Goal: Task Accomplishment & Management: Use online tool/utility

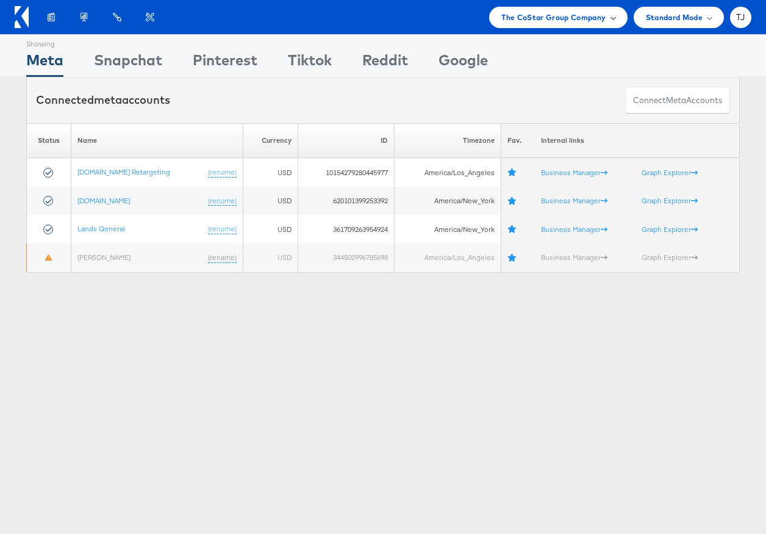
click at [607, 23] on div "The CoStar Group Company" at bounding box center [558, 17] width 113 height 13
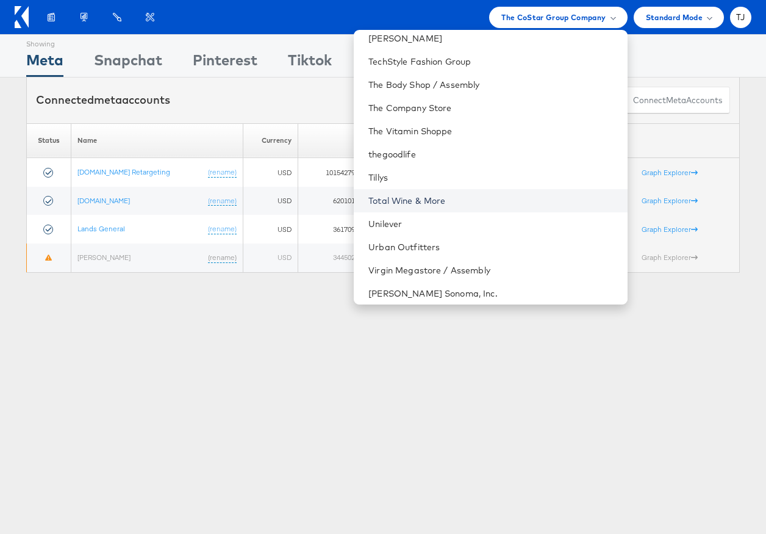
scroll to position [1746, 0]
click at [506, 200] on link "Total Wine & More" at bounding box center [493, 200] width 249 height 12
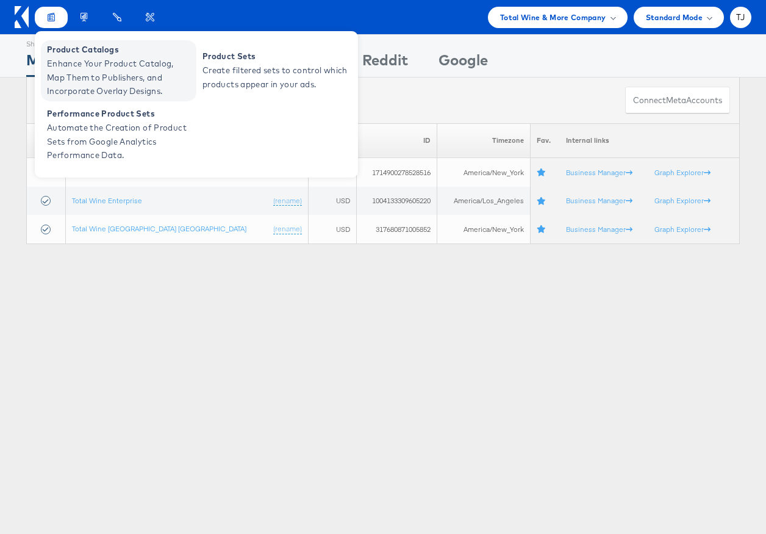
click at [57, 61] on span "Enhance Your Product Catalog, Map Them to Publishers, and Incorporate Overlay D…" at bounding box center [120, 77] width 146 height 41
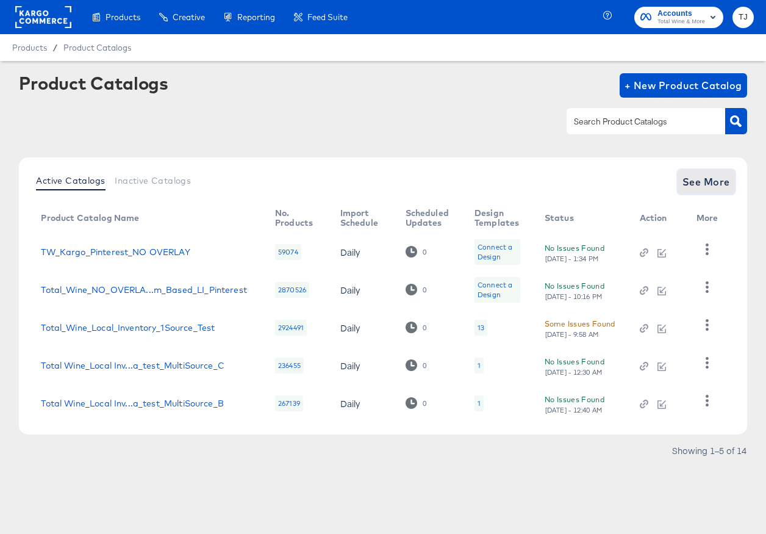
click at [714, 181] on span "See More" at bounding box center [707, 181] width 48 height 17
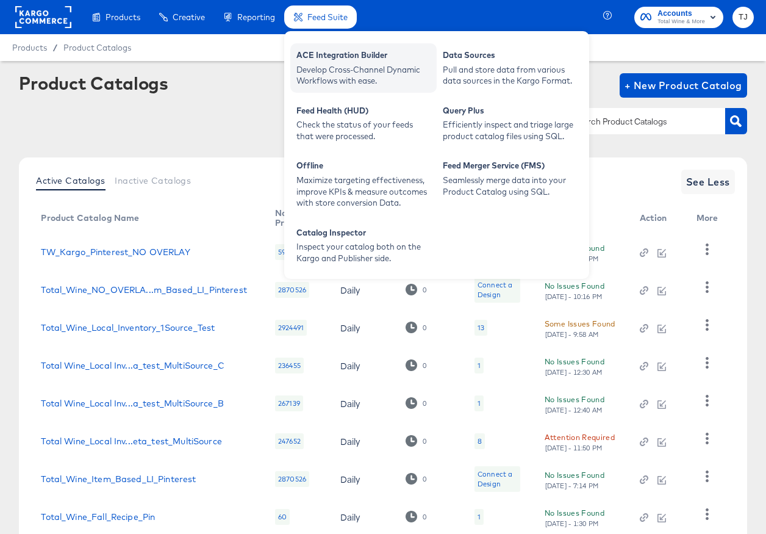
click at [331, 77] on div "Develop Cross-Channel Dynamic Workflows with ease." at bounding box center [364, 75] width 134 height 23
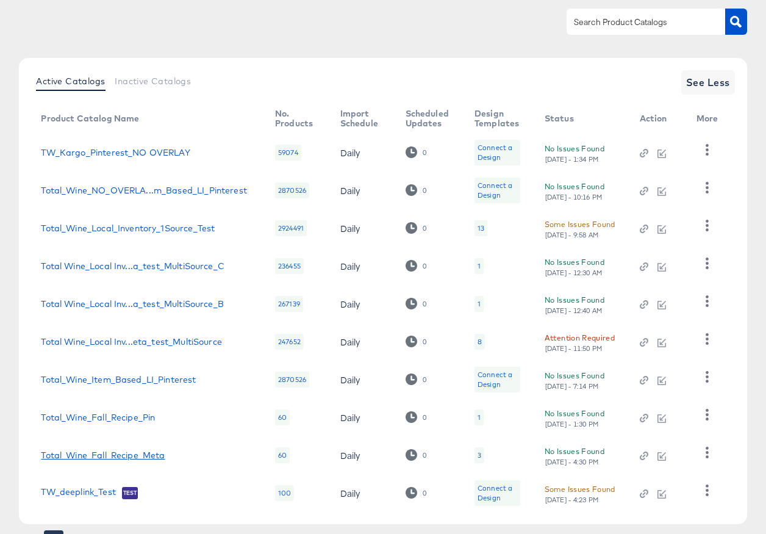
scroll to position [158, 0]
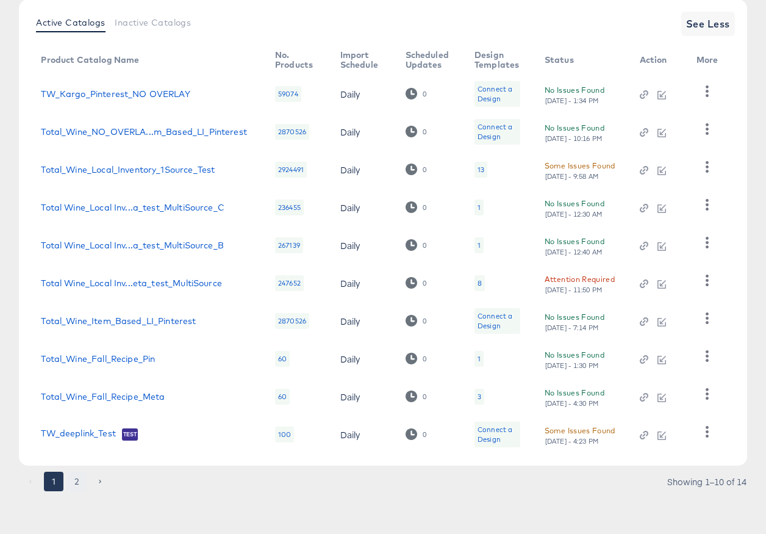
click at [74, 486] on button "2" at bounding box center [77, 482] width 20 height 20
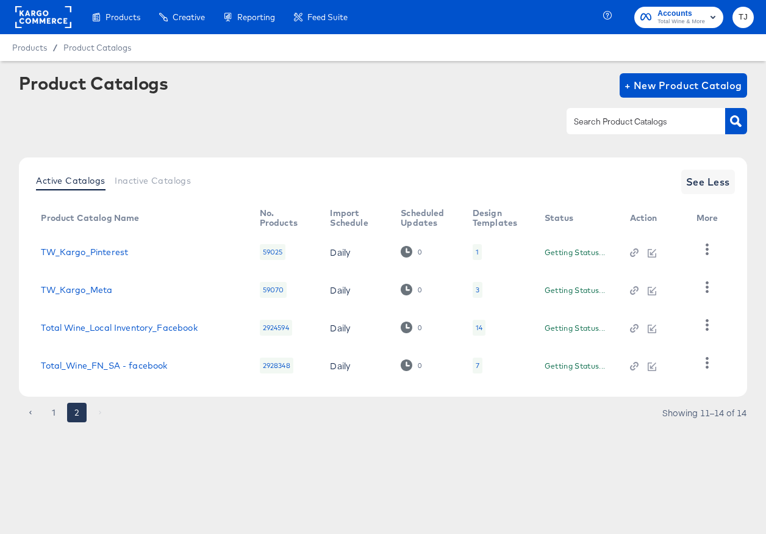
scroll to position [0, 0]
click at [79, 480] on div "Products Products Product Catalogs Enhance Your Product Catalog, Map Them to Pu…" at bounding box center [383, 267] width 766 height 534
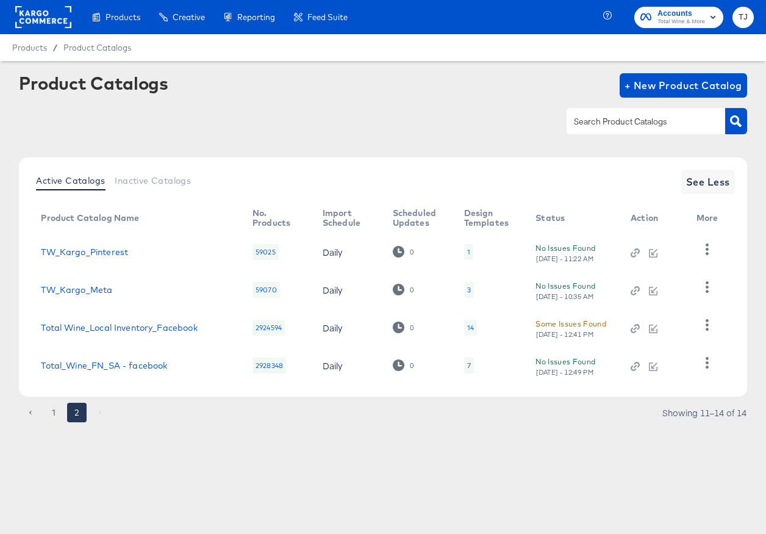
click at [49, 12] on rect at bounding box center [43, 17] width 56 height 22
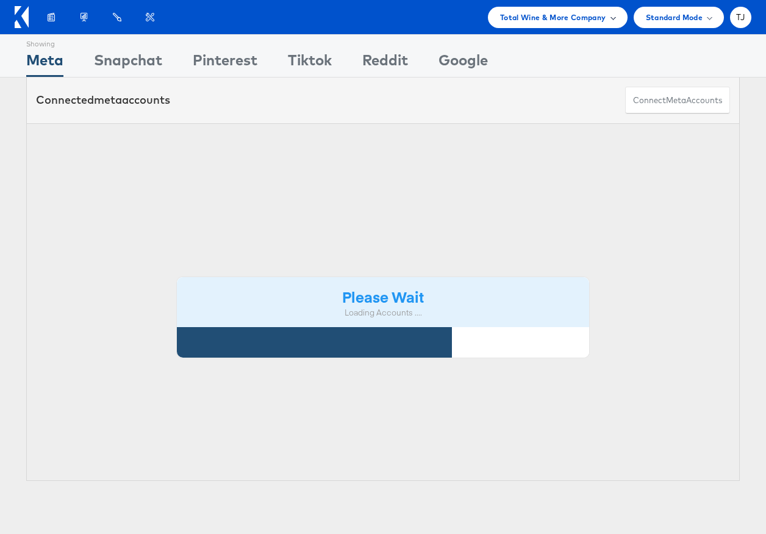
click at [602, 20] on span "Total Wine & More Company" at bounding box center [553, 17] width 106 height 13
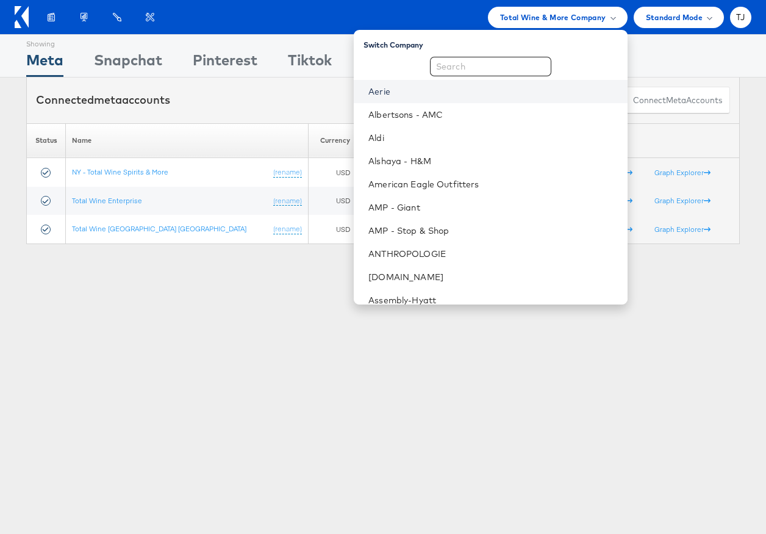
click at [463, 87] on link "Aerie" at bounding box center [493, 91] width 249 height 12
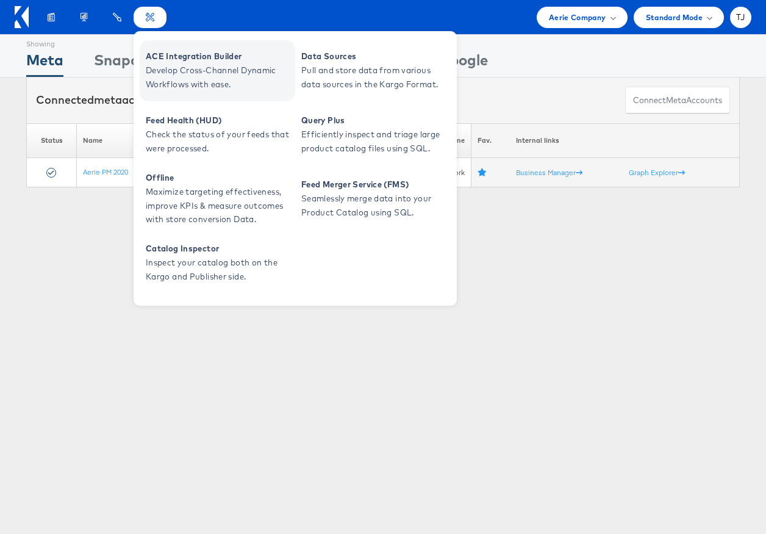
click at [166, 52] on span "ACE Integration Builder" at bounding box center [219, 56] width 146 height 14
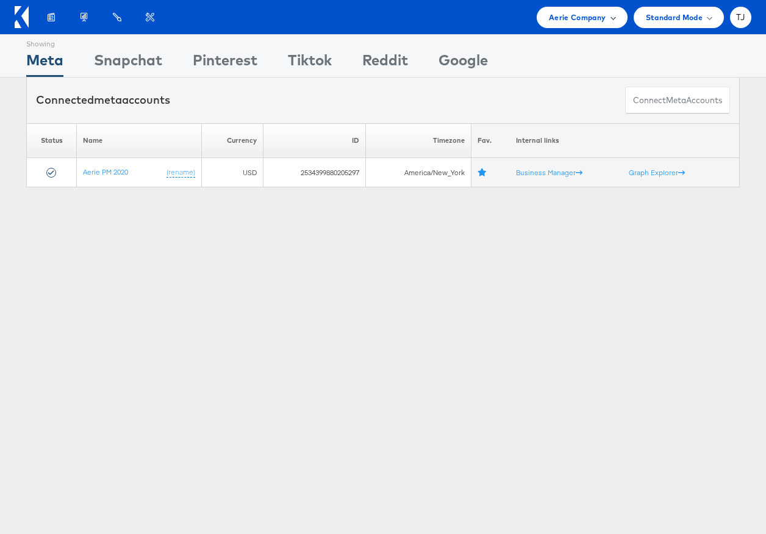
click at [614, 22] on div "Aerie Company" at bounding box center [582, 17] width 66 height 13
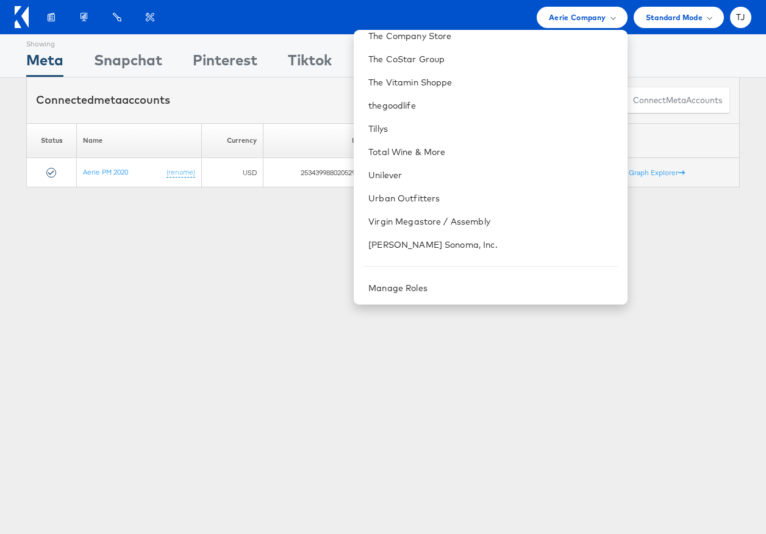
scroll to position [110, 0]
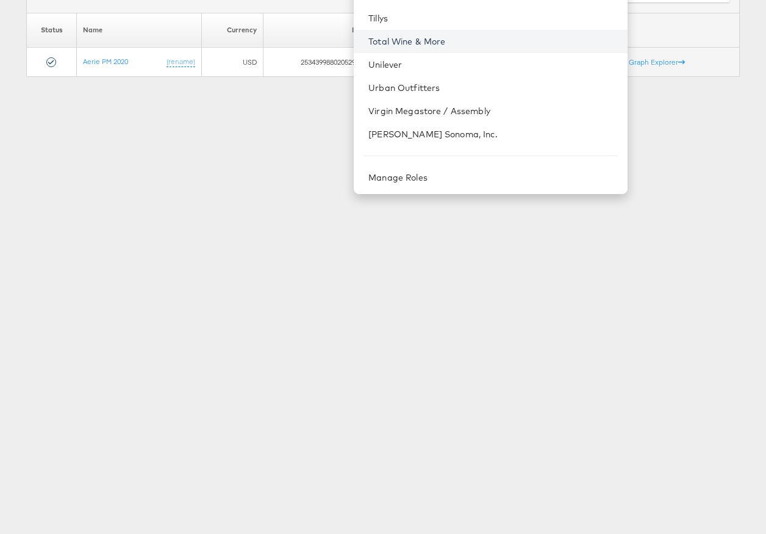
click at [489, 40] on link "Total Wine & More" at bounding box center [493, 41] width 249 height 12
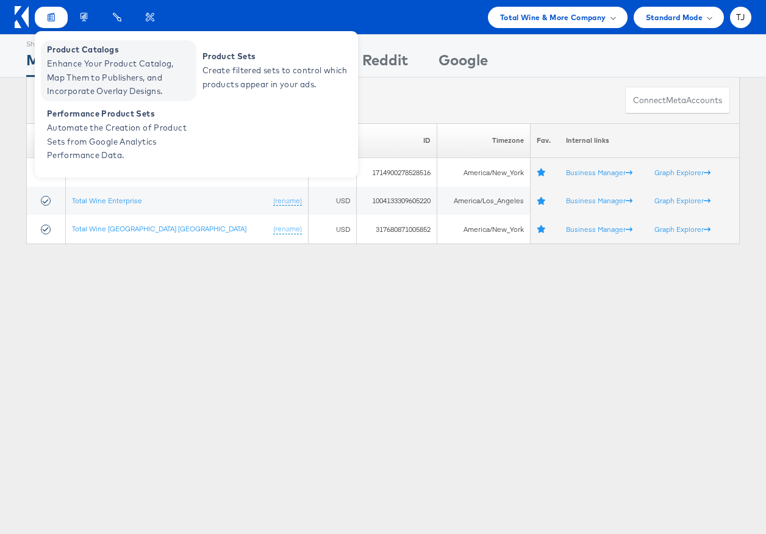
click at [58, 58] on span "Enhance Your Product Catalog, Map Them to Publishers, and Incorporate Overlay D…" at bounding box center [120, 77] width 146 height 41
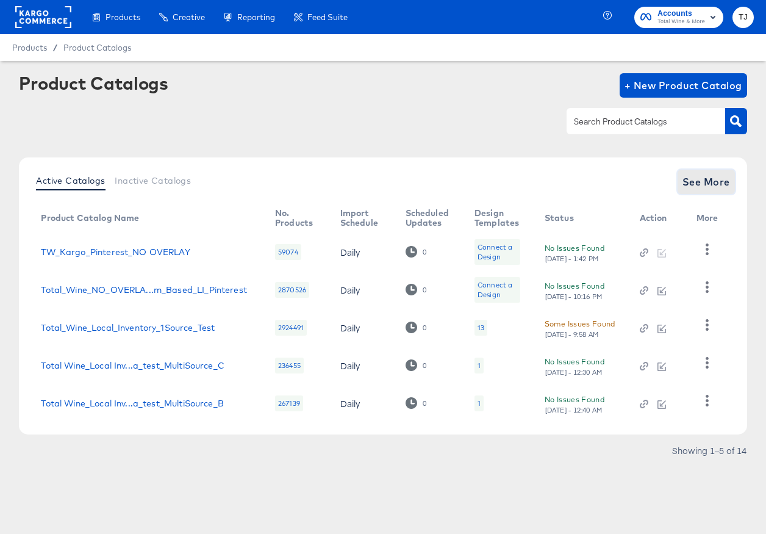
click at [700, 183] on span "See More" at bounding box center [707, 181] width 48 height 17
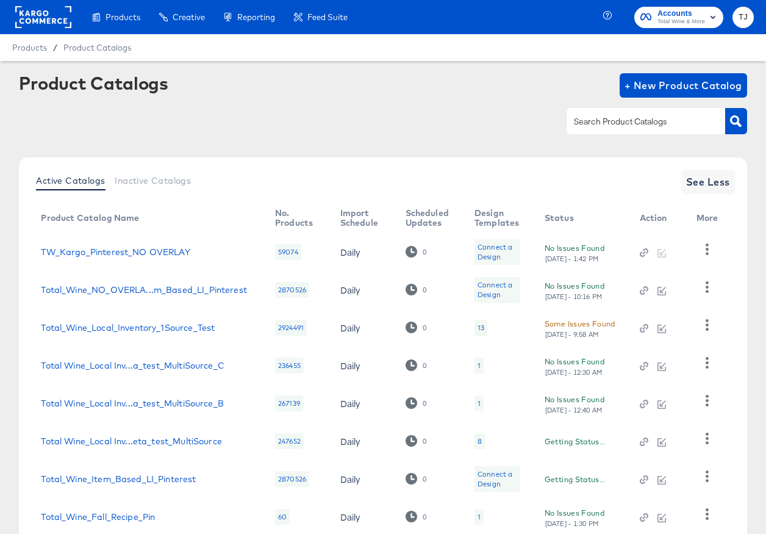
scroll to position [158, 0]
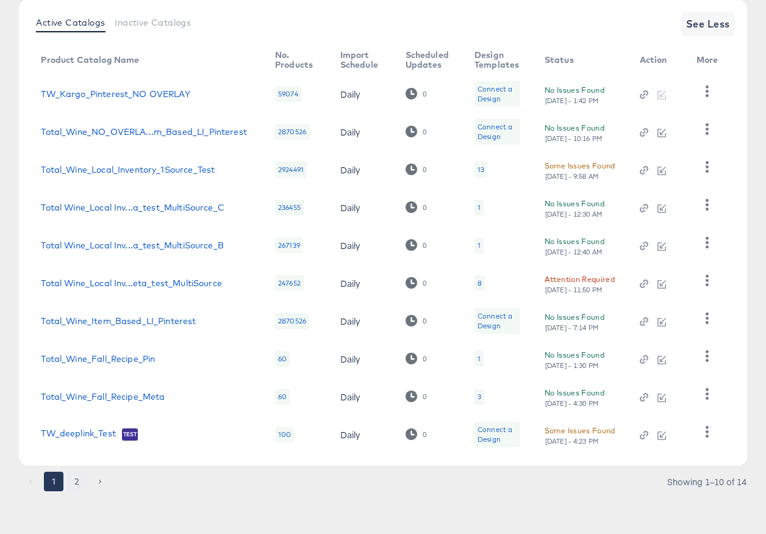
click at [76, 483] on button "2" at bounding box center [77, 482] width 20 height 20
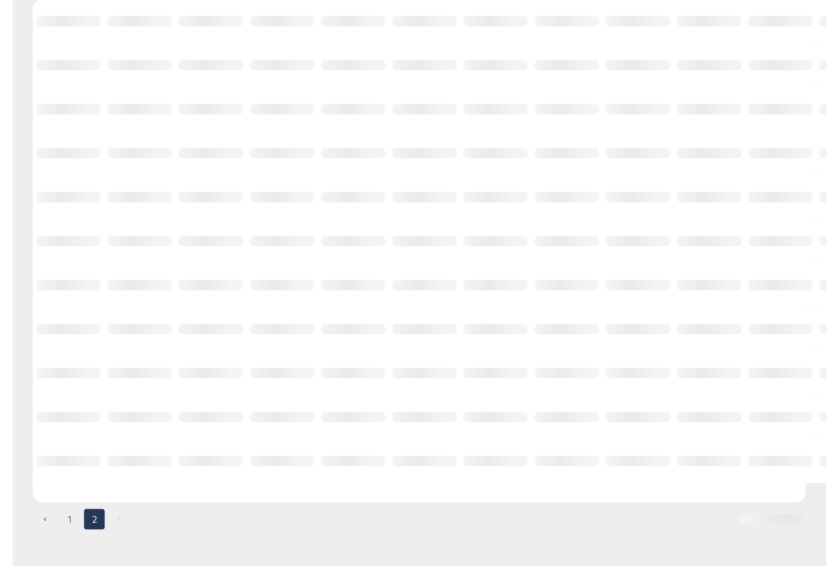
scroll to position [0, 0]
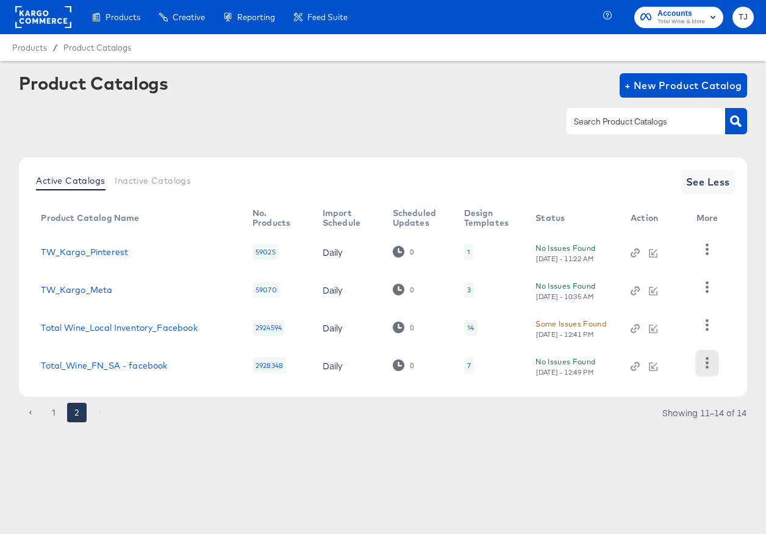
click at [709, 369] on button "button" at bounding box center [707, 363] width 21 height 24
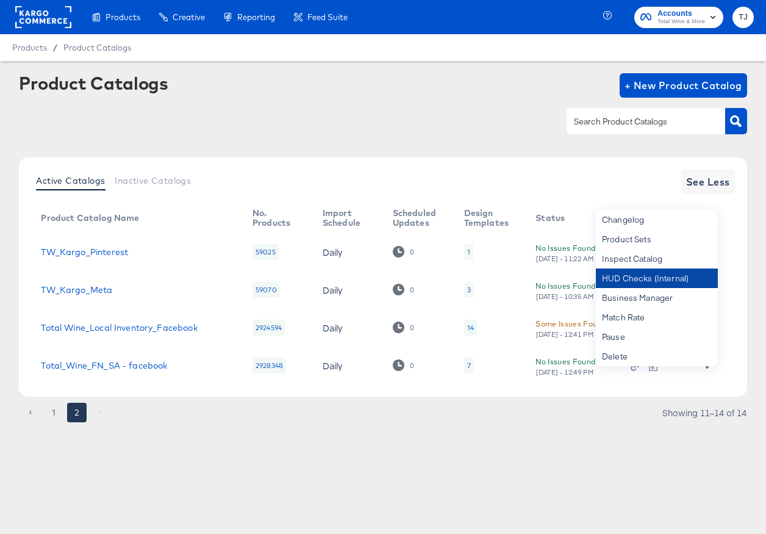
click at [674, 281] on div "HUD Checks (Internal)" at bounding box center [657, 278] width 122 height 20
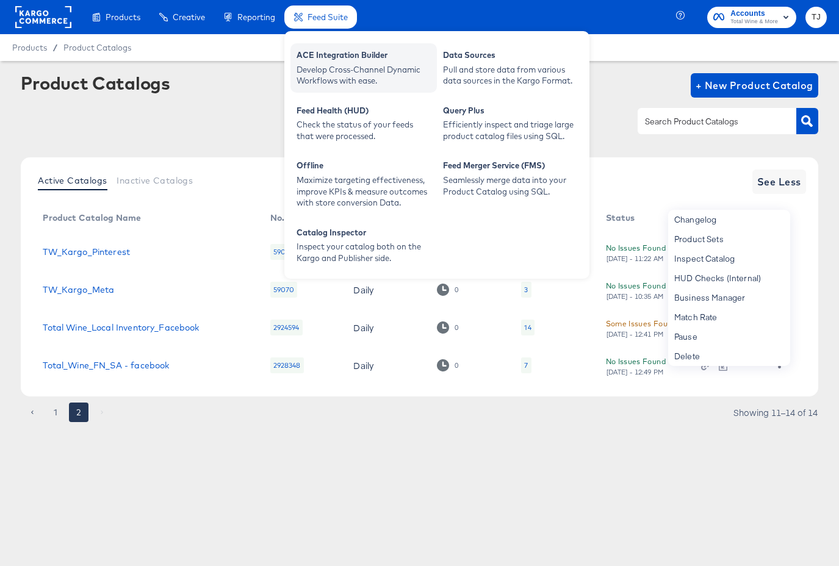
click at [339, 50] on div "ACE Integration Builder" at bounding box center [364, 56] width 134 height 15
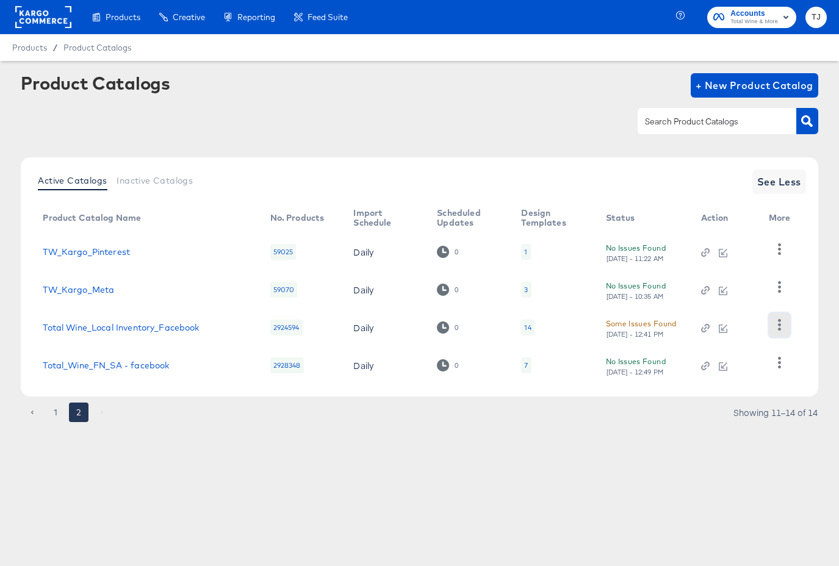
click at [766, 326] on icon "button" at bounding box center [779, 325] width 3 height 12
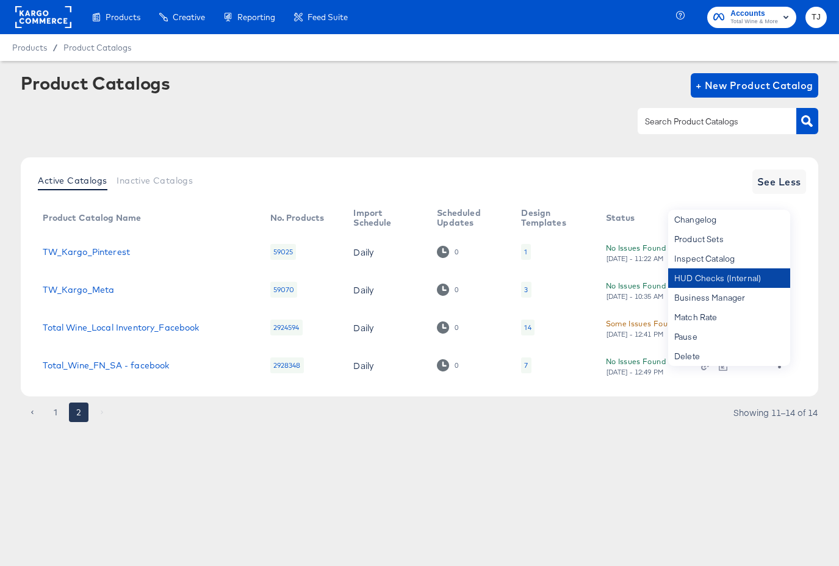
click at [762, 280] on div "HUD Checks (Internal)" at bounding box center [729, 278] width 122 height 20
click at [124, 330] on link "Total Wine_Local Inventory_Facebook" at bounding box center [121, 328] width 156 height 10
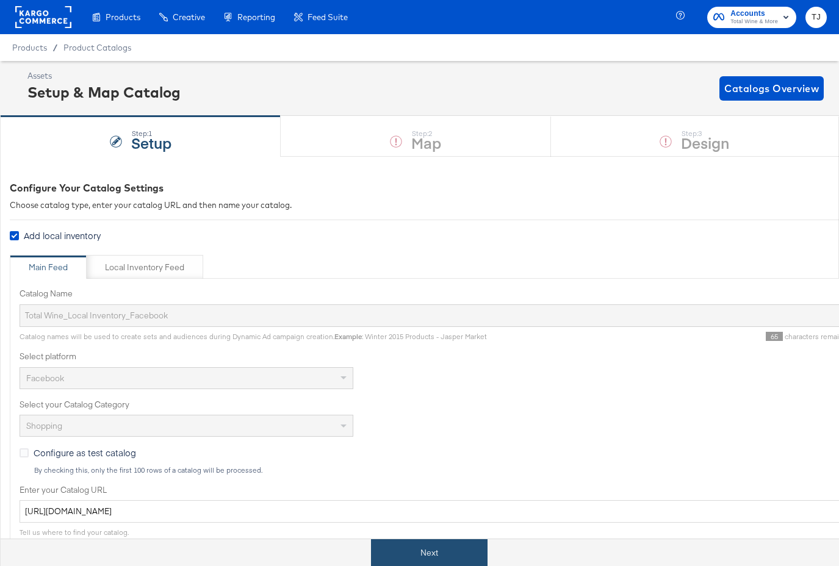
click at [442, 533] on button "Next" at bounding box center [429, 552] width 117 height 27
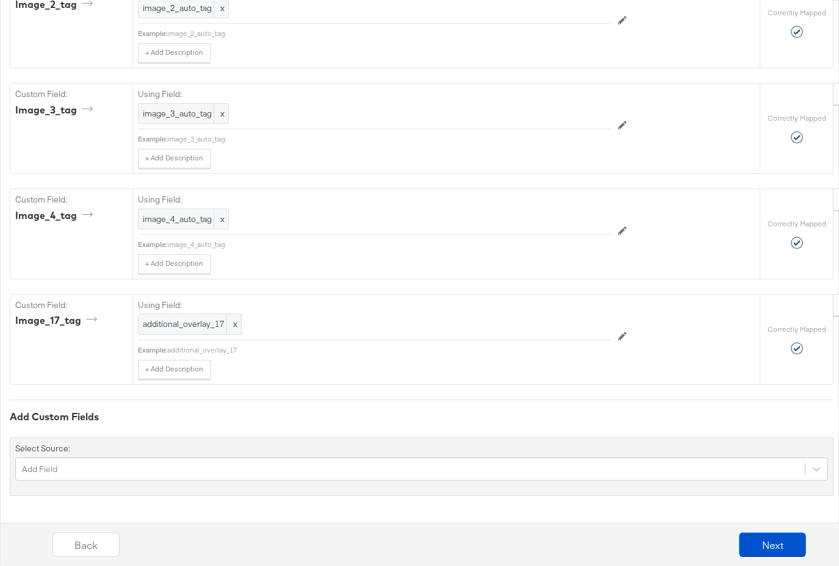
scroll to position [4858, 0]
click at [274, 481] on div "Add Field" at bounding box center [421, 469] width 813 height 23
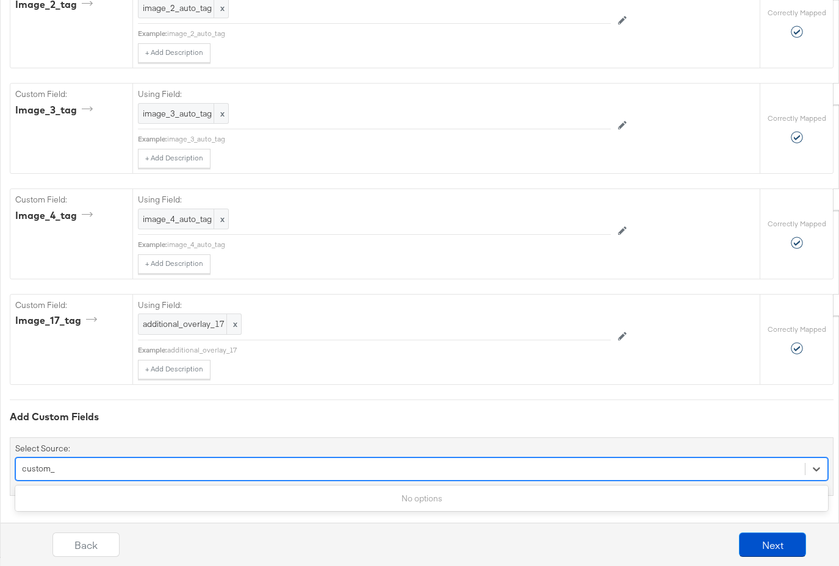
scroll to position [4905, 0]
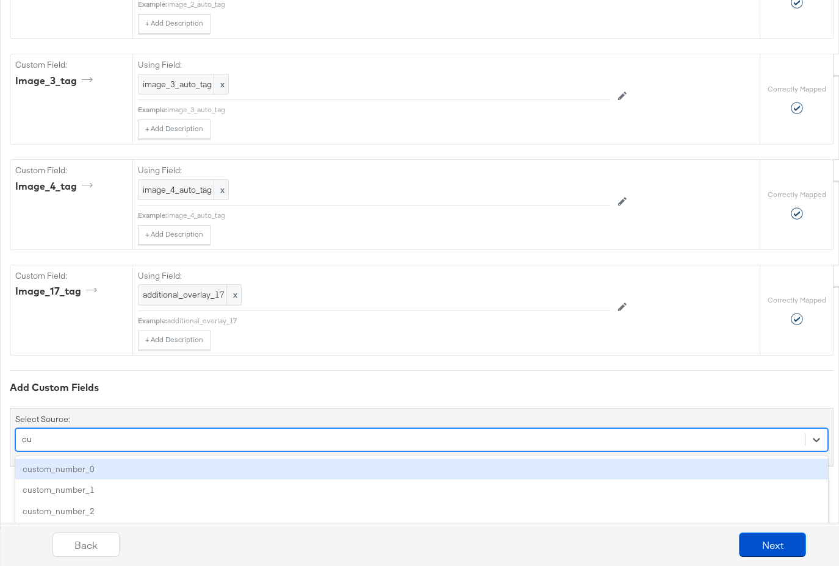
type input "c"
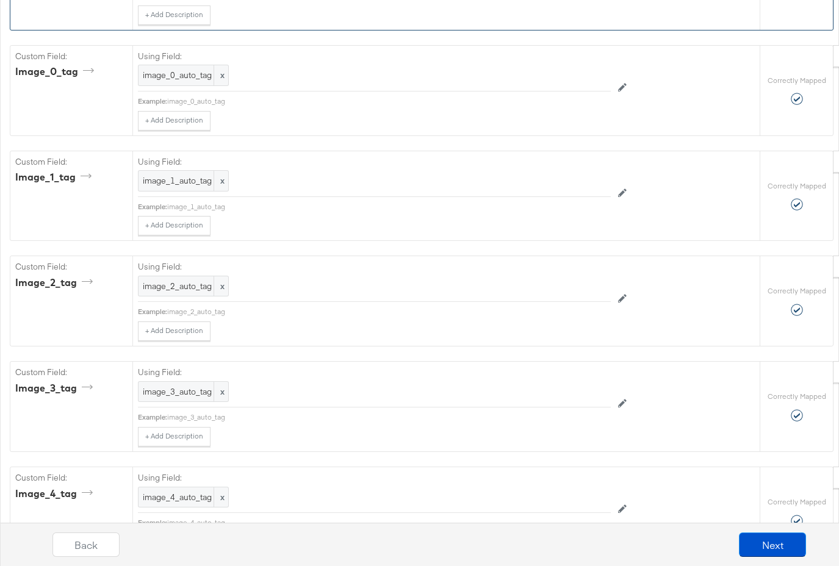
scroll to position [4875, 0]
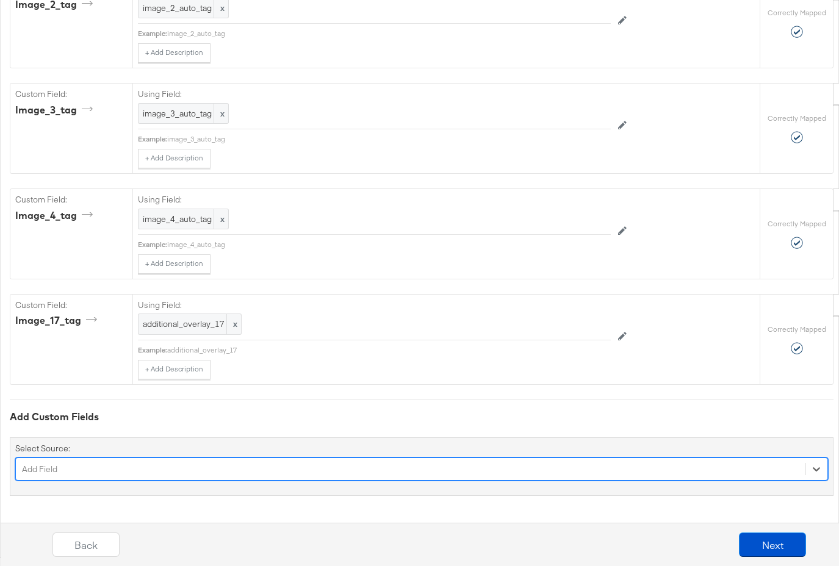
click at [274, 462] on div "Select is focused ,type to refine list, press Down to open the menu, Add Field" at bounding box center [421, 469] width 813 height 23
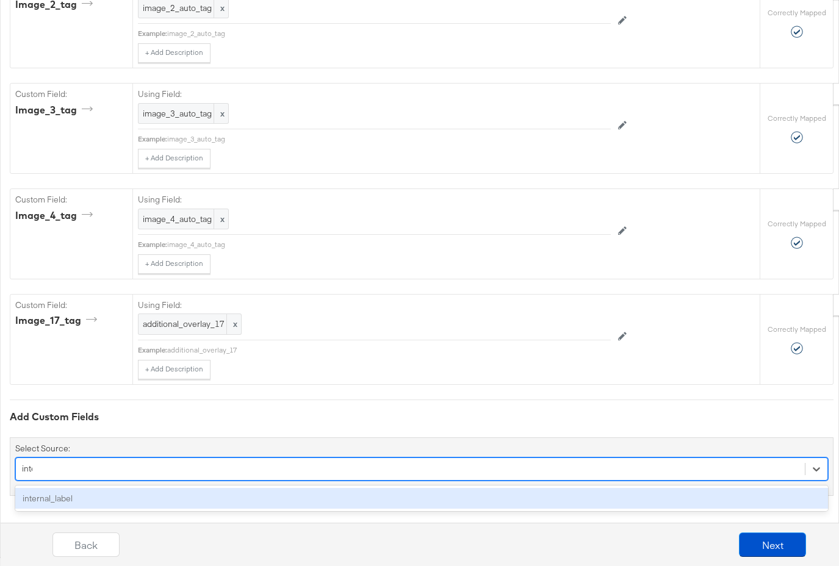
type input "inter"
click at [207, 494] on div "internal_label" at bounding box center [421, 498] width 813 height 21
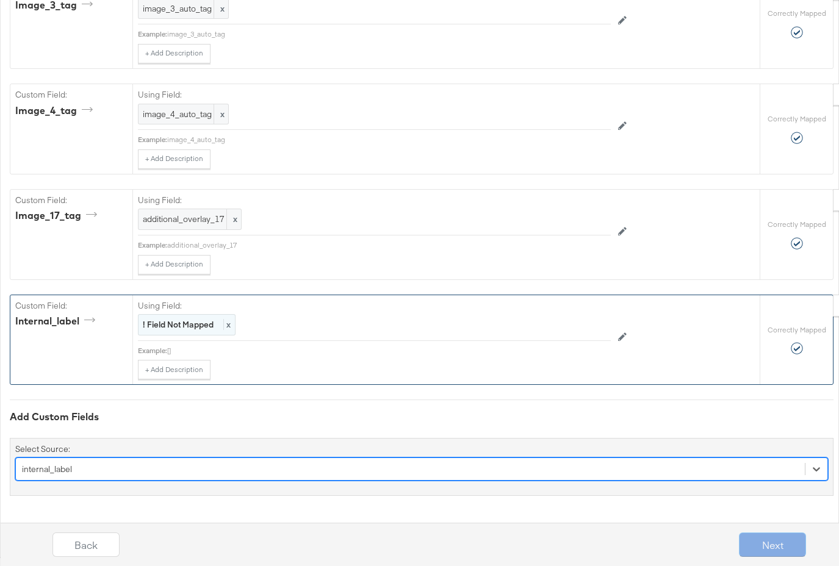
click at [232, 329] on div "! Field Not Mapped x" at bounding box center [187, 324] width 98 height 21
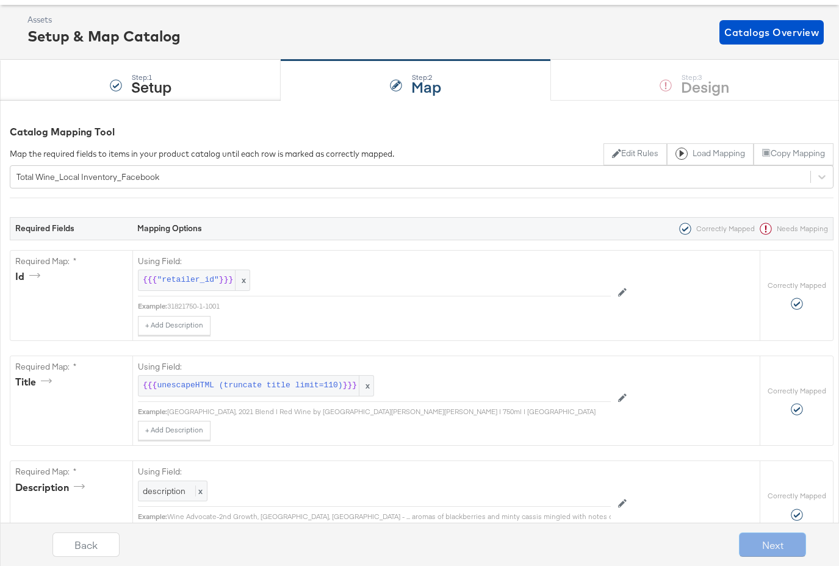
scroll to position [0, 0]
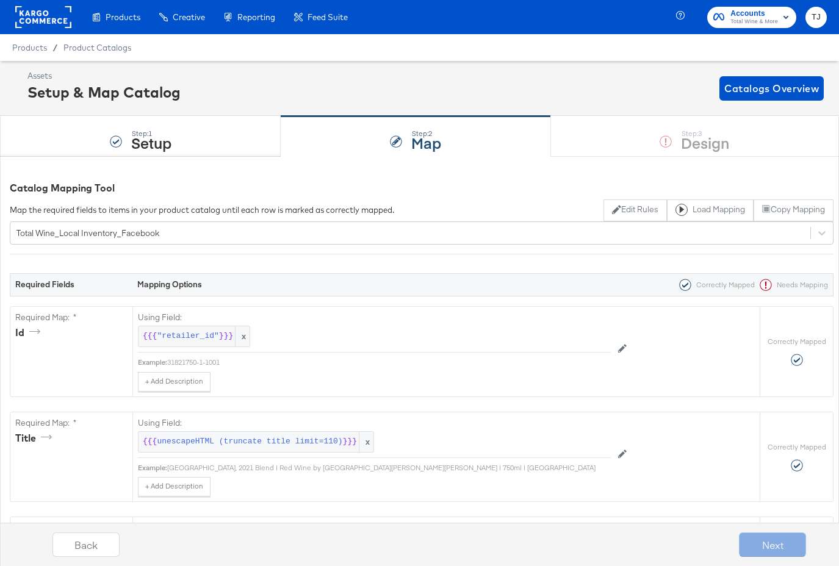
click at [46, 23] on rect at bounding box center [43, 17] width 56 height 22
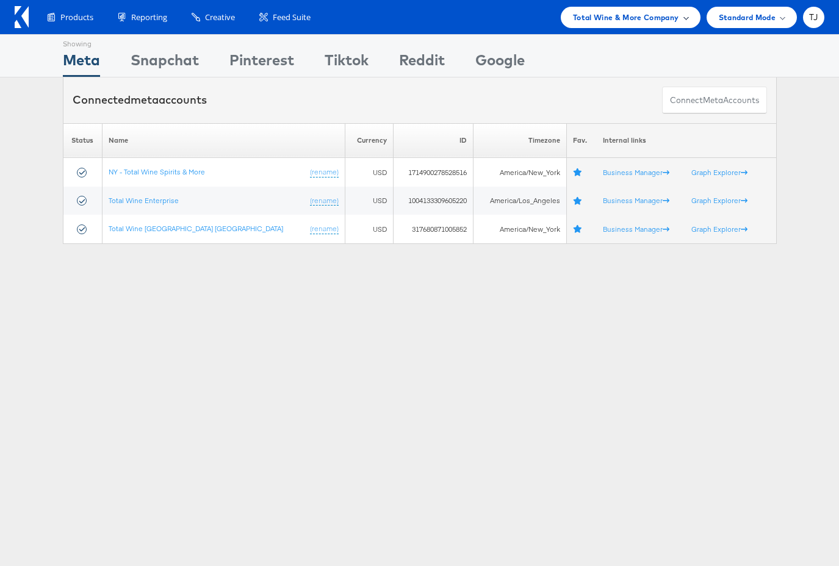
click at [675, 17] on span "Total Wine & More Company" at bounding box center [626, 17] width 106 height 13
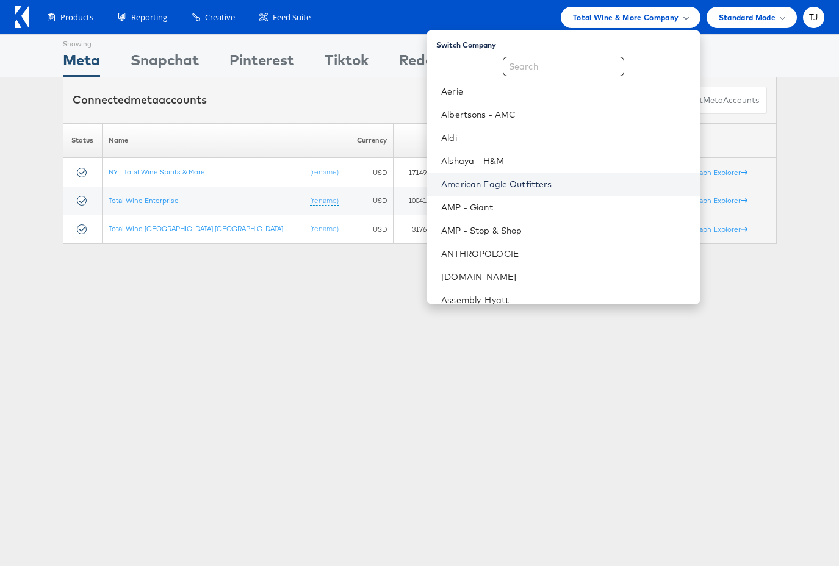
click at [632, 184] on link "American Eagle Outfitters" at bounding box center [565, 184] width 249 height 12
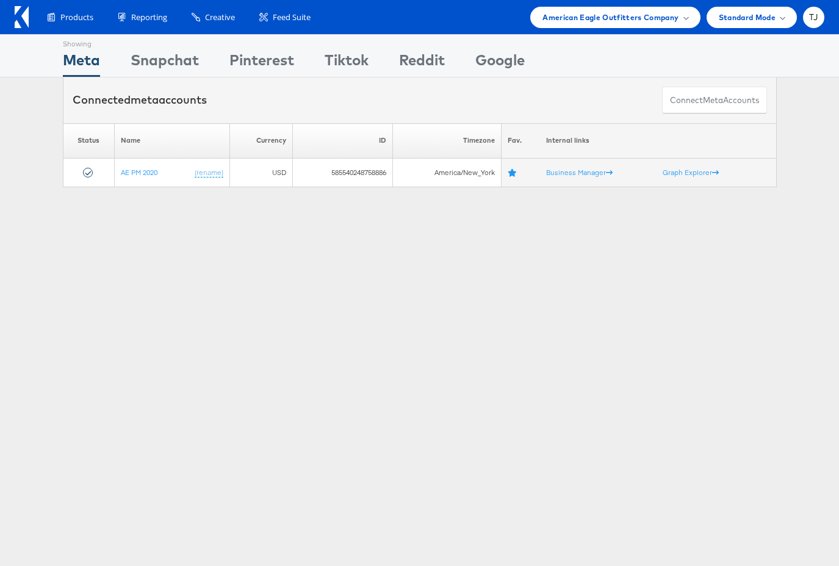
scroll to position [3, 0]
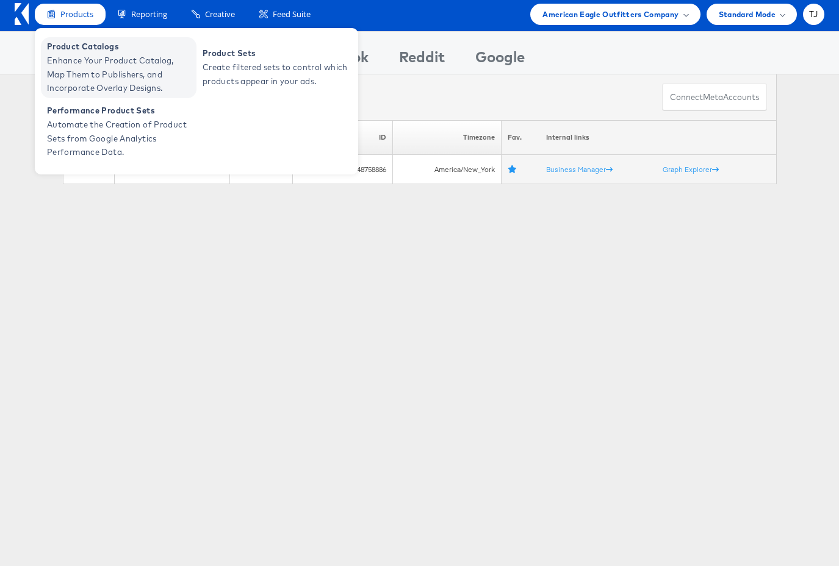
click at [82, 59] on span "Enhance Your Product Catalog, Map Them to Publishers, and Incorporate Overlay D…" at bounding box center [120, 74] width 146 height 41
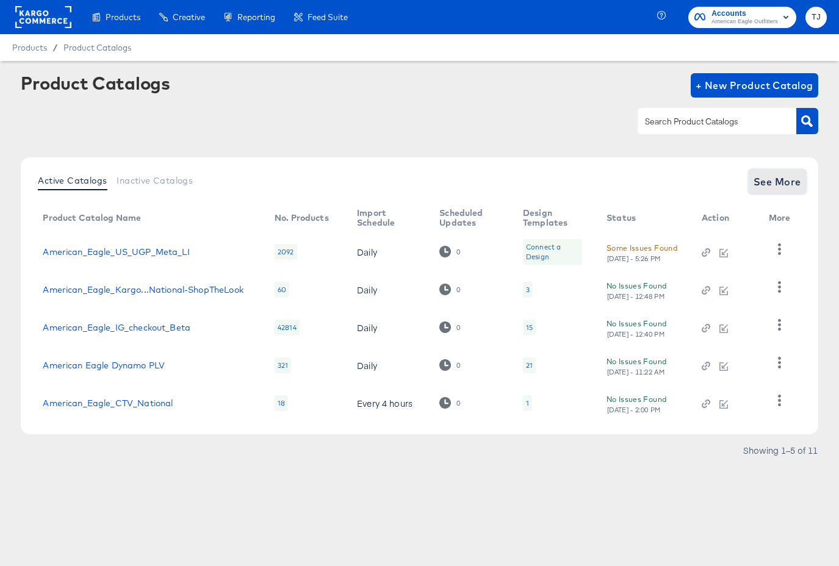
click at [780, 181] on span "See More" at bounding box center [778, 181] width 48 height 17
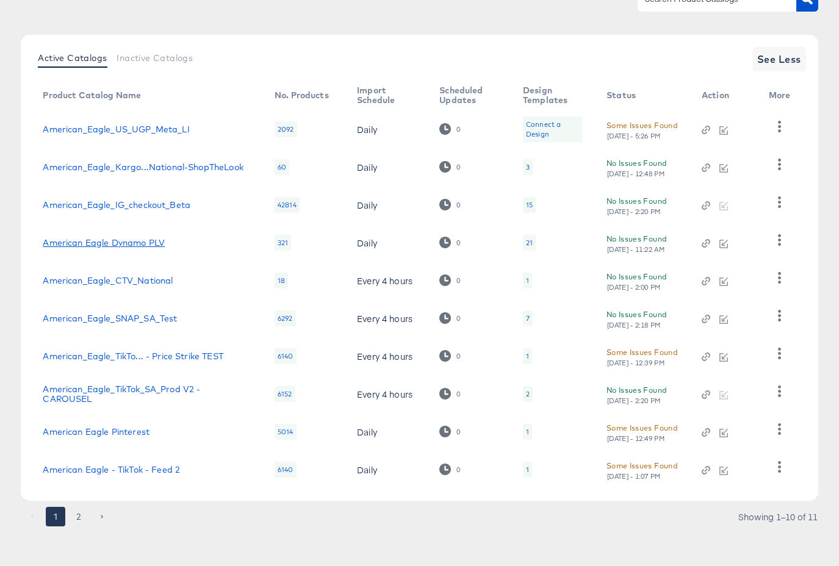
scroll to position [121, 0]
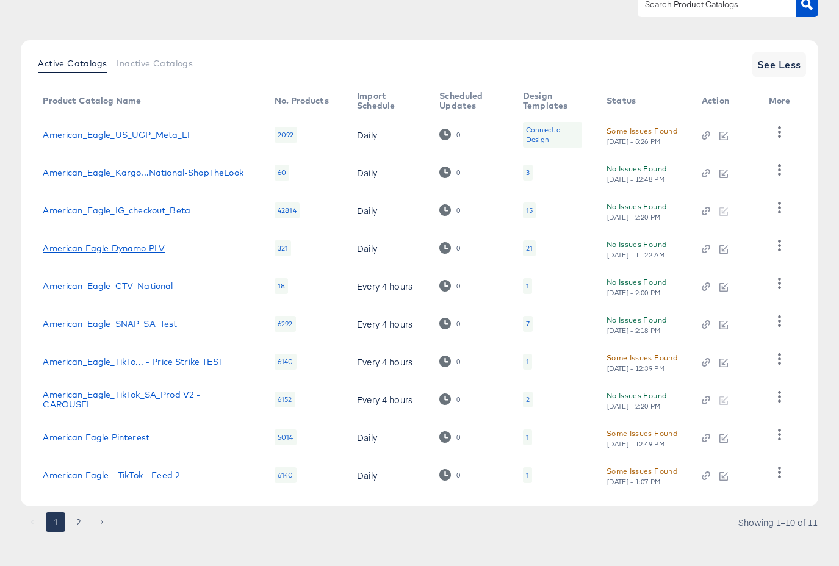
click at [127, 243] on link "American Eagle Dynamo PLV" at bounding box center [104, 248] width 122 height 10
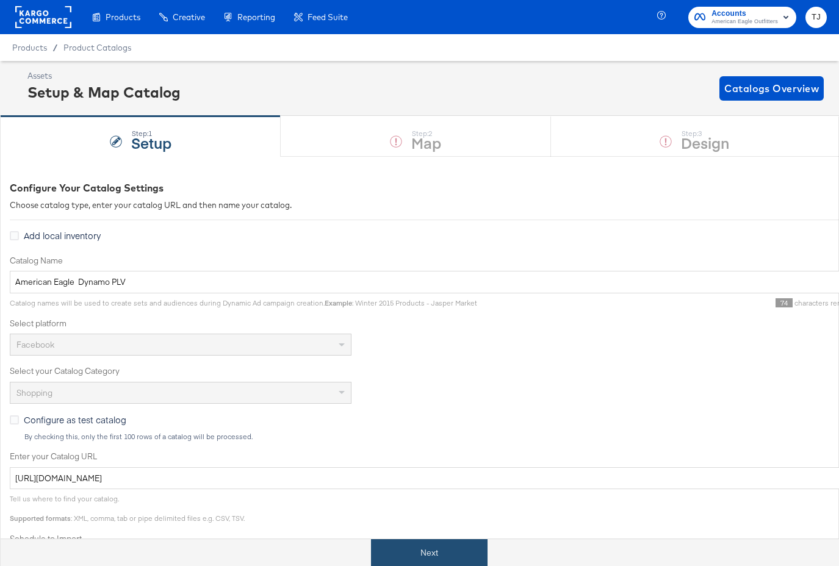
drag, startPoint x: 421, startPoint y: 554, endPoint x: 401, endPoint y: 546, distance: 21.1
click at [420, 554] on button "Next" at bounding box center [429, 552] width 117 height 27
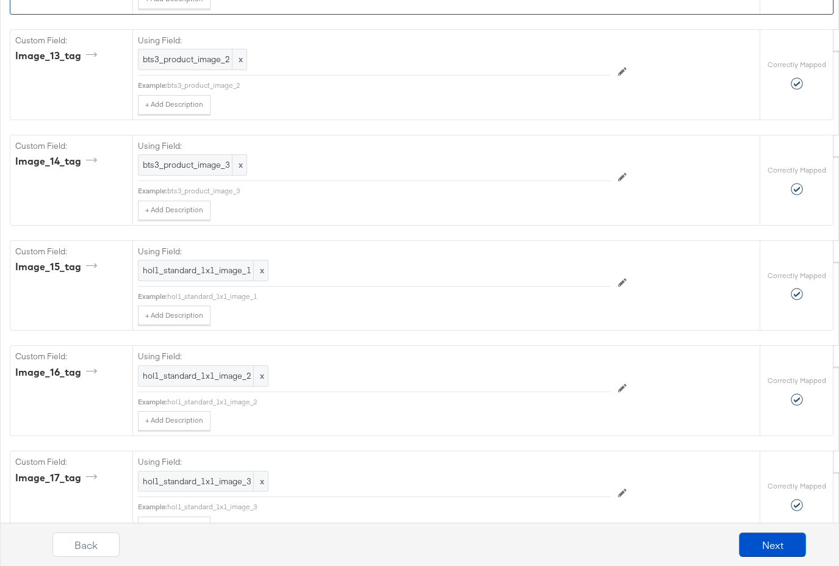
scroll to position [2181, 0]
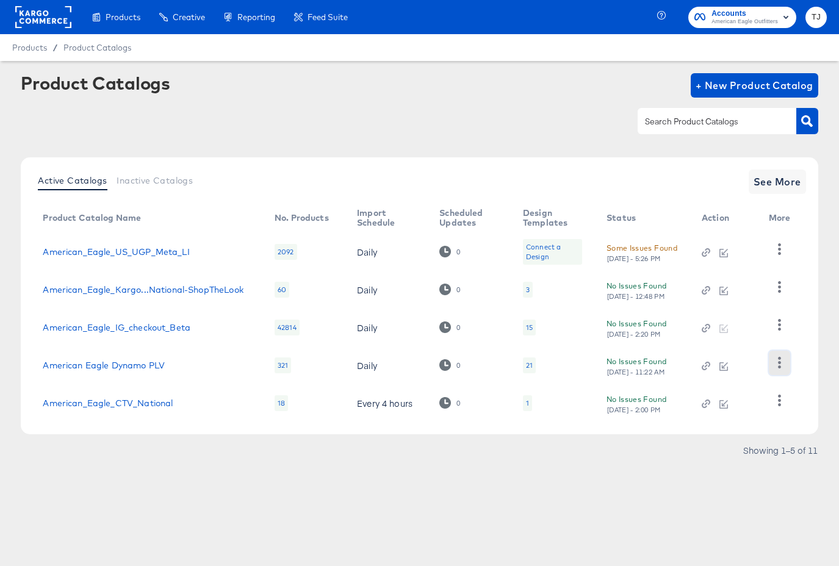
click at [782, 360] on icon "button" at bounding box center [780, 363] width 12 height 12
click at [766, 303] on div "HUD Checks (Internal)" at bounding box center [729, 302] width 122 height 20
click at [132, 364] on link "American Eagle Dynamo PLV" at bounding box center [104, 366] width 122 height 10
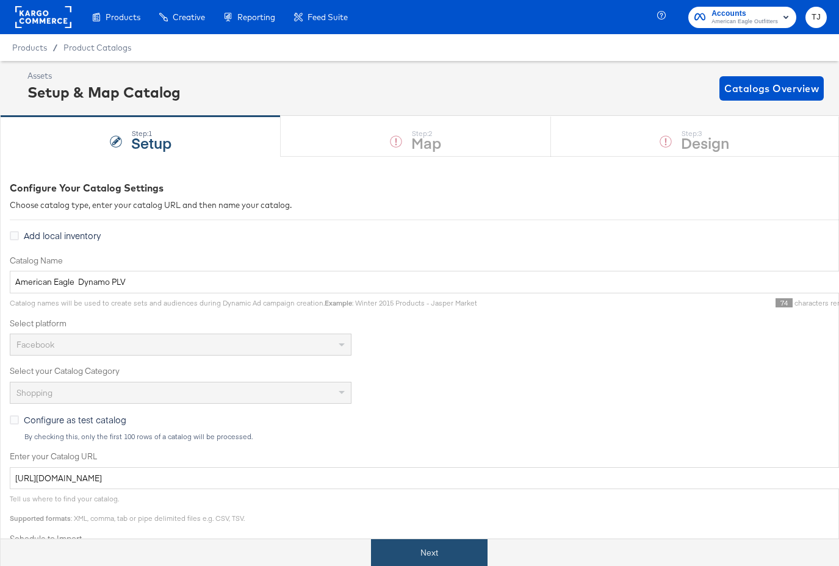
click at [446, 547] on button "Next" at bounding box center [429, 552] width 117 height 27
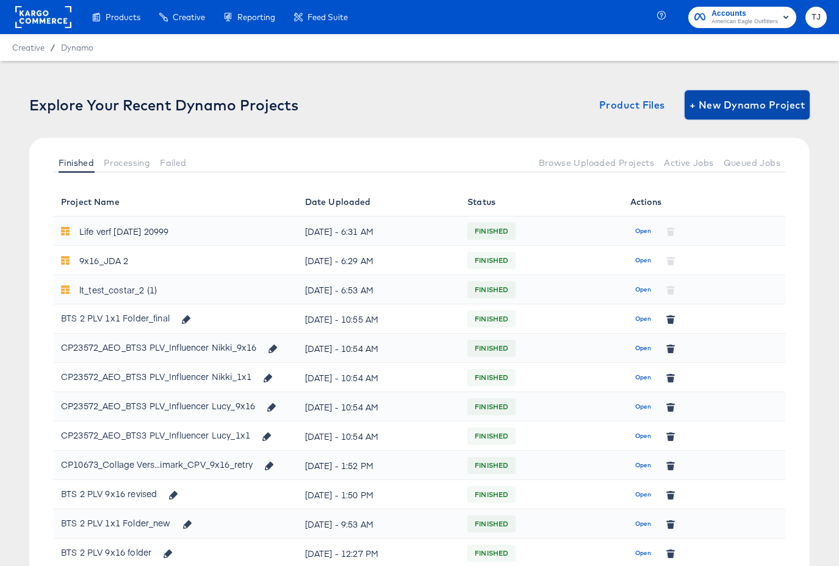
click at [733, 107] on span "+ New Dynamo Project" at bounding box center [747, 104] width 115 height 17
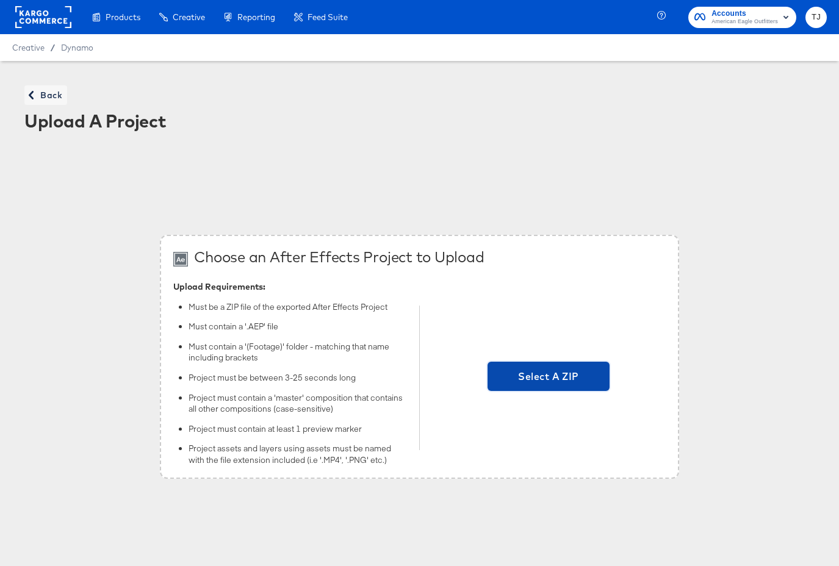
click at [539, 375] on span "Select A ZIP" at bounding box center [548, 376] width 112 height 17
click at [549, 378] on input "Select A ZIP" at bounding box center [549, 378] width 0 height 0
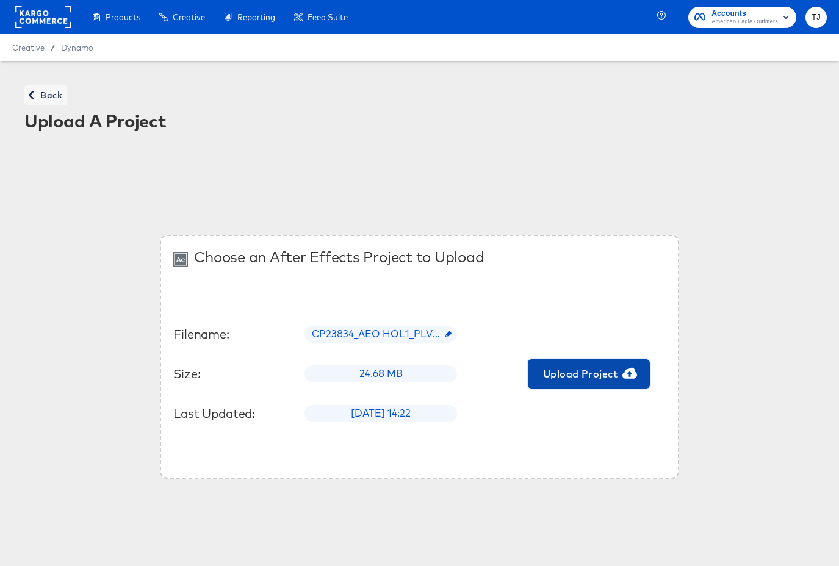
click at [596, 366] on span "Upload Project" at bounding box center [589, 373] width 112 height 17
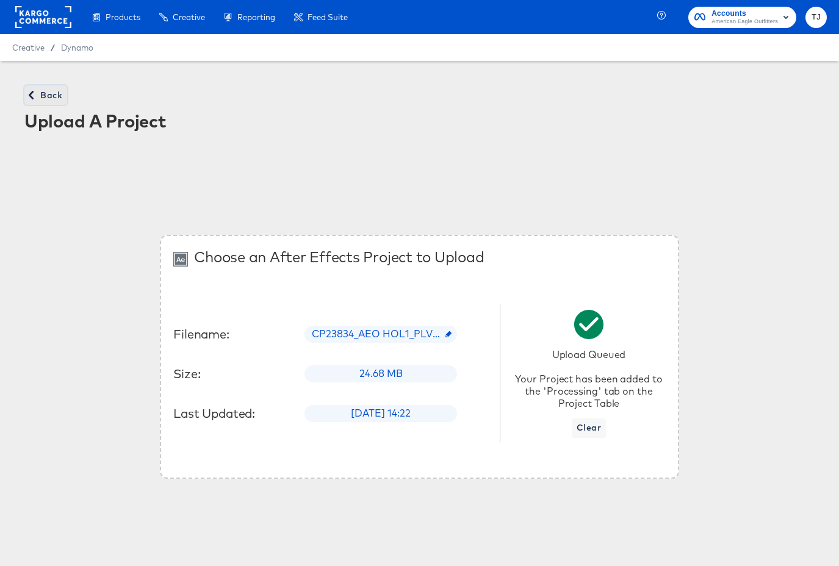
click at [49, 98] on span "Back" at bounding box center [45, 95] width 33 height 15
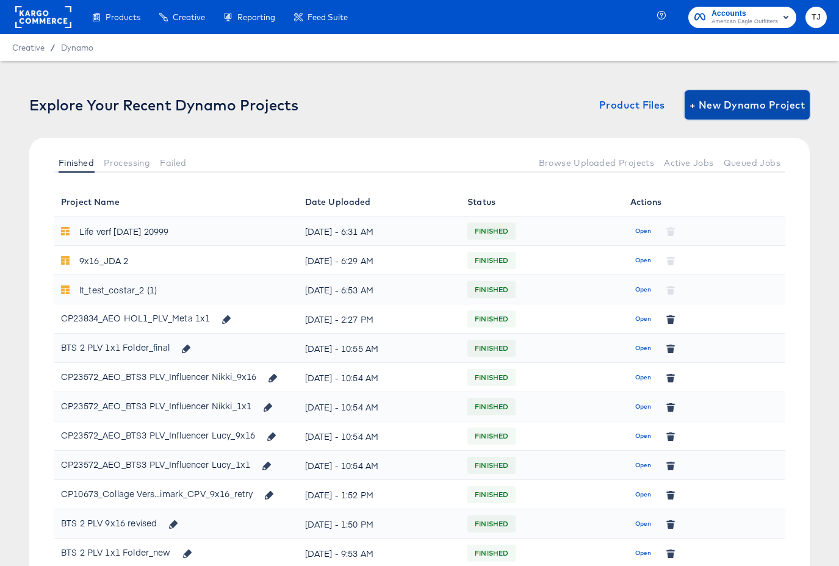
click at [738, 106] on span "+ New Dynamo Project" at bounding box center [747, 104] width 115 height 17
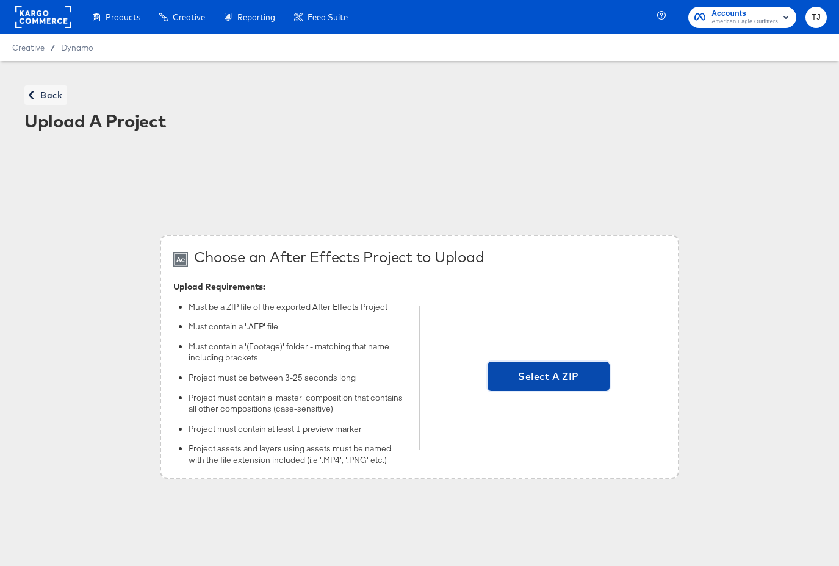
click at [580, 378] on span "Select A ZIP" at bounding box center [548, 376] width 112 height 17
click at [549, 378] on input "Select A ZIP" at bounding box center [549, 378] width 0 height 0
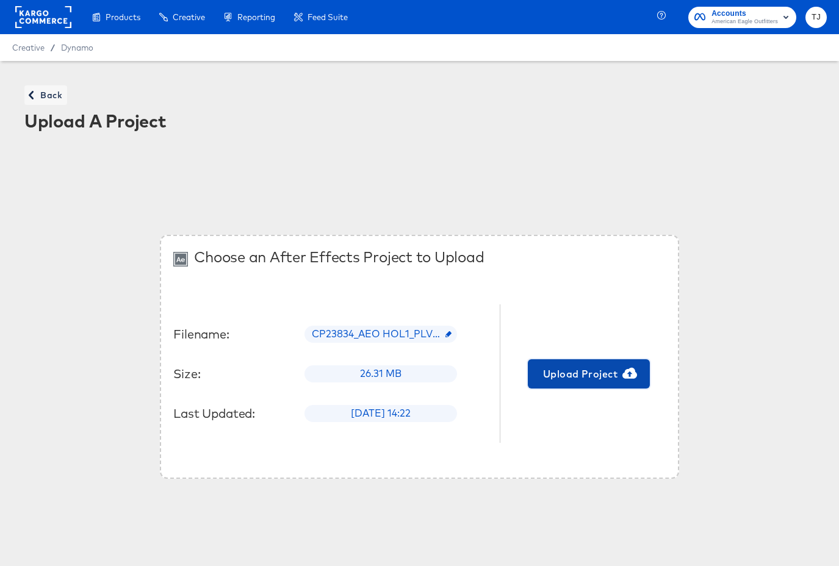
click at [562, 367] on span "Upload Project" at bounding box center [589, 373] width 112 height 17
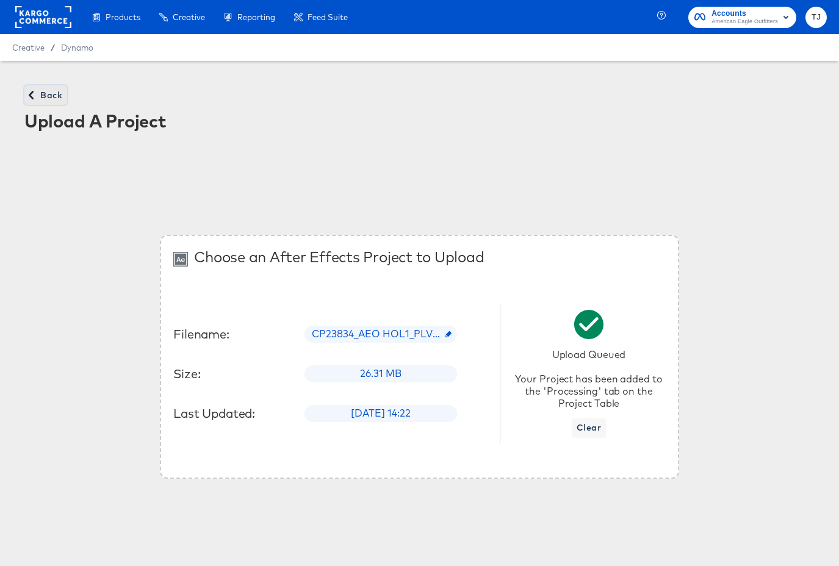
click at [50, 96] on span "Back" at bounding box center [45, 95] width 33 height 15
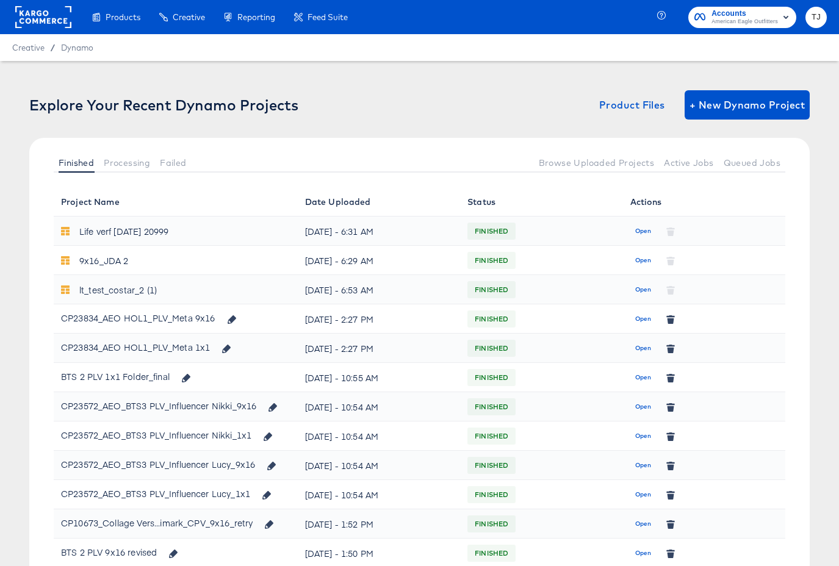
click at [647, 320] on span "Open" at bounding box center [643, 319] width 16 height 11
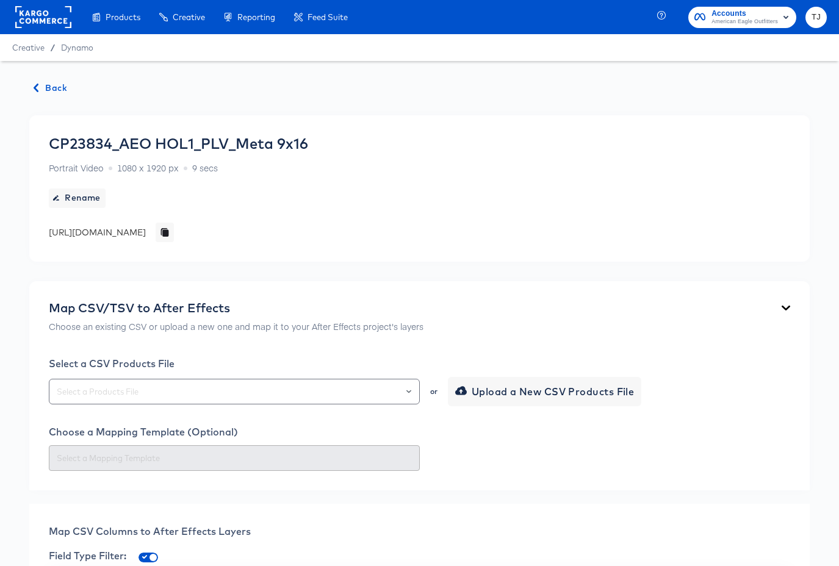
scroll to position [57, 0]
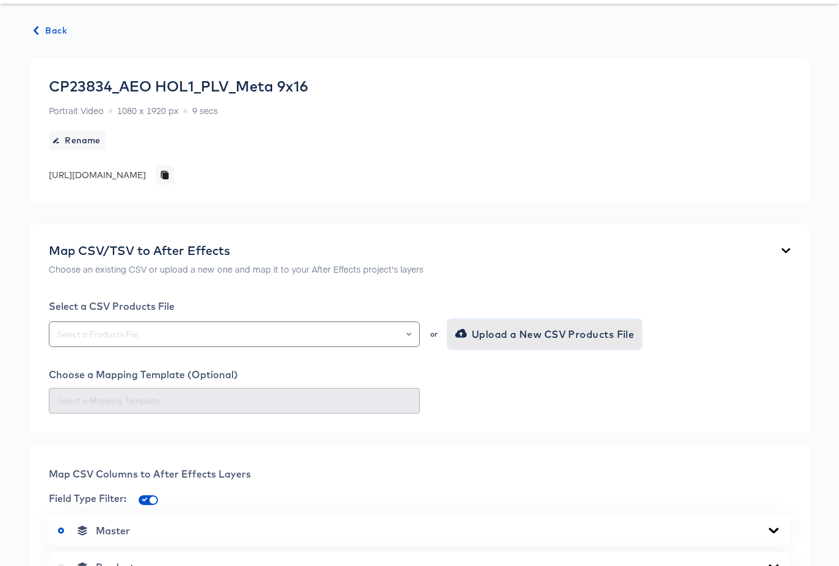
click at [549, 336] on span "Upload a New CSV Products File" at bounding box center [546, 334] width 177 height 17
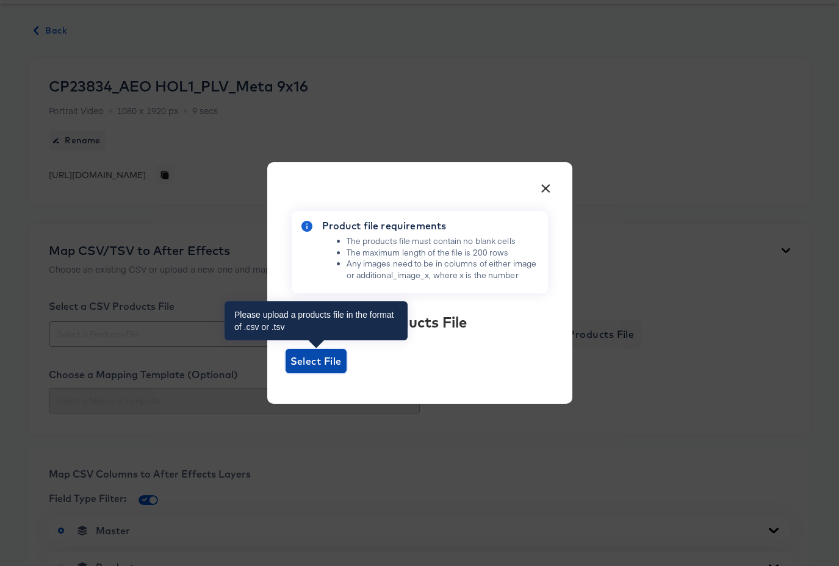
click at [319, 353] on span "Select File" at bounding box center [315, 361] width 51 height 17
click at [286, 373] on input "Select File" at bounding box center [286, 373] width 0 height 0
click at [314, 360] on span "Select File" at bounding box center [315, 361] width 51 height 17
click at [286, 373] on input "Select File" at bounding box center [286, 373] width 0 height 0
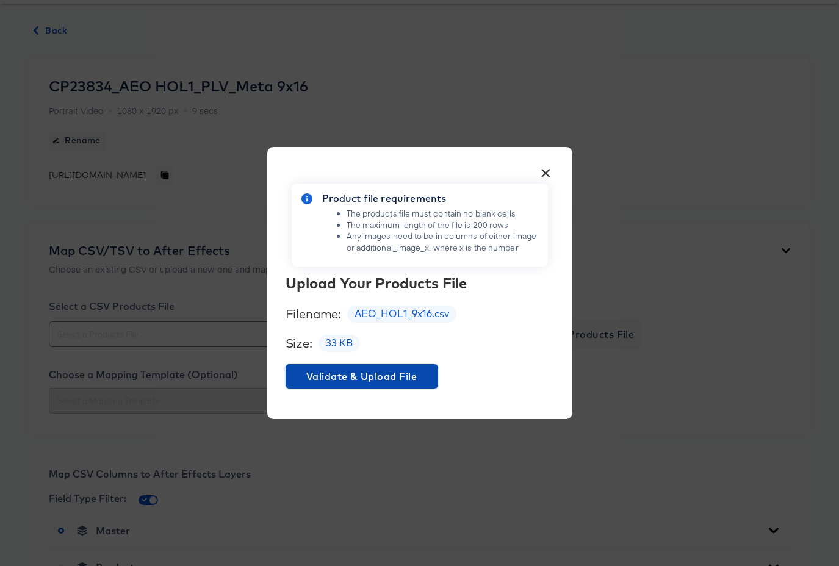
click at [405, 376] on span "Validate & Upload File" at bounding box center [361, 376] width 143 height 17
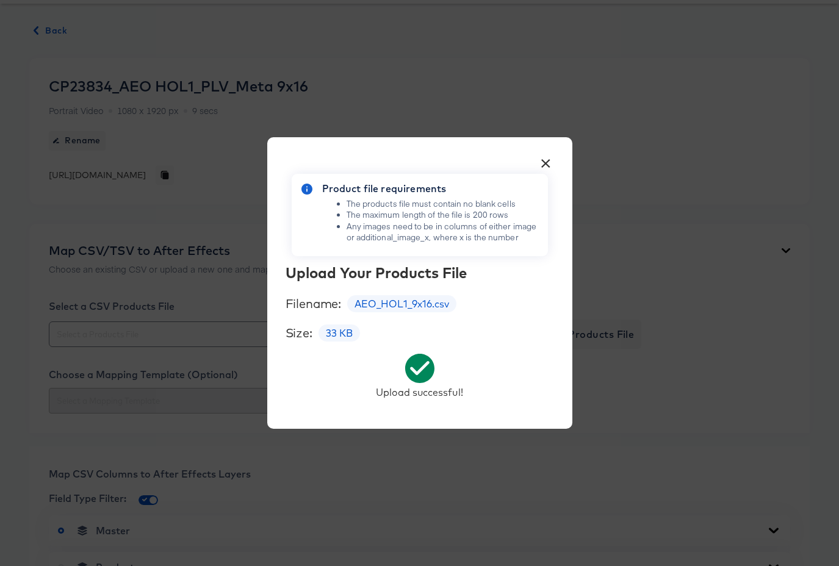
drag, startPoint x: 546, startPoint y: 163, endPoint x: 538, endPoint y: 164, distance: 7.4
click at [546, 163] on button "×" at bounding box center [546, 160] width 22 height 22
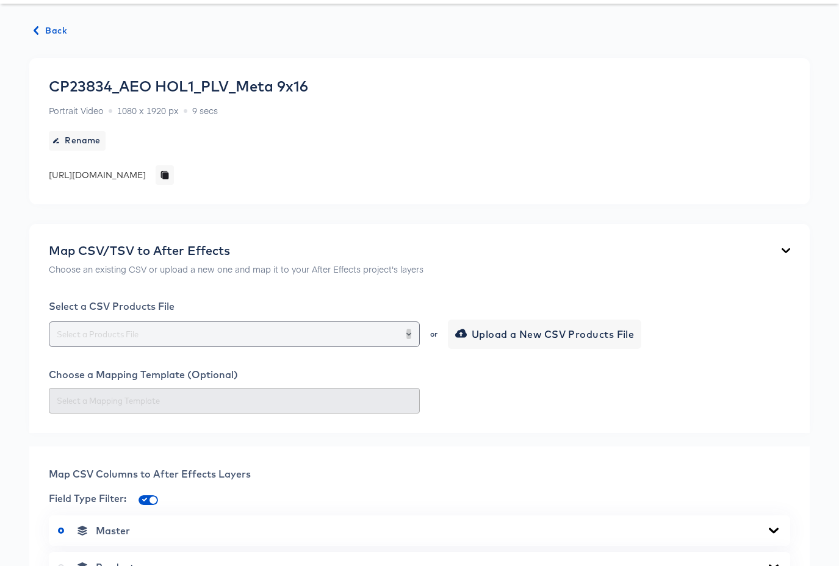
click at [409, 334] on icon "Open" at bounding box center [408, 334] width 5 height 3
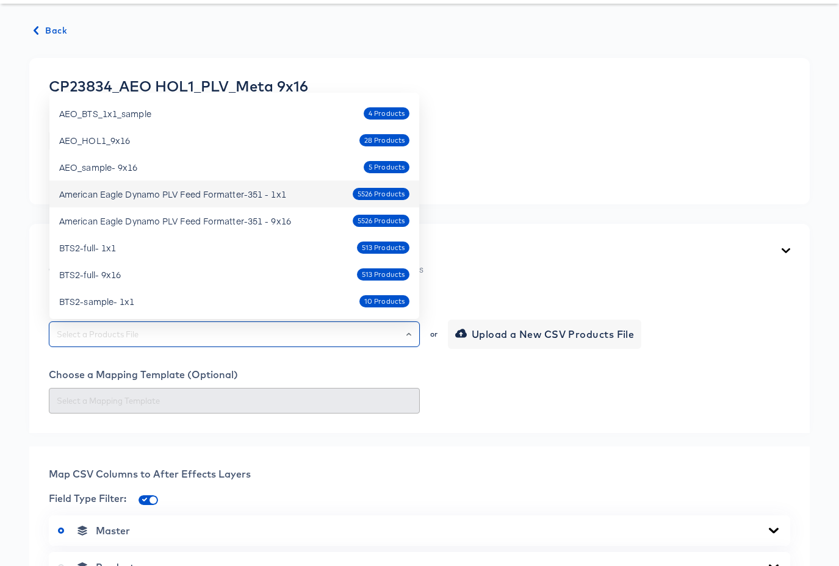
scroll to position [263, 0]
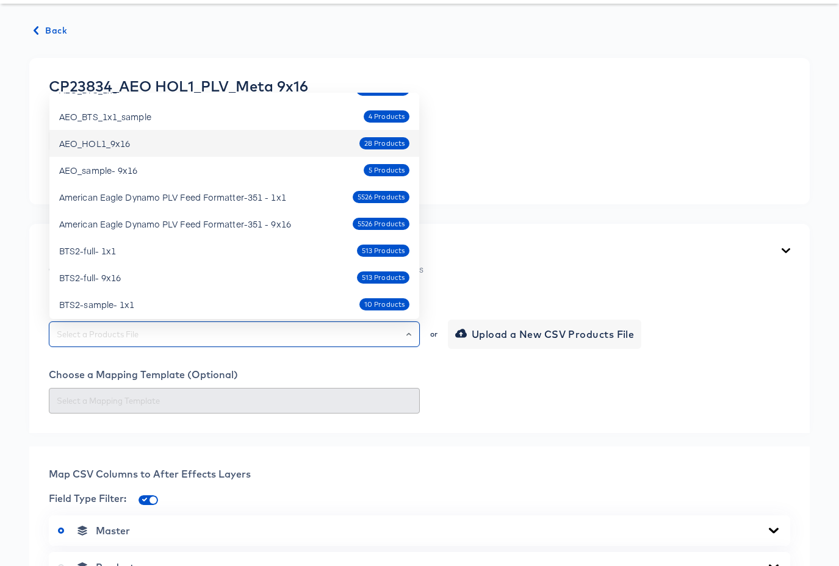
click at [241, 148] on div "AEO_HOL1_9x16 28 Products" at bounding box center [234, 144] width 350 height 20
type input "AEO_HOL1_9x16"
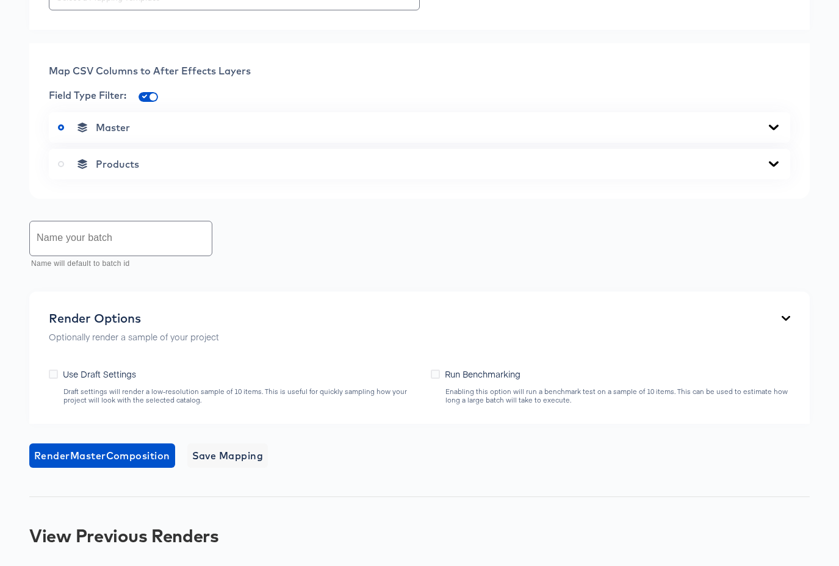
scroll to position [464, 0]
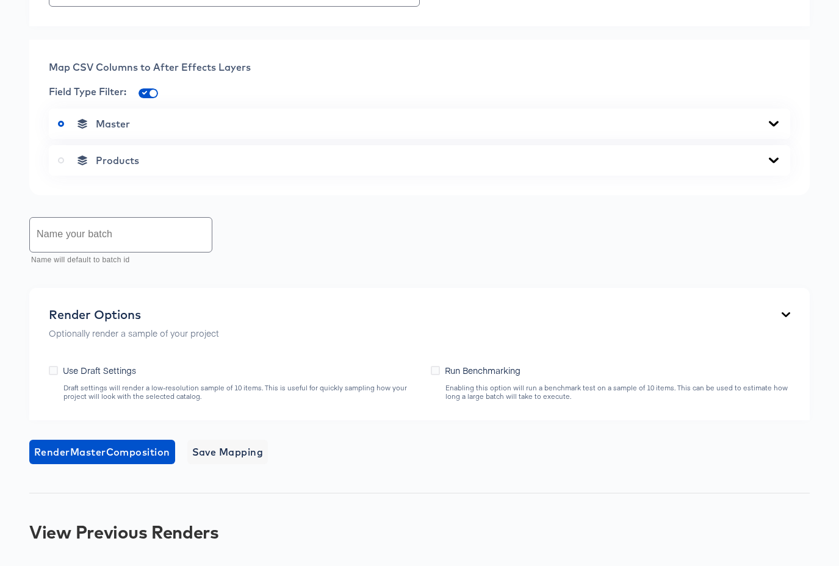
drag, startPoint x: 775, startPoint y: 135, endPoint x: 752, endPoint y: 140, distance: 23.7
click at [775, 145] on div "Products" at bounding box center [419, 160] width 741 height 31
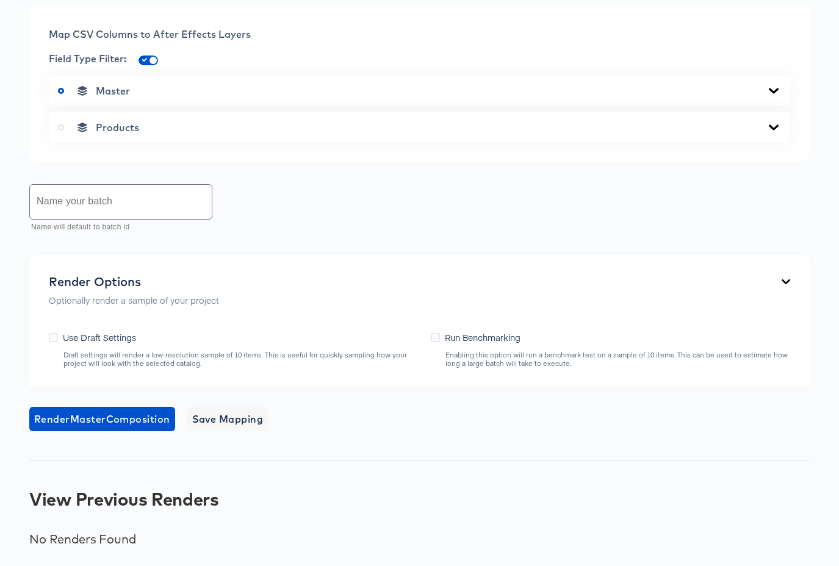
click at [773, 89] on icon at bounding box center [773, 91] width 15 height 10
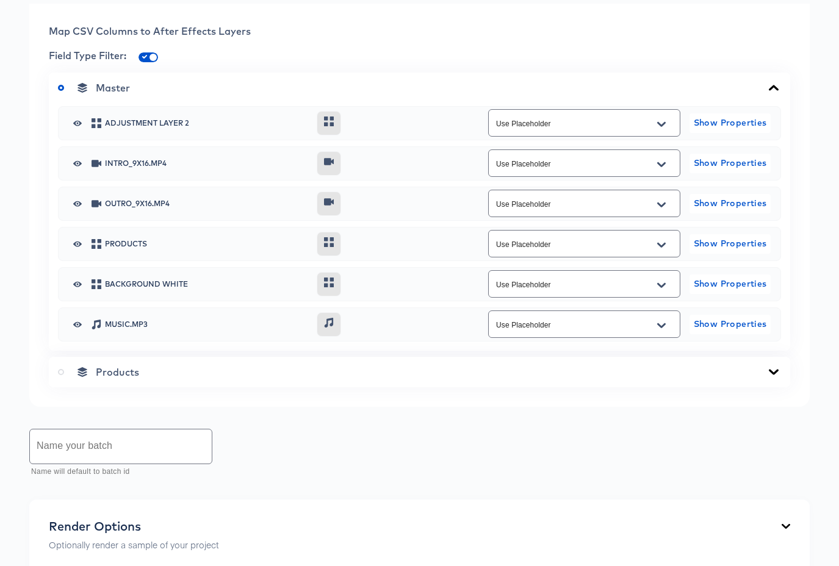
click at [773, 84] on icon at bounding box center [773, 88] width 15 height 10
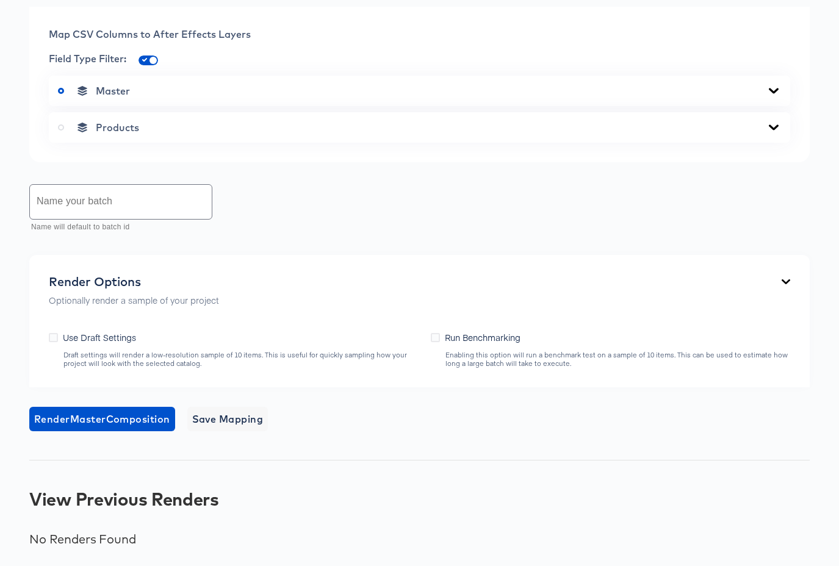
click at [774, 128] on icon at bounding box center [774, 126] width 10 height 5
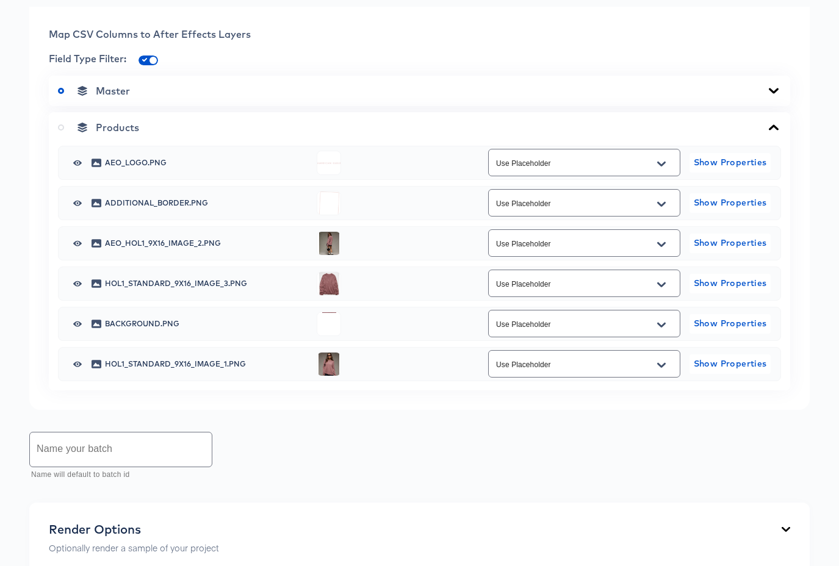
scroll to position [500, 0]
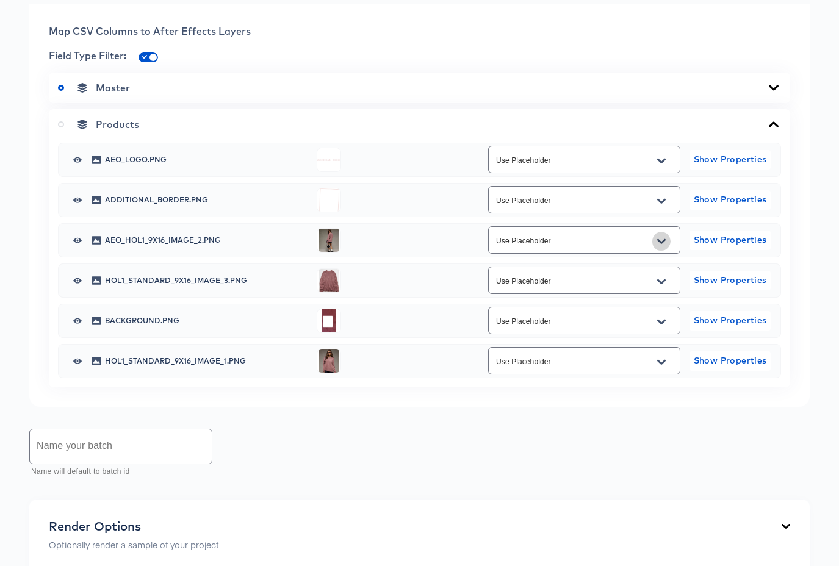
click at [659, 239] on icon "Open" at bounding box center [661, 242] width 9 height 10
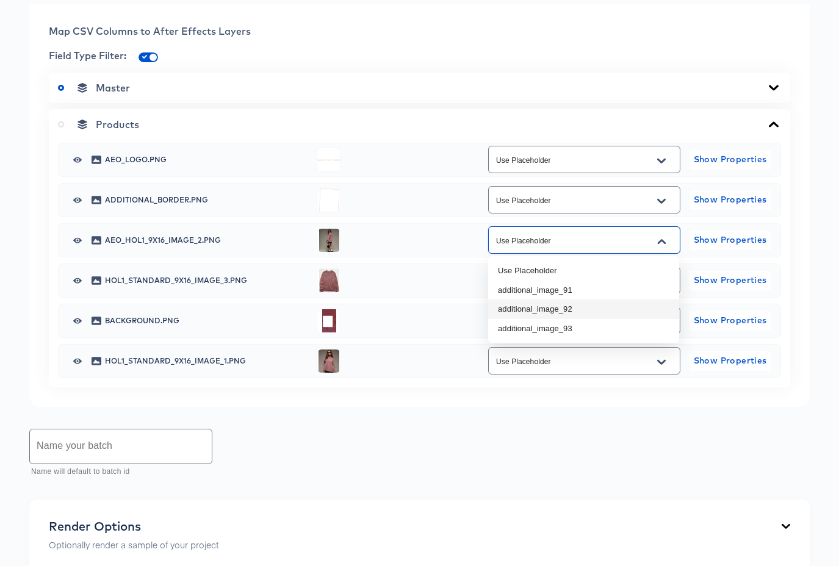
click at [611, 312] on li "additional_image_92" at bounding box center [583, 310] width 191 height 20
type input "additional_image_92"
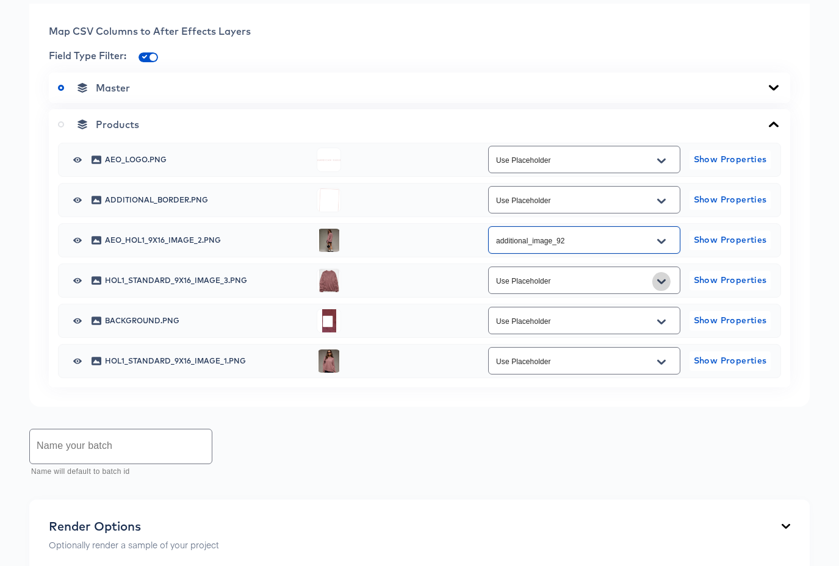
click at [661, 281] on icon "Open" at bounding box center [661, 282] width 9 height 10
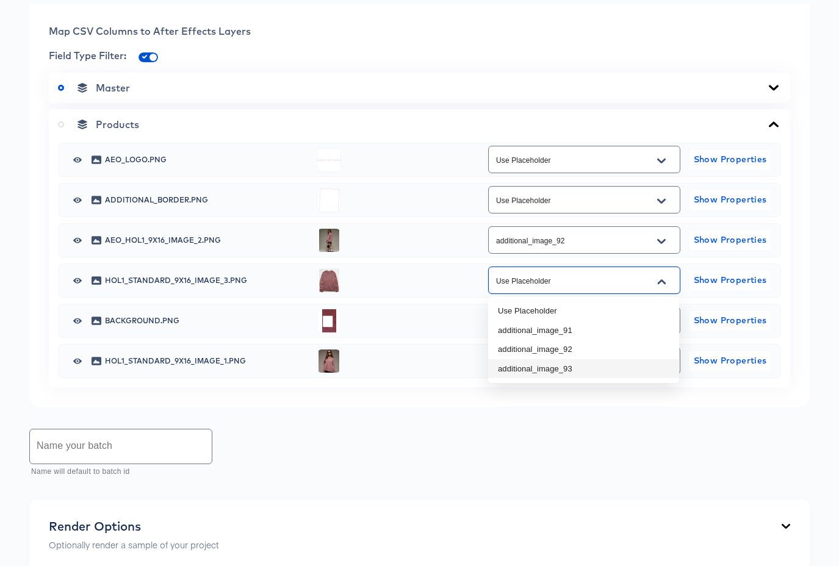
click at [619, 368] on li "additional_image_93" at bounding box center [583, 369] width 191 height 20
type input "additional_image_93"
click at [663, 361] on icon "Open" at bounding box center [661, 361] width 9 height 5
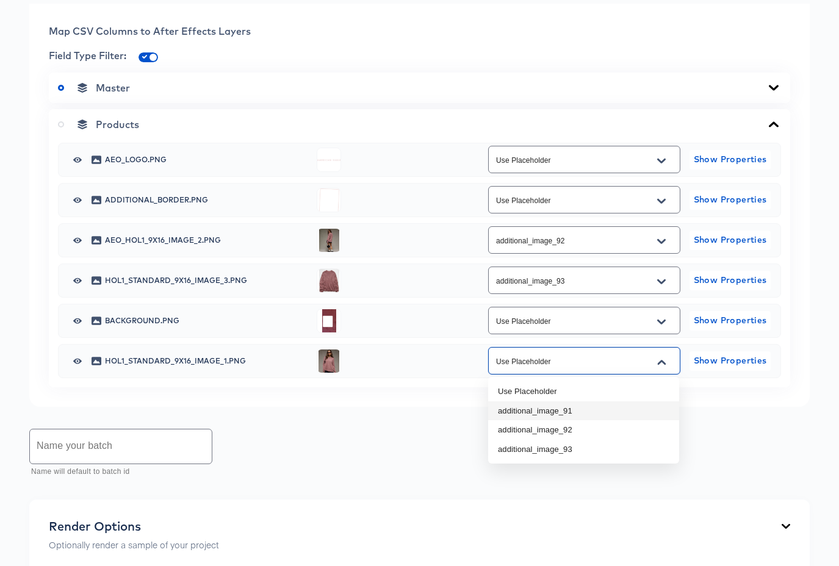
click at [644, 407] on li "additional_image_91" at bounding box center [583, 411] width 191 height 20
type input "additional_image_91"
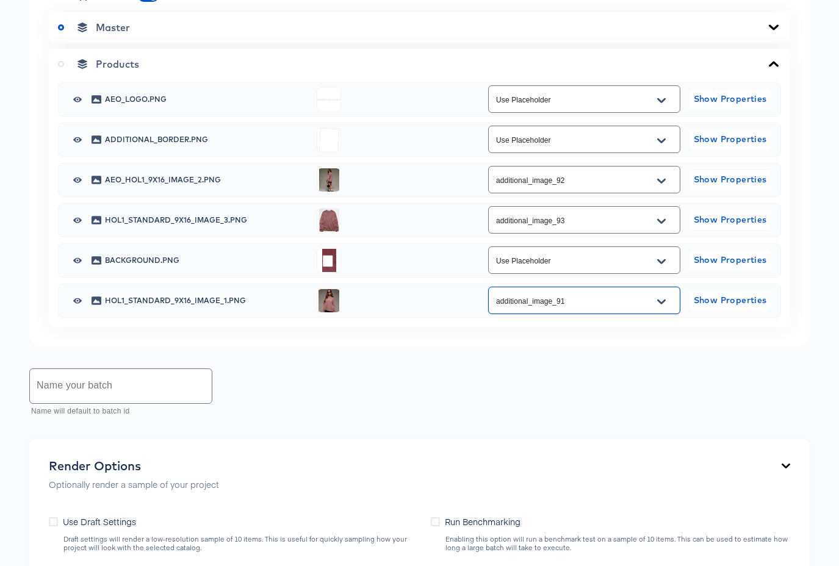
scroll to position [562, 0]
click at [147, 379] on input "text" at bounding box center [121, 385] width 182 height 34
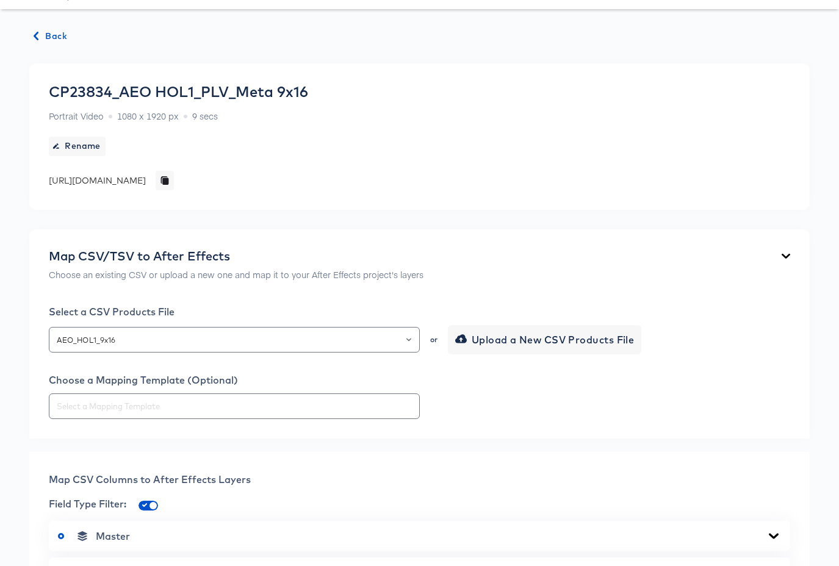
scroll to position [745, 0]
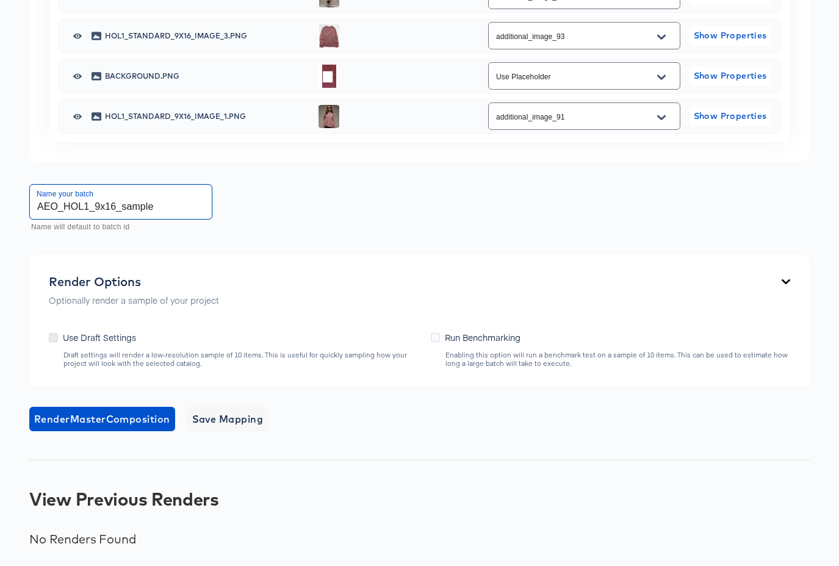
type input "AEO_HOL1_9x16_sample"
click at [51, 336] on icon at bounding box center [53, 337] width 9 height 9
click at [0, 0] on input "Use Draft Settings" at bounding box center [0, 0] width 0 height 0
click at [125, 423] on span "Render Master Composition" at bounding box center [102, 419] width 136 height 17
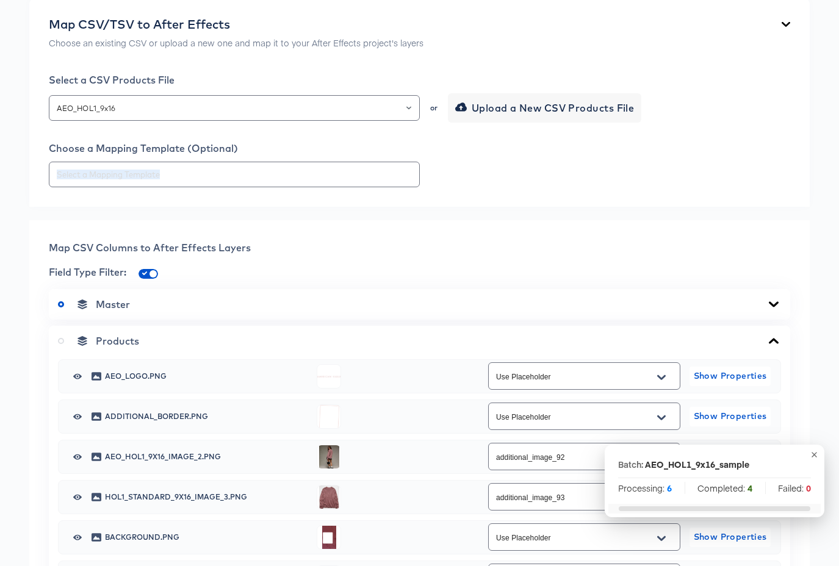
click at [417, 223] on div "Back CP23834_AEO HOL1_PLV_Meta 9x16 Portrait Video 1080 x 1920 px 9 secs Rename…" at bounding box center [419, 407] width 839 height 1260
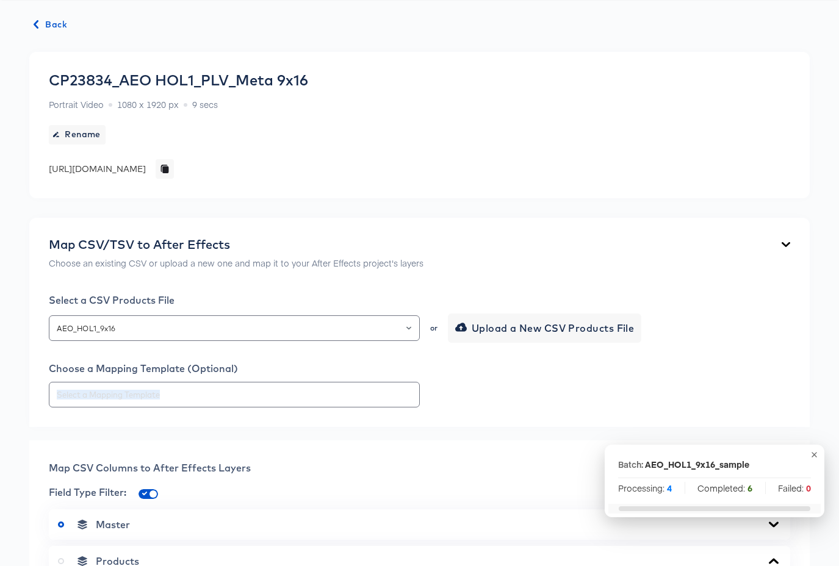
scroll to position [0, 0]
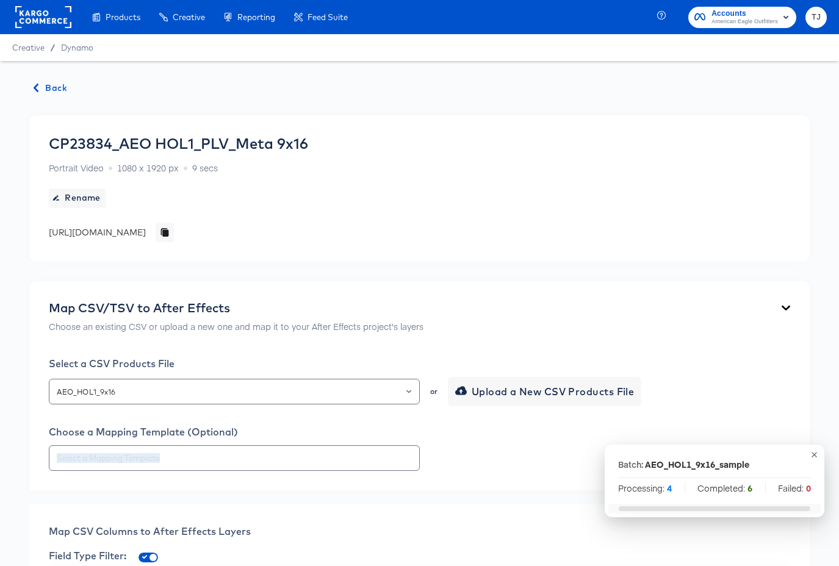
click at [55, 85] on span "Back" at bounding box center [50, 88] width 33 height 15
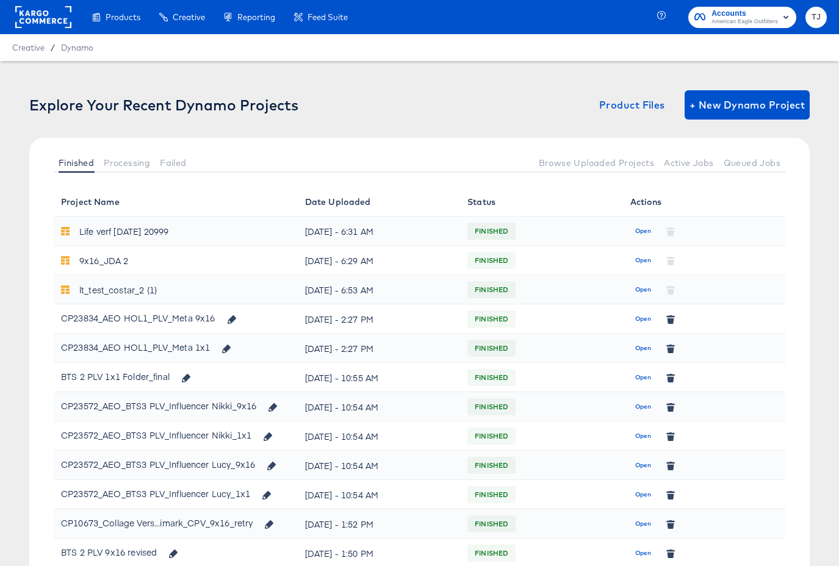
scroll to position [66, 0]
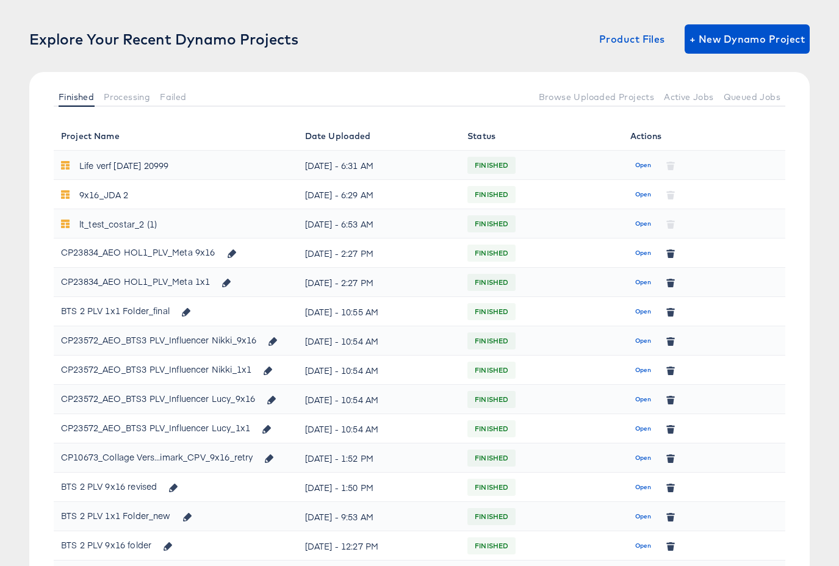
click at [646, 281] on span "Open" at bounding box center [643, 282] width 16 height 11
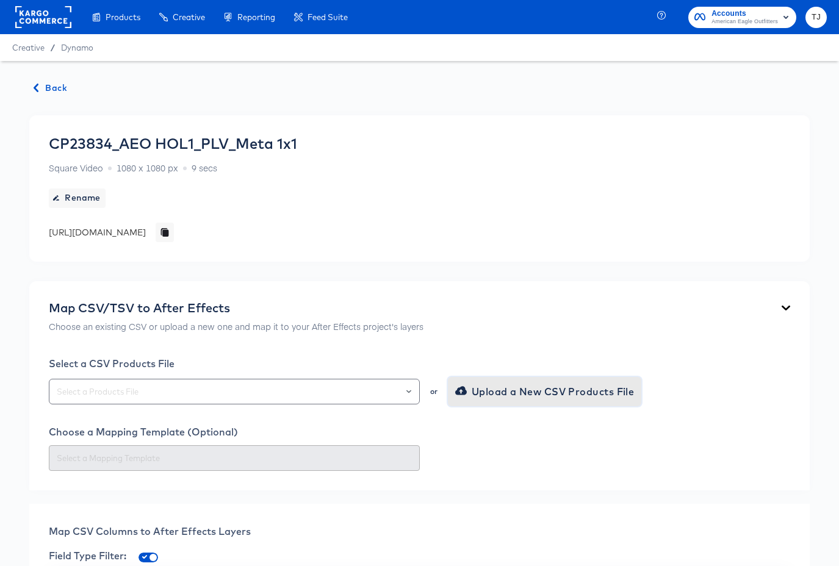
click at [600, 393] on span "Upload a New CSV Products File" at bounding box center [546, 391] width 177 height 17
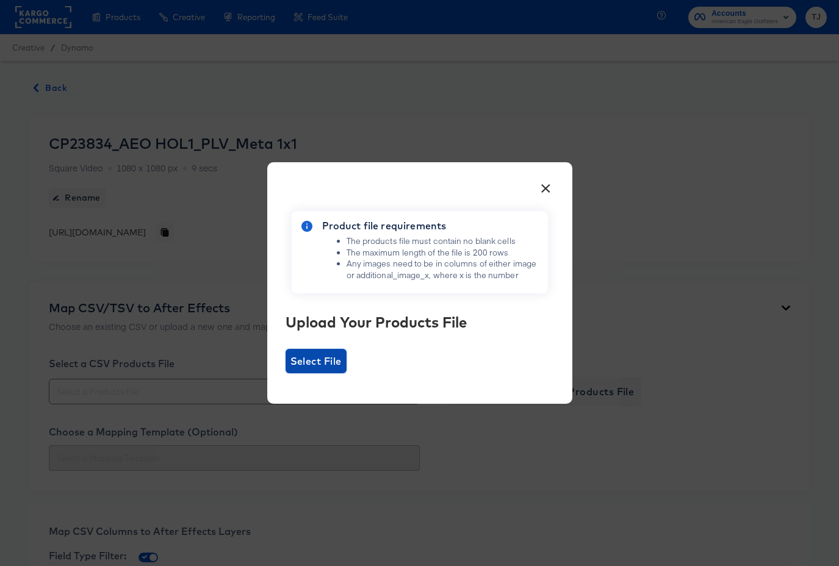
click at [336, 361] on span "Select File" at bounding box center [315, 361] width 51 height 17
click at [286, 373] on input "Select File" at bounding box center [286, 373] width 0 height 0
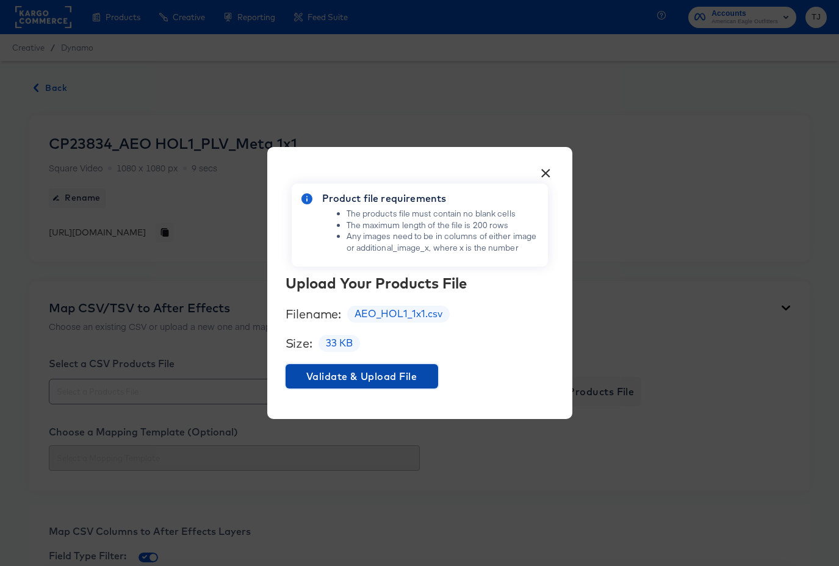
click at [383, 378] on span "Validate & Upload File" at bounding box center [361, 376] width 143 height 17
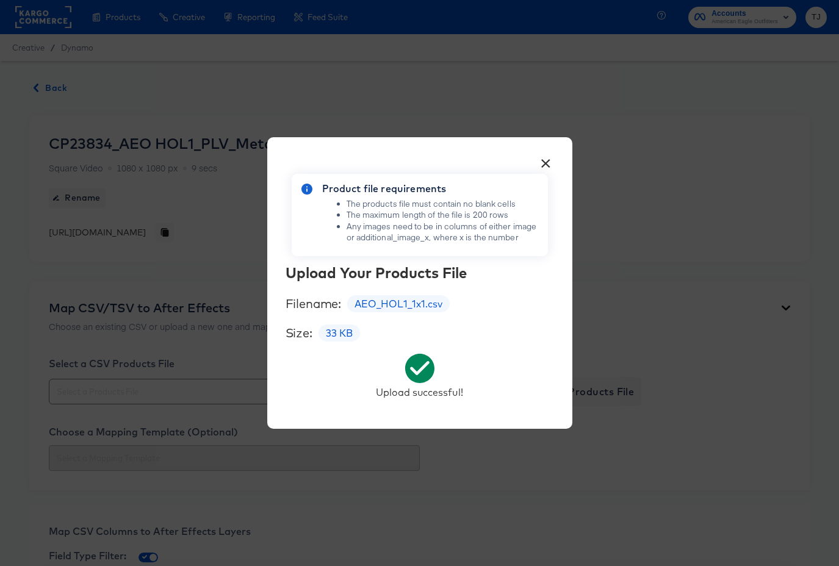
click at [546, 161] on button "×" at bounding box center [546, 160] width 22 height 22
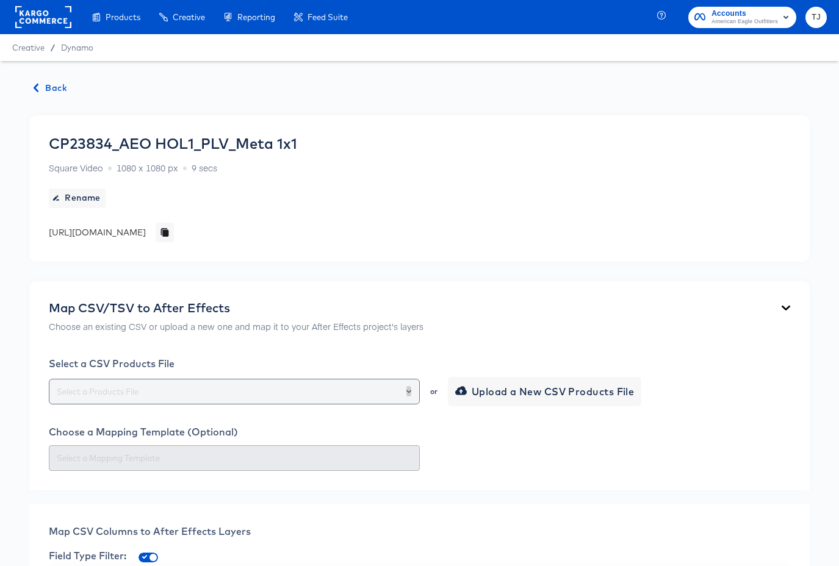
click at [410, 394] on button "Open" at bounding box center [408, 391] width 5 height 17
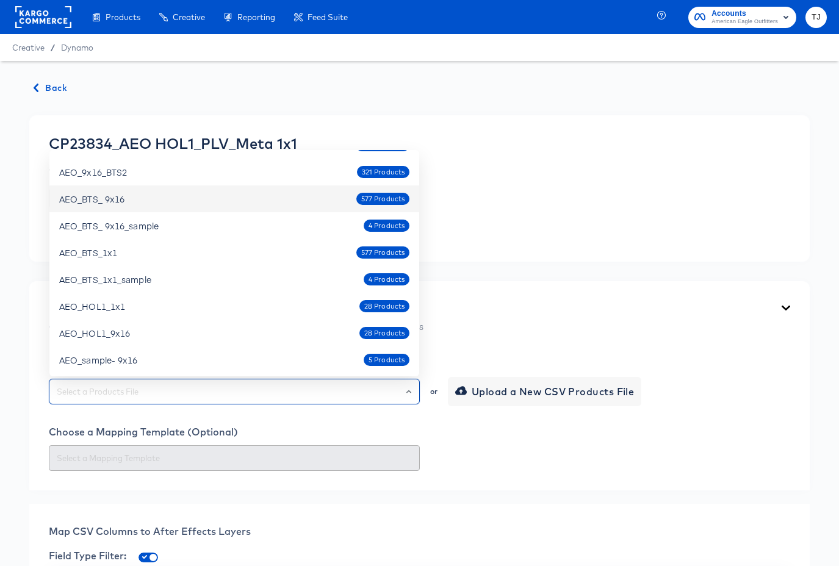
scroll to position [158, 0]
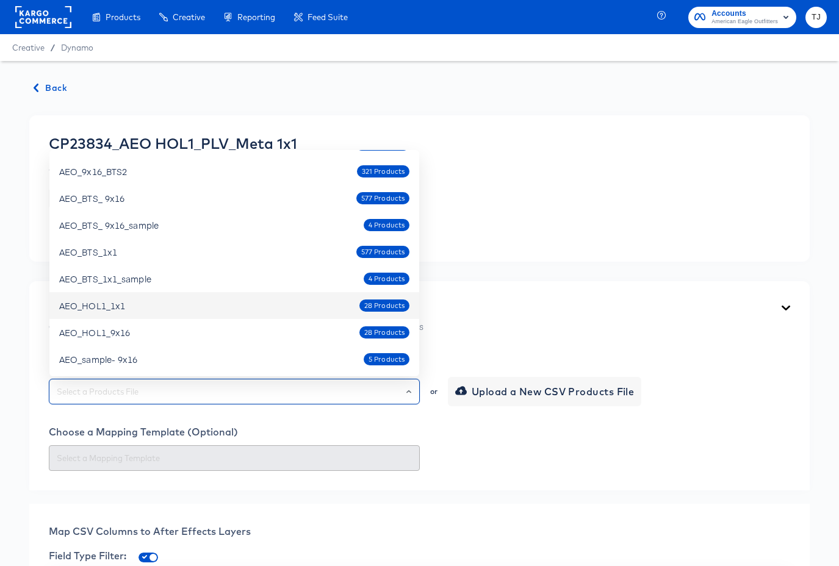
click at [229, 300] on div "AEO_HOL1_1x1 28 Products" at bounding box center [234, 306] width 350 height 20
type input "AEO_HOL1_1x1"
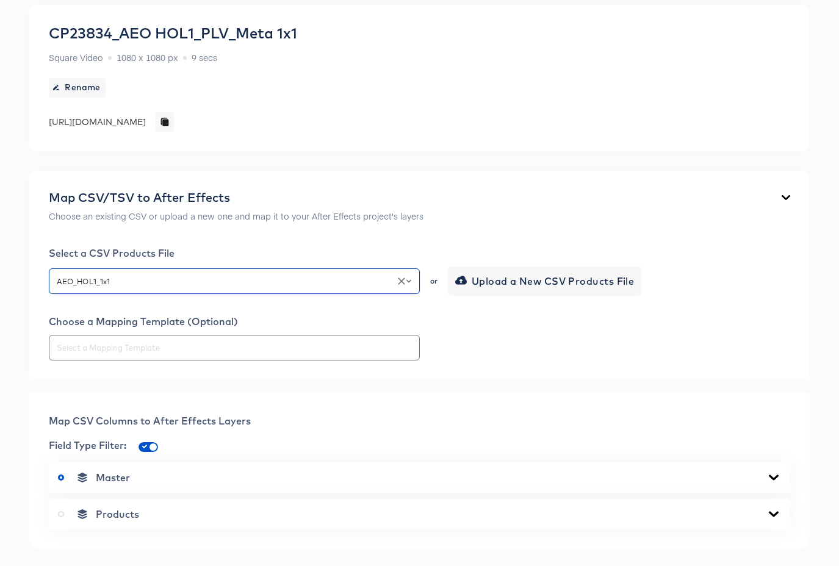
scroll to position [446, 0]
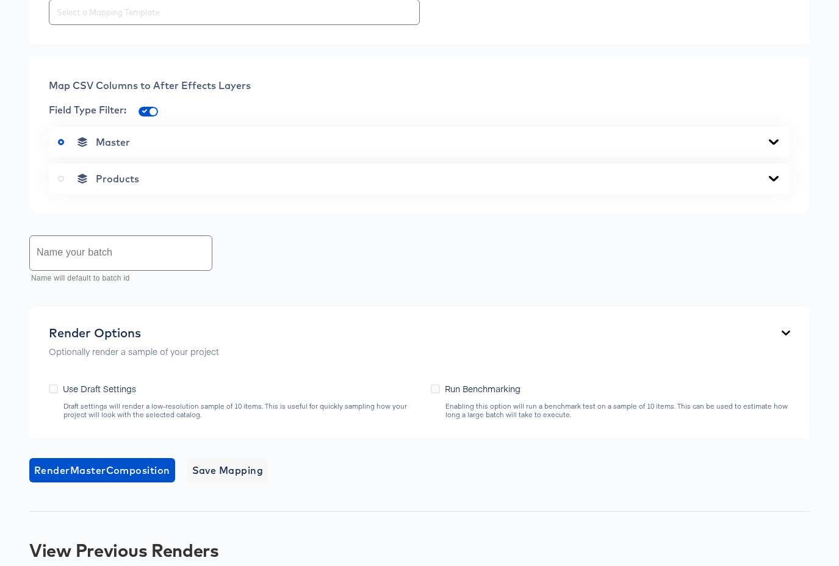
click at [777, 512] on div "Back CP23834_AEO HOL1_PLV_Meta 1x1 Square Video 1080 x 1080 px 9 secs Rename [U…" at bounding box center [419, 116] width 839 height 1003
click at [773, 179] on icon at bounding box center [774, 178] width 10 height 5
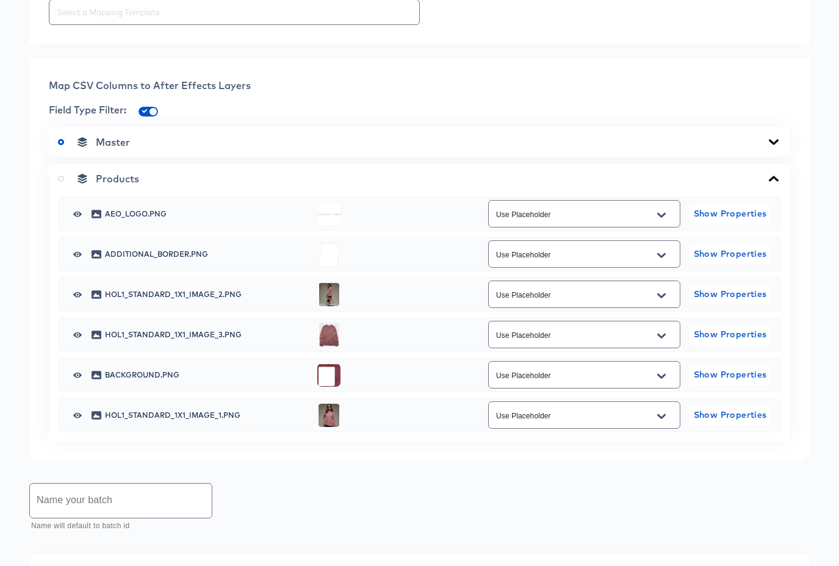
click at [663, 296] on icon "Open" at bounding box center [661, 295] width 9 height 5
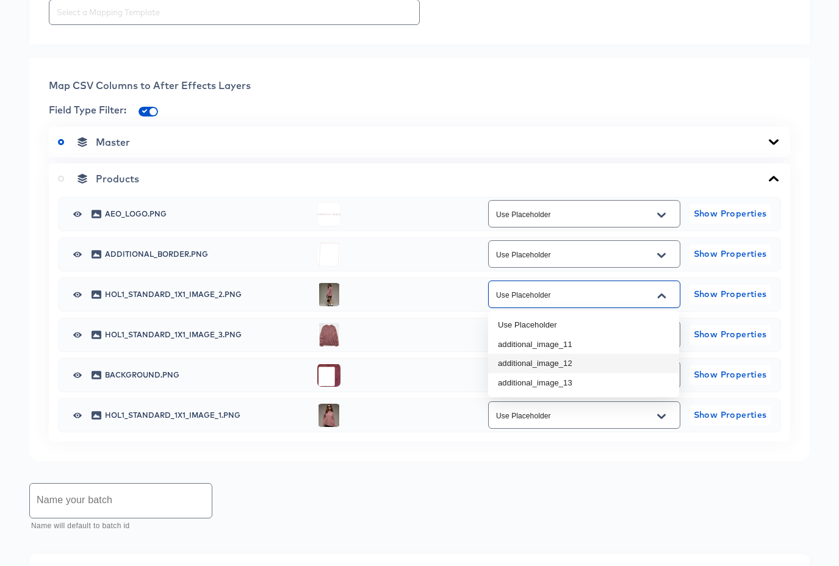
click at [599, 356] on li "additional_image_12" at bounding box center [583, 364] width 191 height 20
type input "additional_image_12"
click at [661, 336] on icon "Open" at bounding box center [661, 335] width 9 height 5
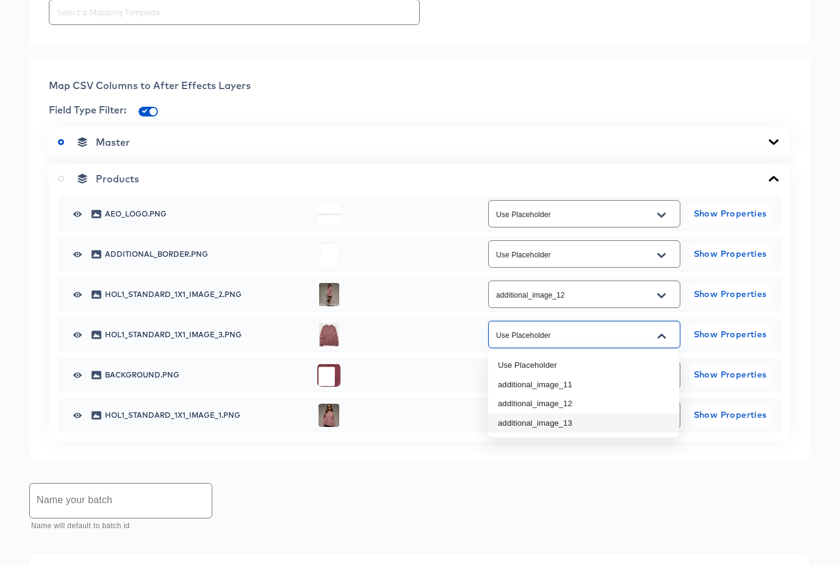
click at [622, 414] on li "additional_image_13" at bounding box center [583, 424] width 191 height 20
type input "additional_image_13"
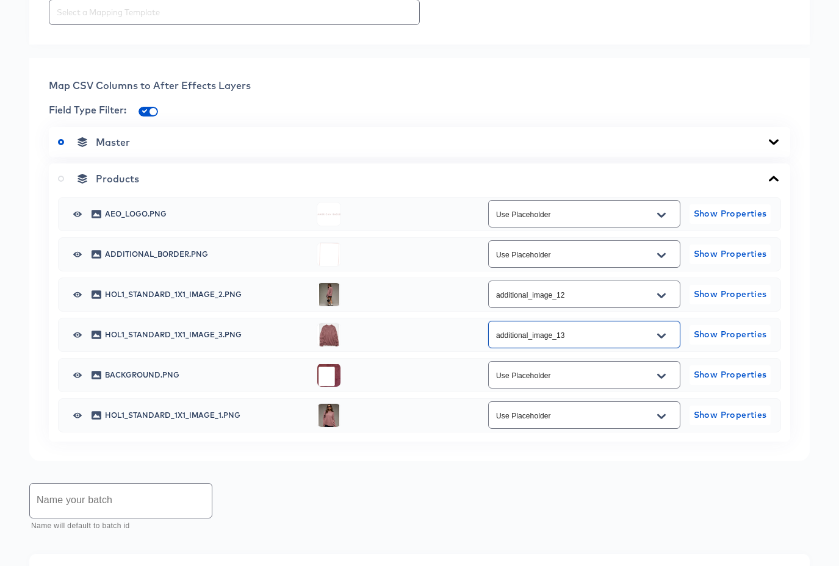
click at [660, 417] on icon "Open" at bounding box center [661, 416] width 9 height 5
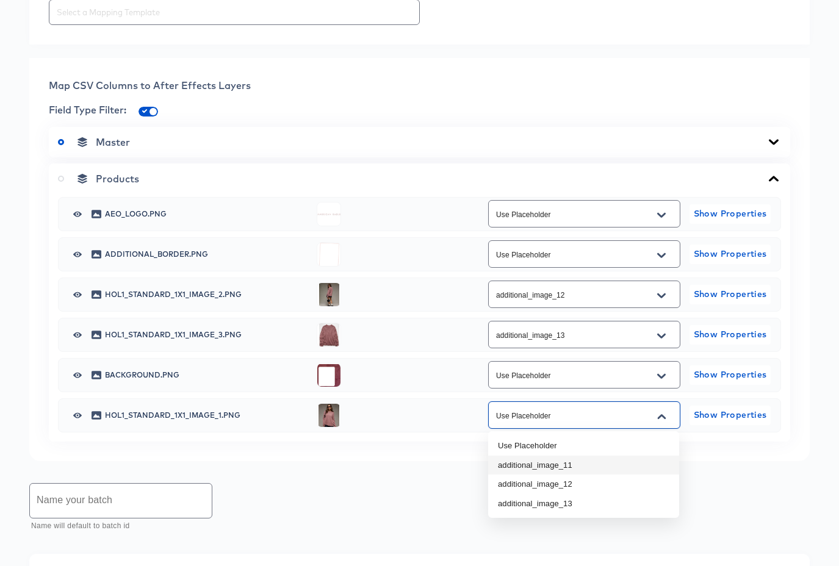
drag, startPoint x: 625, startPoint y: 457, endPoint x: 622, endPoint y: 450, distance: 7.1
click at [625, 456] on li "additional_image_11" at bounding box center [583, 466] width 191 height 20
type input "additional_image_11"
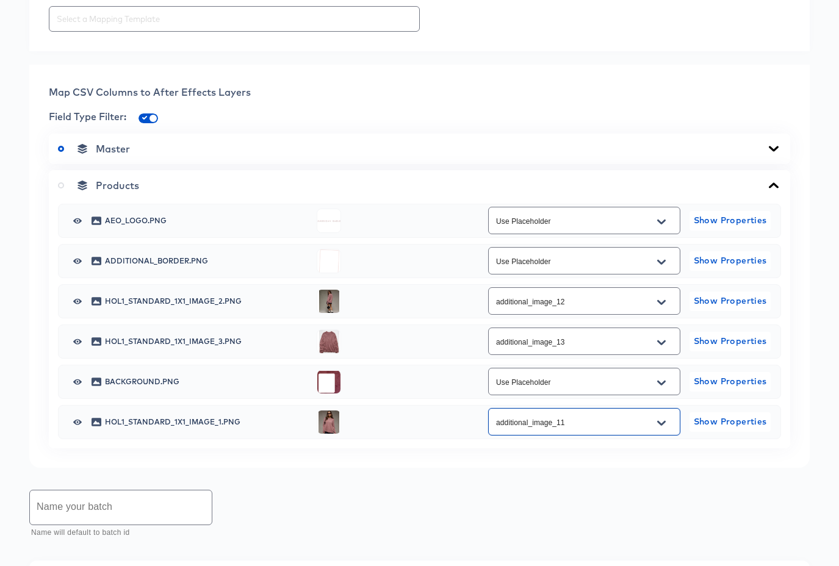
click at [75, 512] on input "text" at bounding box center [121, 508] width 182 height 34
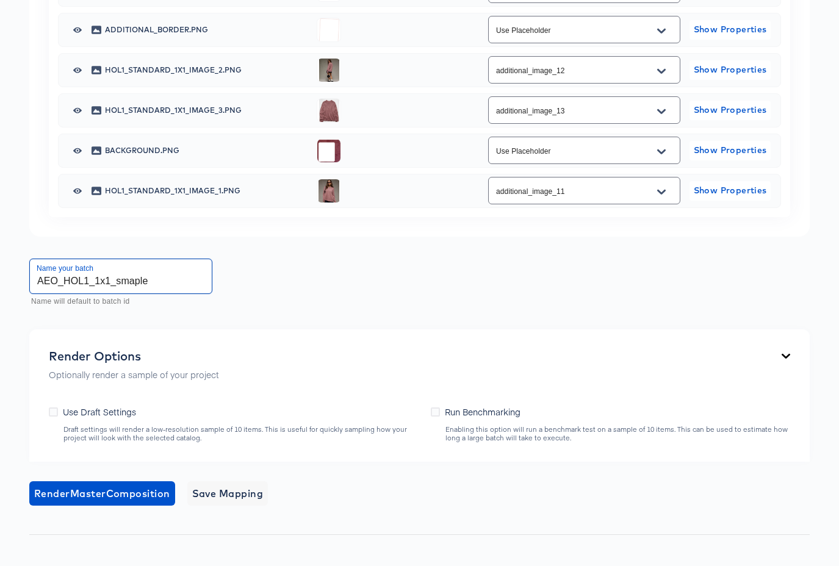
scroll to position [673, 0]
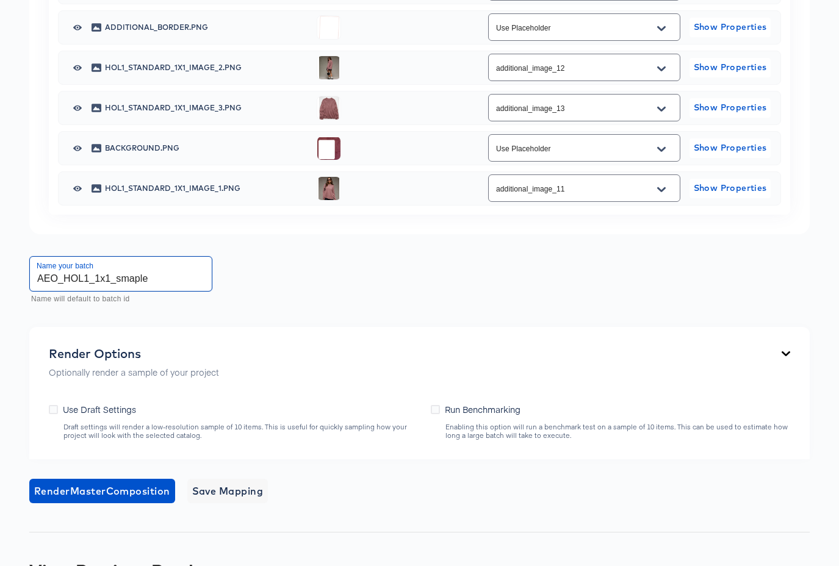
click at [137, 278] on input "AEO_HOL1_1x1_smaple" at bounding box center [121, 274] width 182 height 34
type input "AEO_HOL1_1x1_sample"
drag, startPoint x: 48, startPoint y: 406, endPoint x: 59, endPoint y: 425, distance: 22.2
click at [48, 406] on div "Render Options Optionally render a sample of your project Use Draft Settings Dr…" at bounding box center [419, 393] width 780 height 132
click at [55, 409] on icon at bounding box center [53, 409] width 9 height 9
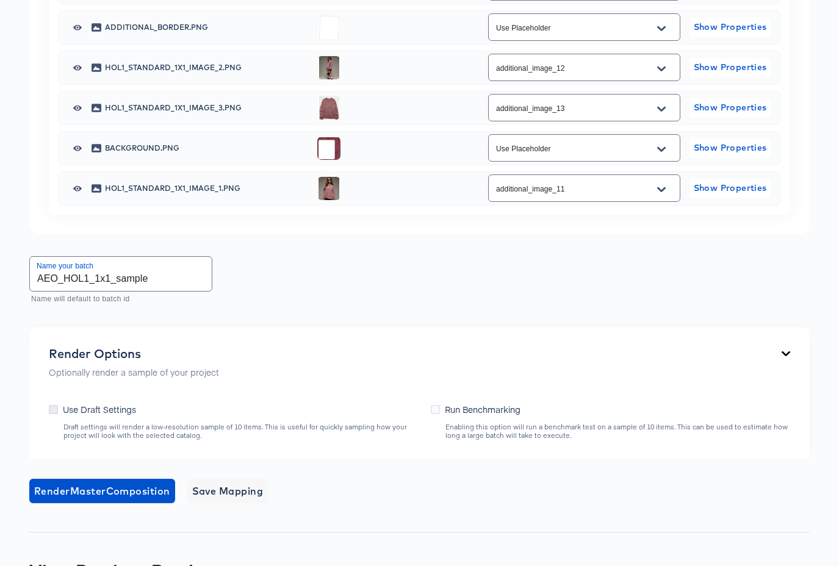
click at [0, 0] on input "Use Draft Settings" at bounding box center [0, 0] width 0 height 0
click at [113, 488] on span "Render Master Composition" at bounding box center [102, 491] width 136 height 17
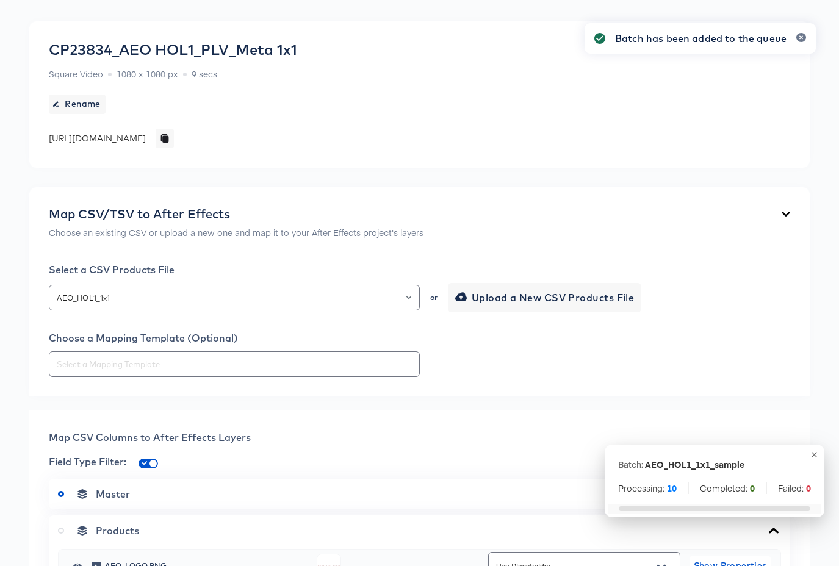
scroll to position [0, 0]
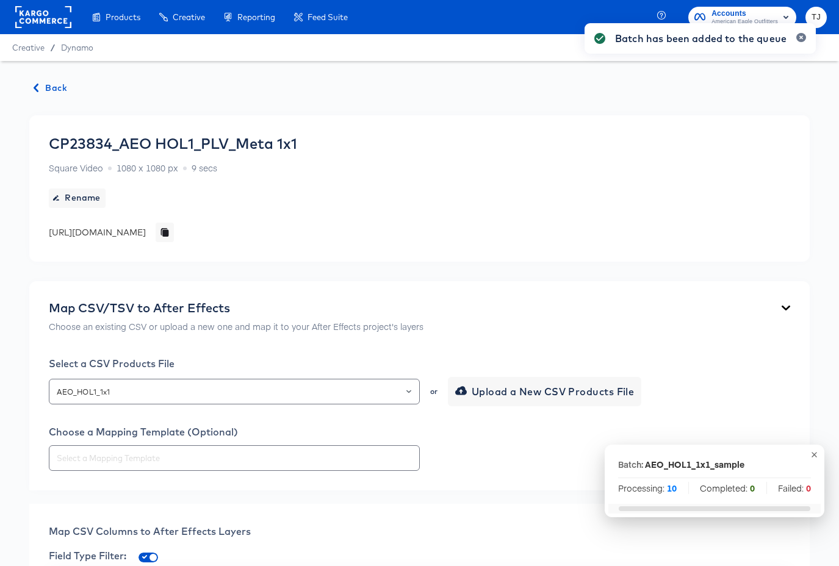
click at [46, 86] on span "Back" at bounding box center [50, 88] width 33 height 15
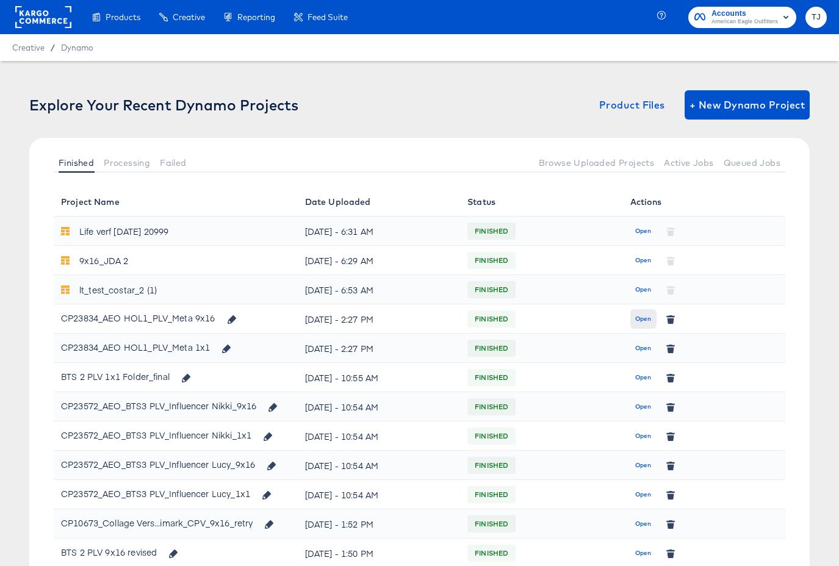
click at [637, 317] on span "Open" at bounding box center [643, 319] width 16 height 11
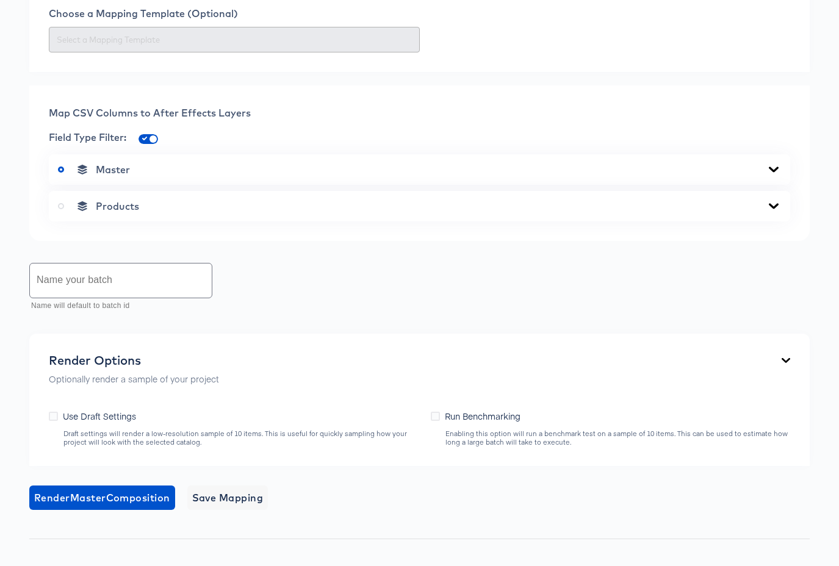
scroll to position [507, 0]
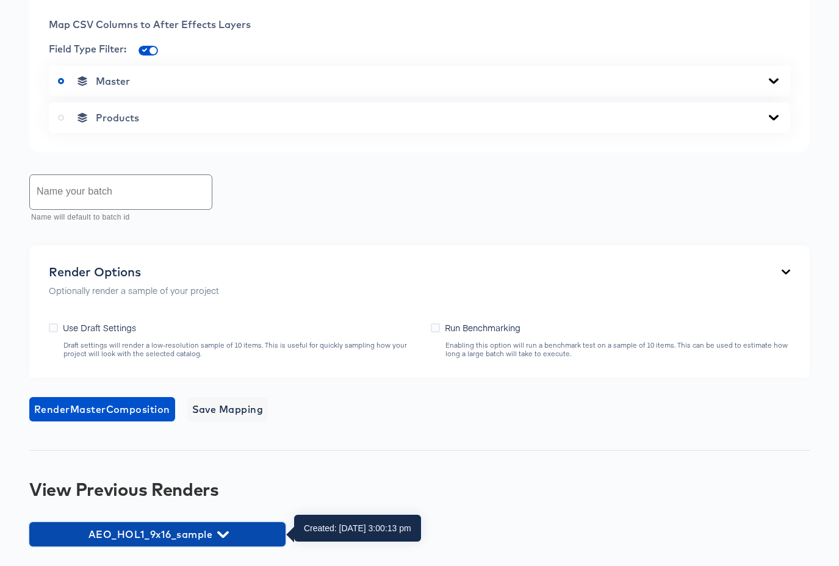
click at [220, 530] on icon "button" at bounding box center [223, 535] width 12 height 12
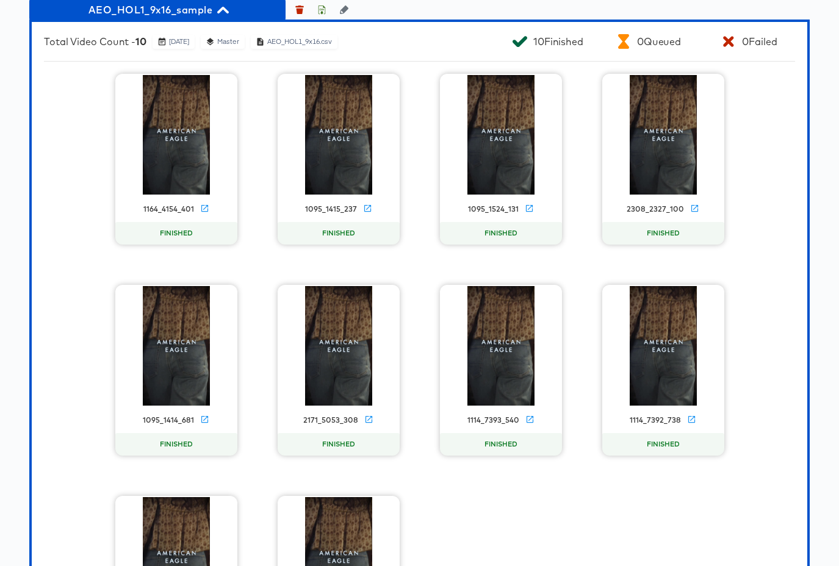
scroll to position [1007, 0]
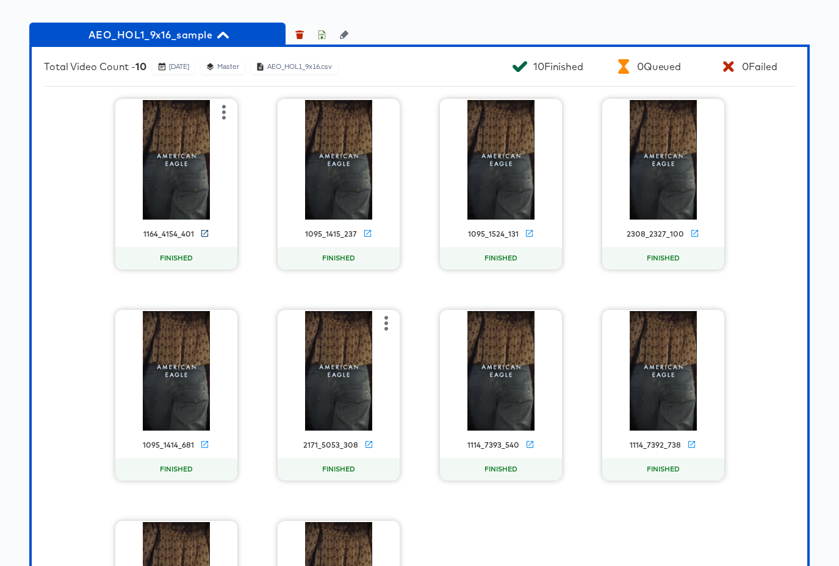
click at [203, 231] on icon at bounding box center [204, 233] width 9 height 9
click at [322, 34] on icon "button" at bounding box center [321, 35] width 9 height 9
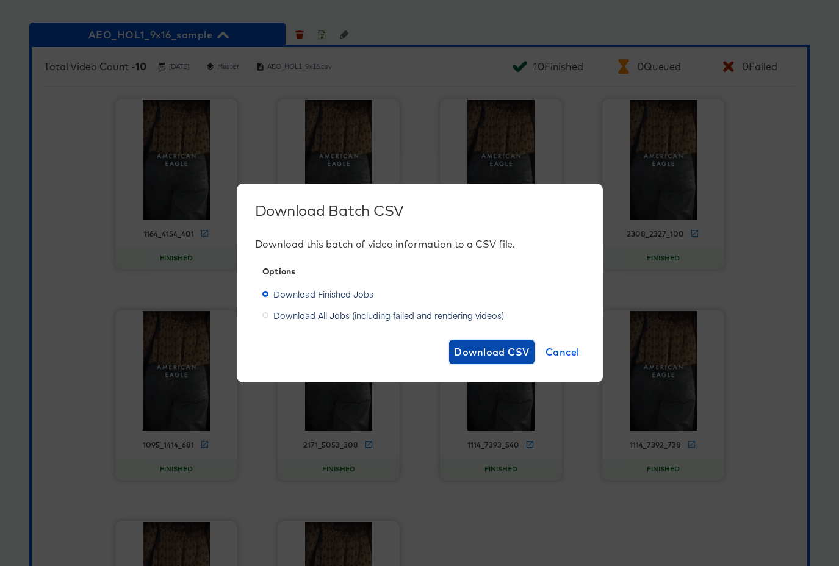
click at [500, 353] on span "Download CSV" at bounding box center [492, 352] width 76 height 17
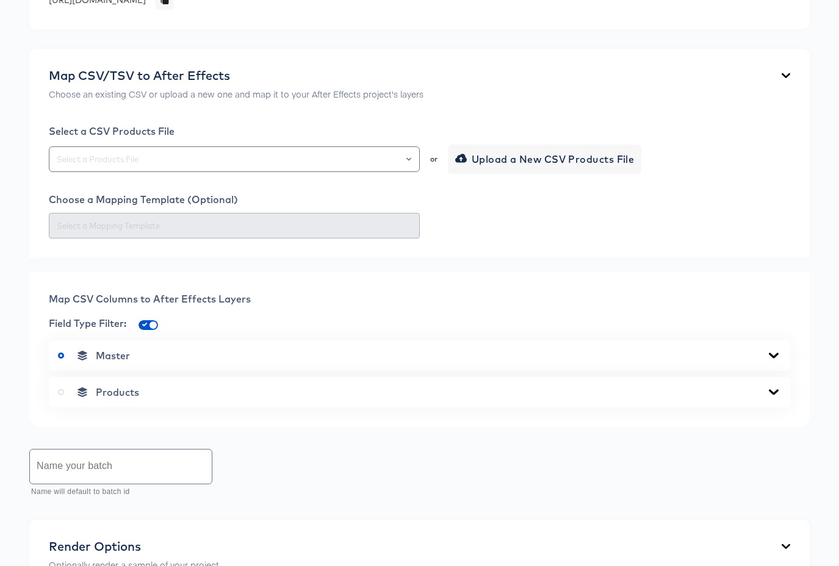
scroll to position [0, 0]
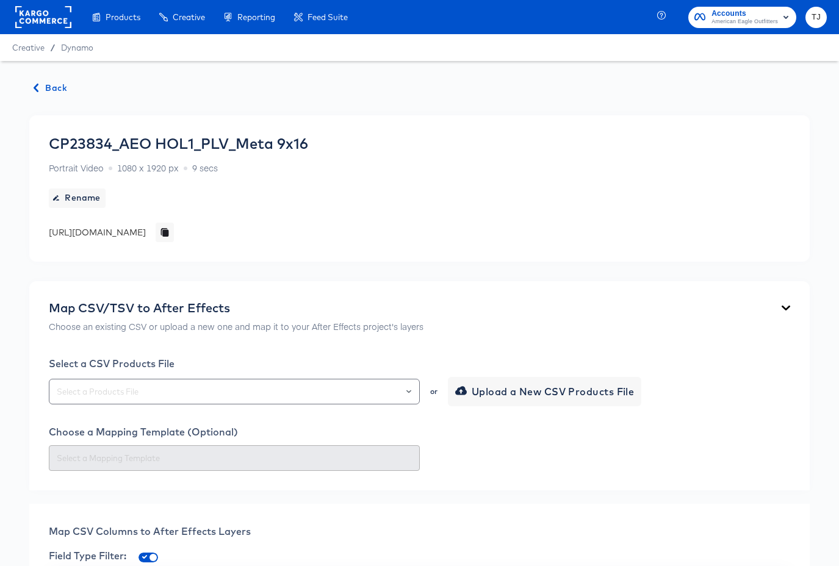
click at [46, 87] on span "Back" at bounding box center [50, 88] width 33 height 15
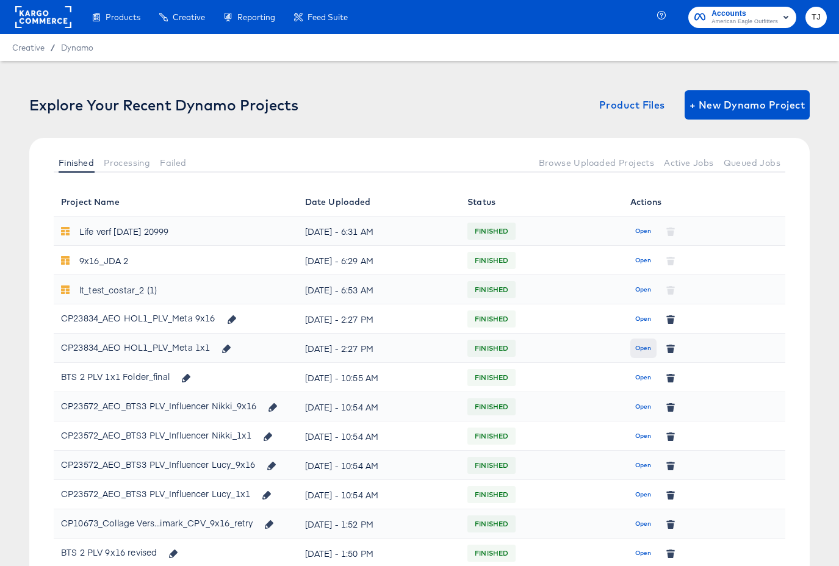
click at [639, 347] on span "Open" at bounding box center [643, 348] width 16 height 11
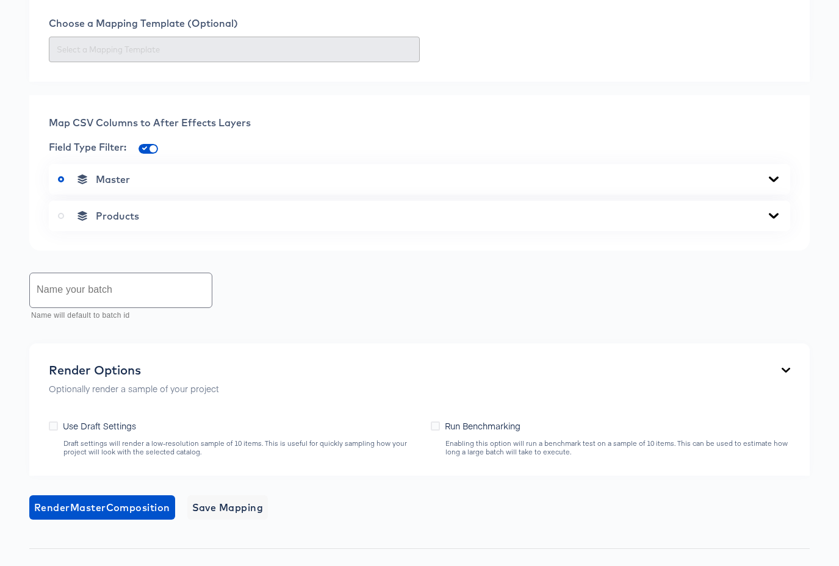
scroll to position [507, 0]
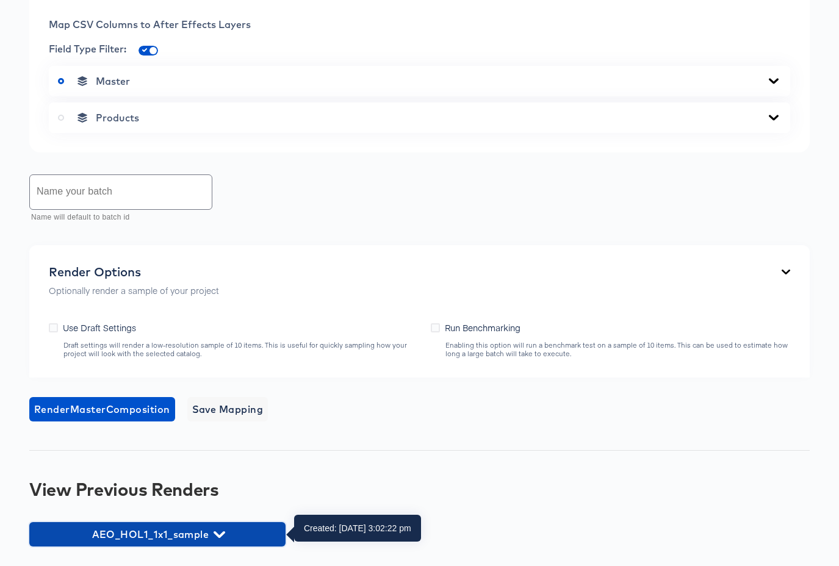
click at [225, 530] on span "AEO_HOL1_1x1_sample" at bounding box center [157, 534] width 244 height 17
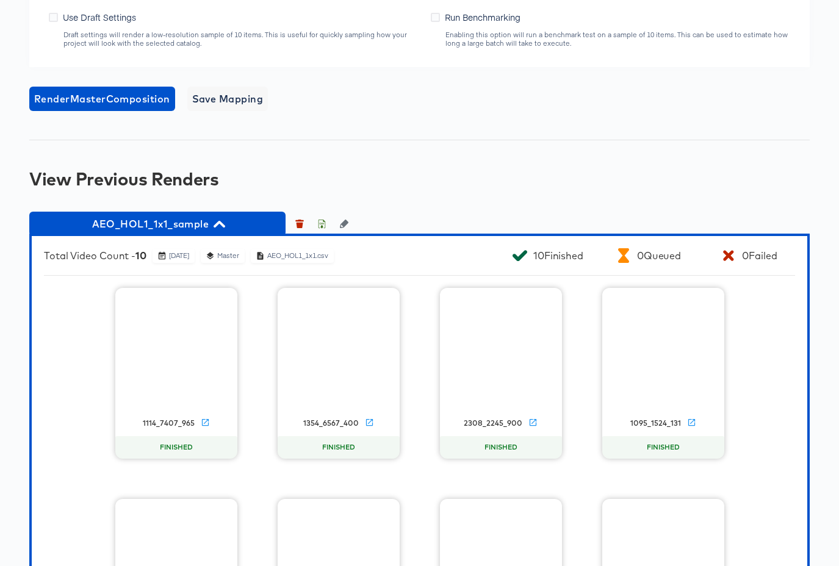
scroll to position [820, 0]
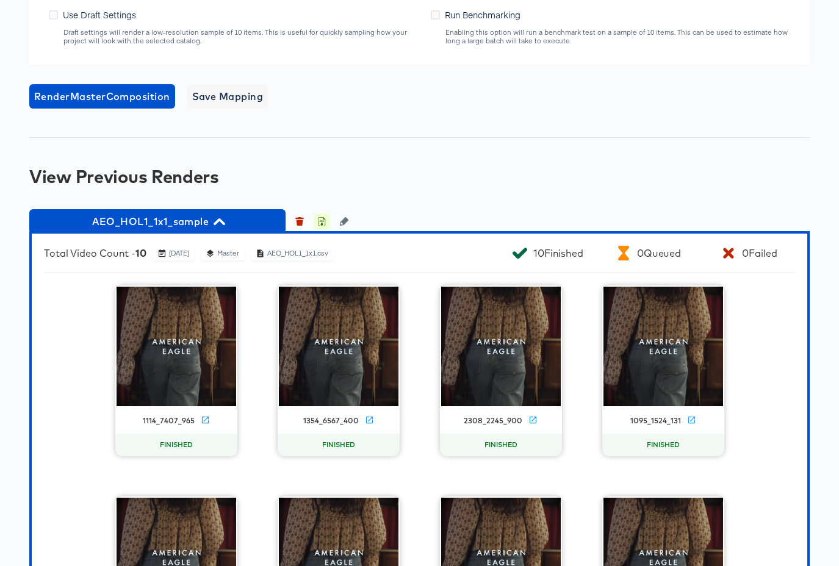
click at [320, 220] on icon "button" at bounding box center [321, 221] width 9 height 9
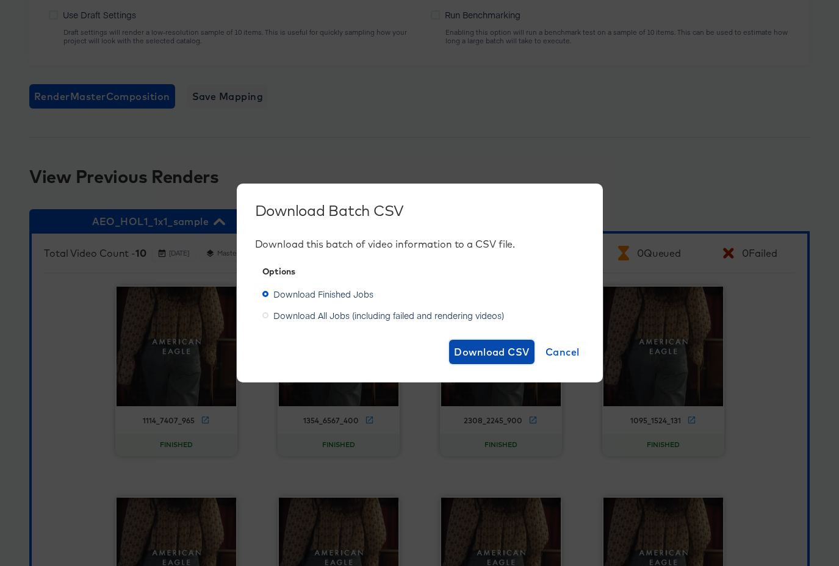
click at [479, 351] on span "Download CSV" at bounding box center [492, 352] width 76 height 17
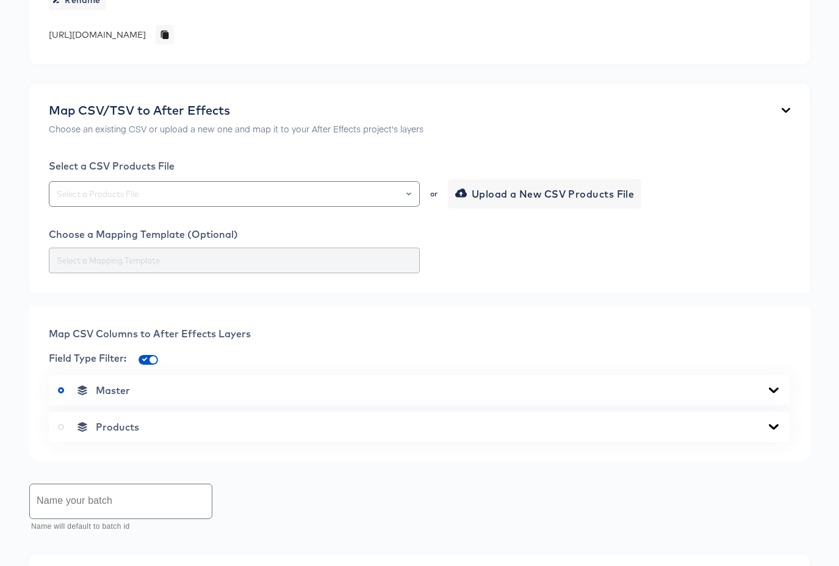
scroll to position [201, 0]
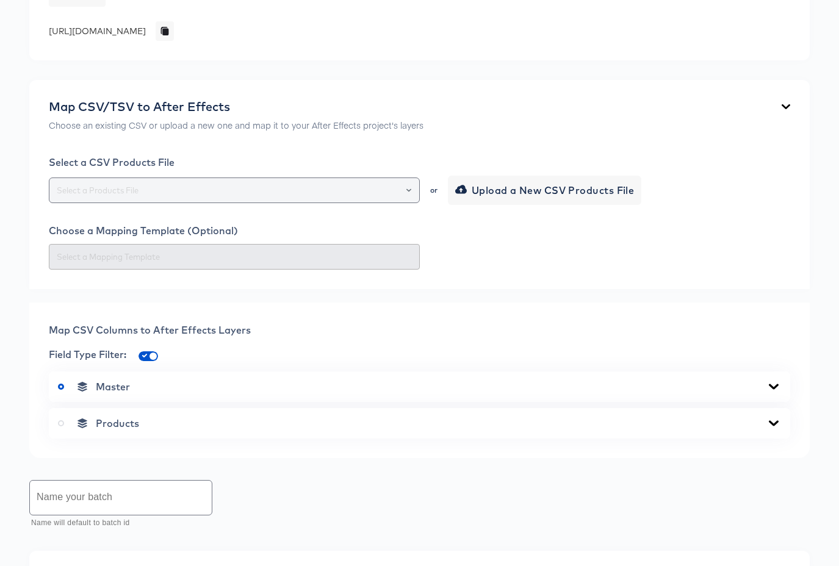
click at [409, 192] on button "Open" at bounding box center [408, 190] width 5 height 17
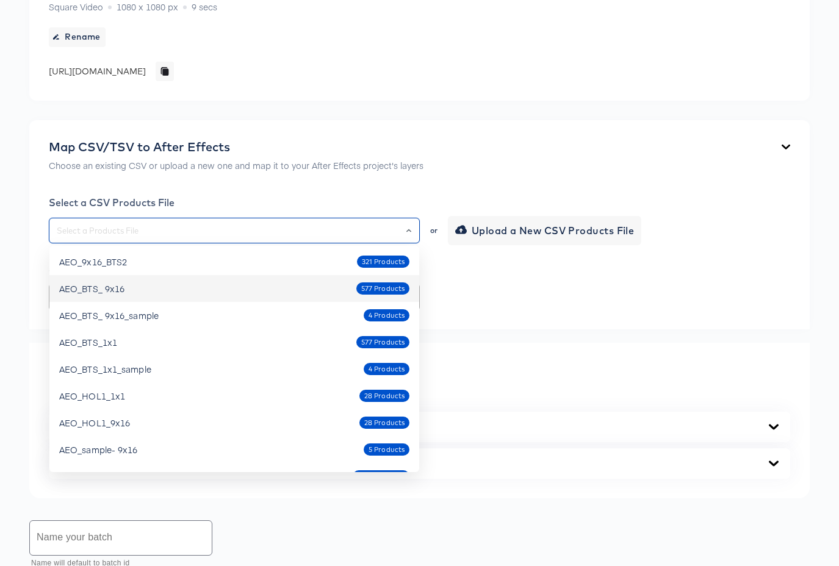
scroll to position [198, 0]
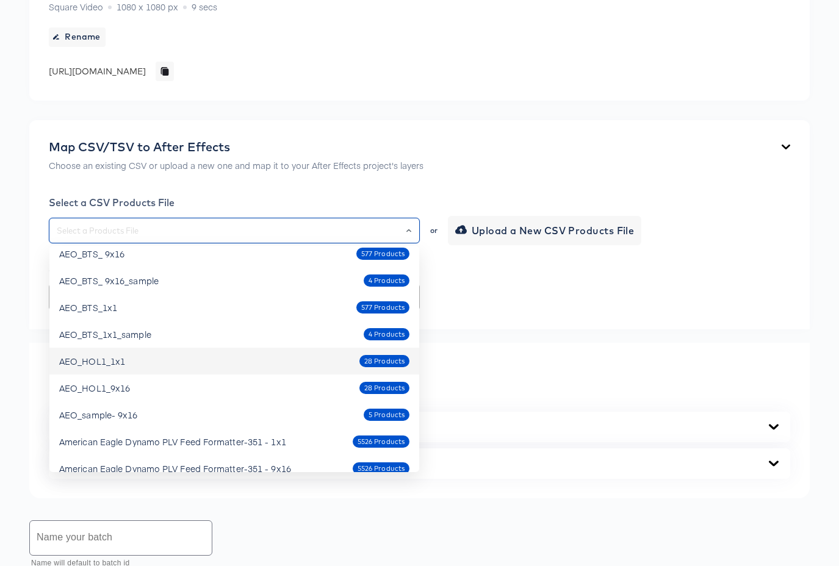
click at [282, 366] on div "AEO_HOL1_1x1 28 Products" at bounding box center [234, 361] width 350 height 20
type input "AEO_HOL1_1x1"
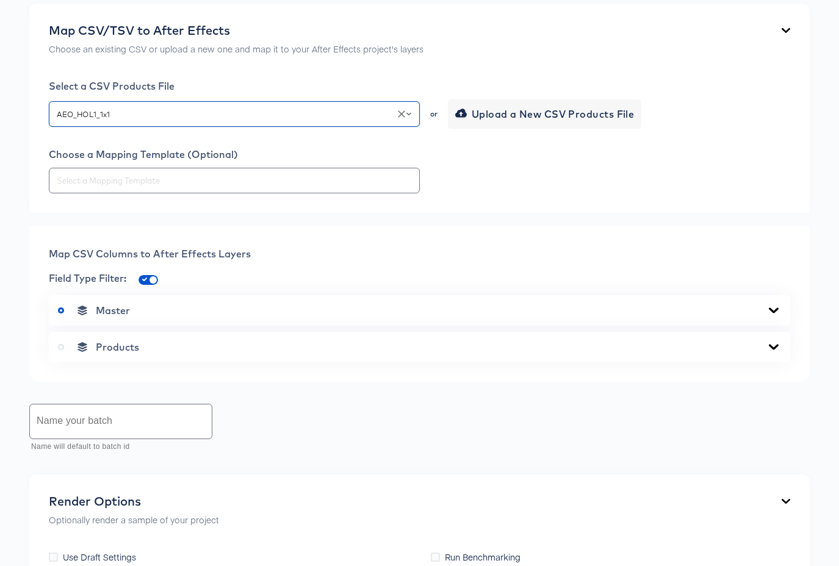
scroll to position [351, 0]
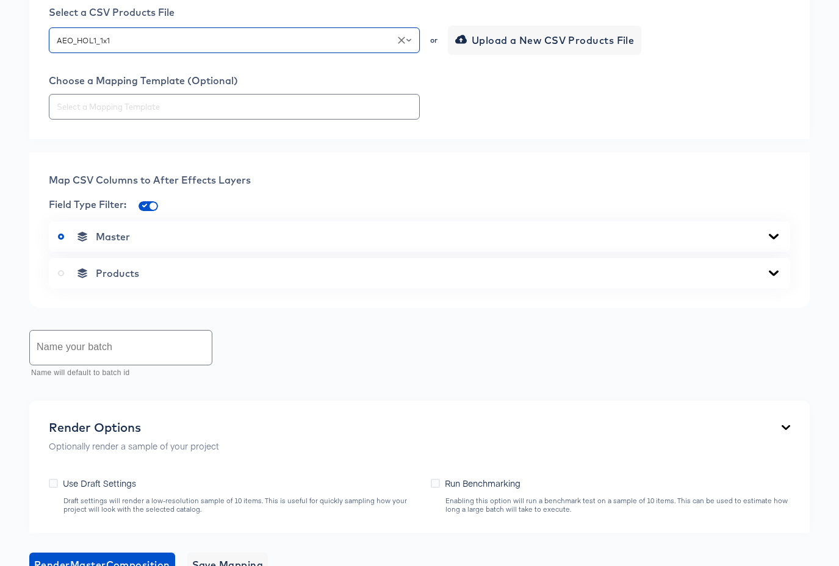
click at [775, 268] on icon at bounding box center [773, 273] width 15 height 10
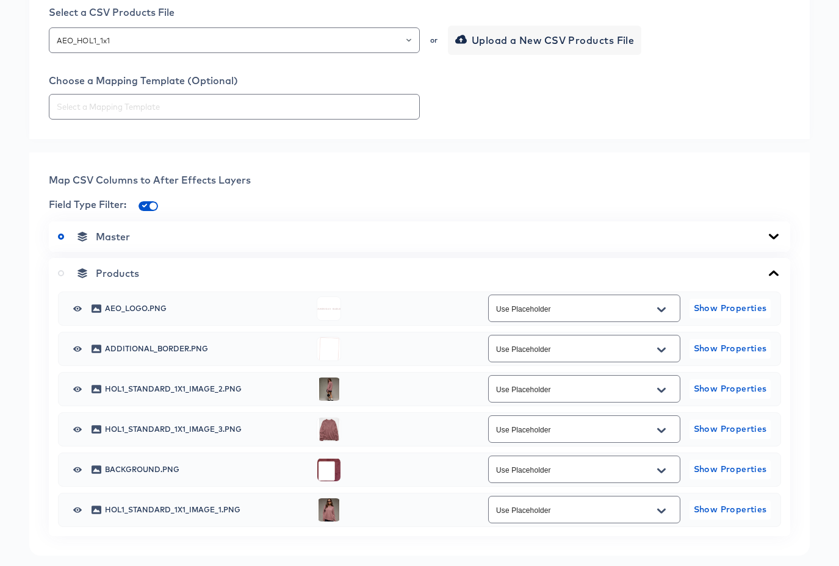
scroll to position [433, 0]
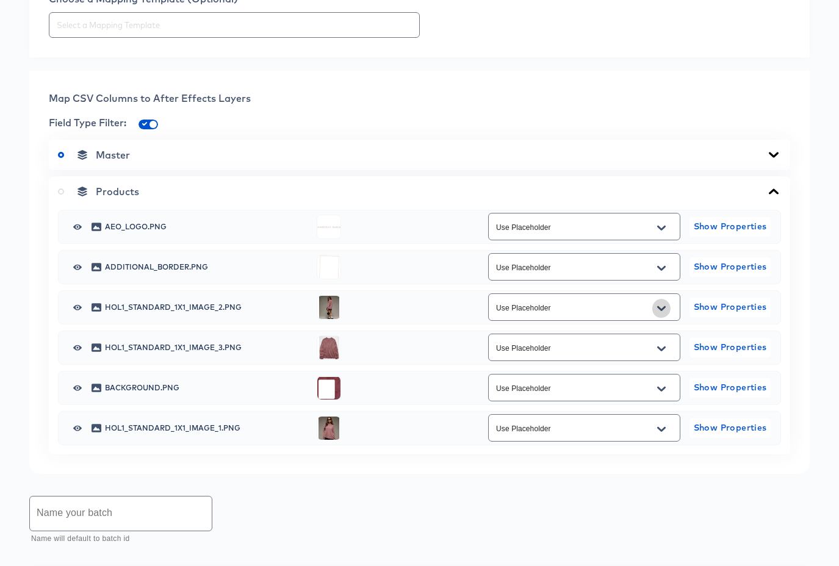
click at [664, 307] on icon "Open" at bounding box center [661, 308] width 9 height 5
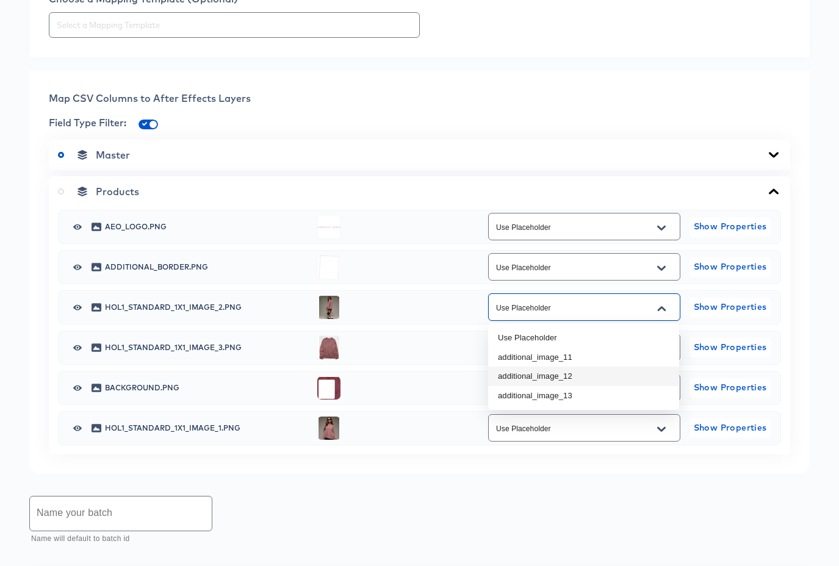
click at [618, 377] on li "additional_image_12" at bounding box center [583, 377] width 191 height 20
type input "additional_image_12"
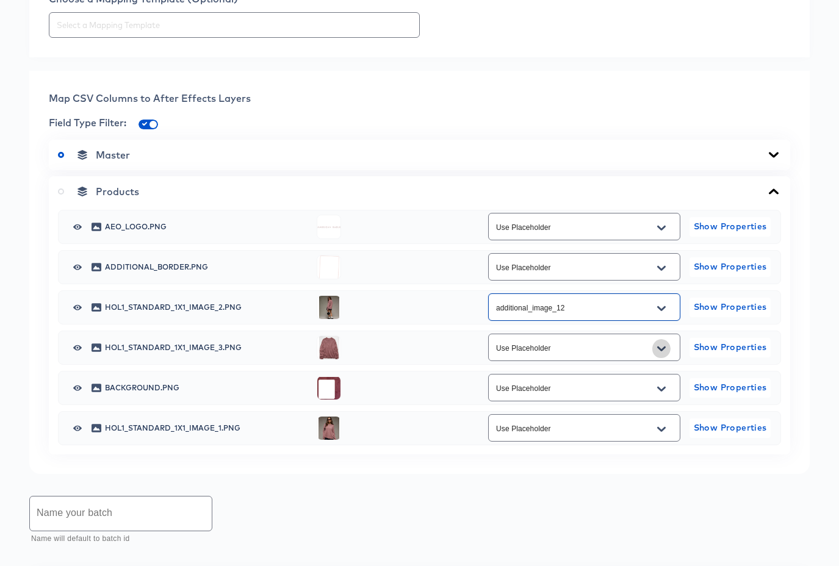
drag, startPoint x: 662, startPoint y: 350, endPoint x: 658, endPoint y: 358, distance: 9.6
click at [661, 350] on icon "Open" at bounding box center [661, 348] width 9 height 5
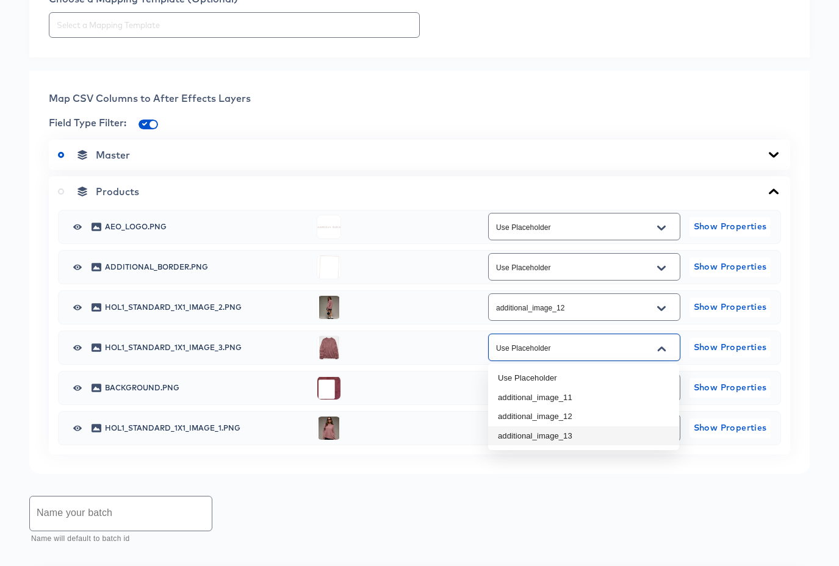
click at [614, 437] on li "additional_image_13" at bounding box center [583, 437] width 191 height 20
type input "additional_image_13"
click at [663, 431] on icon "Open" at bounding box center [661, 430] width 9 height 10
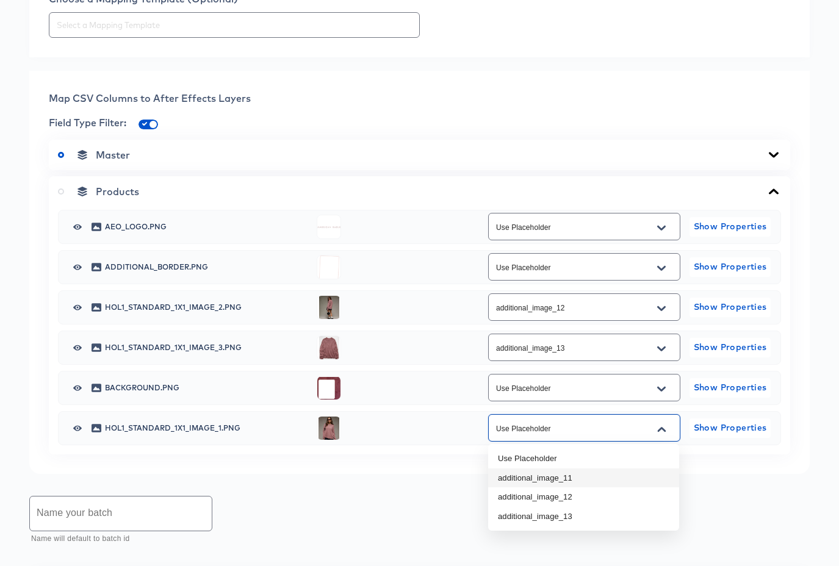
drag, startPoint x: 616, startPoint y: 470, endPoint x: 610, endPoint y: 470, distance: 6.7
click at [616, 470] on li "additional_image_11" at bounding box center [583, 479] width 191 height 20
type input "additional_image_11"
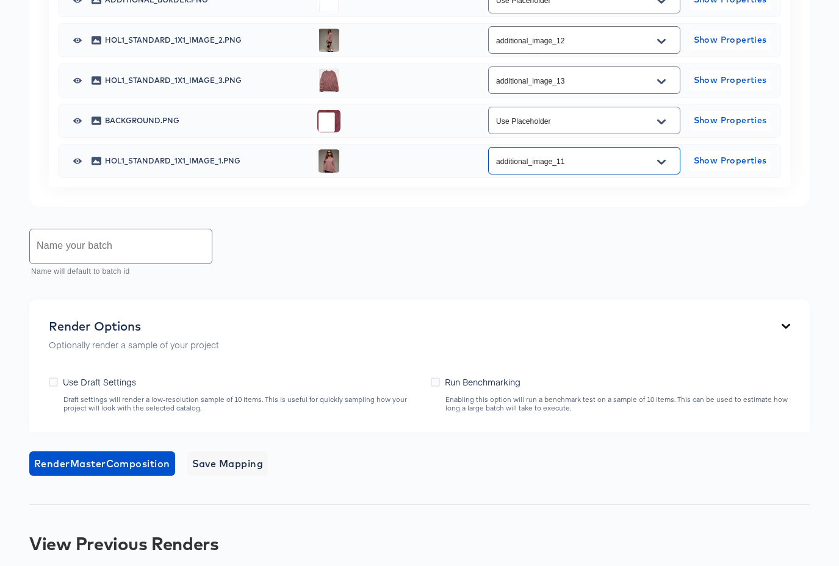
click at [170, 257] on input "text" at bounding box center [121, 246] width 182 height 34
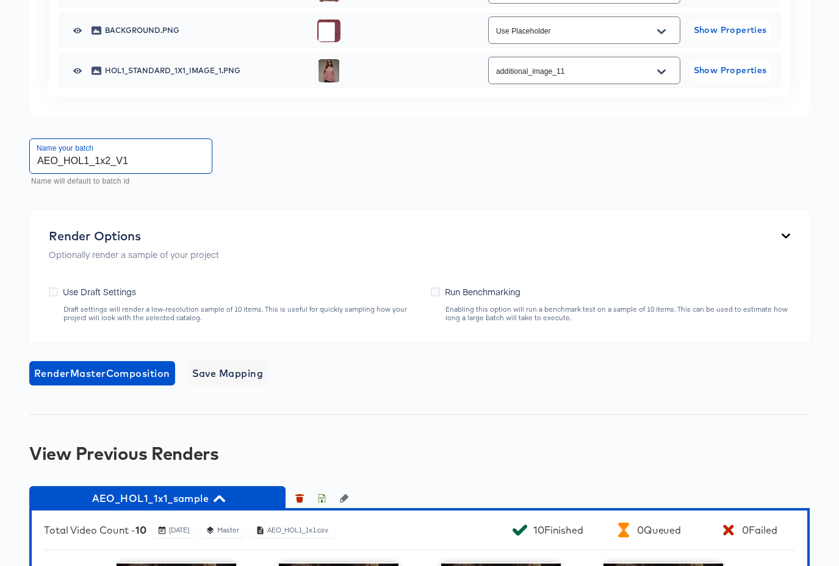
scroll to position [792, 0]
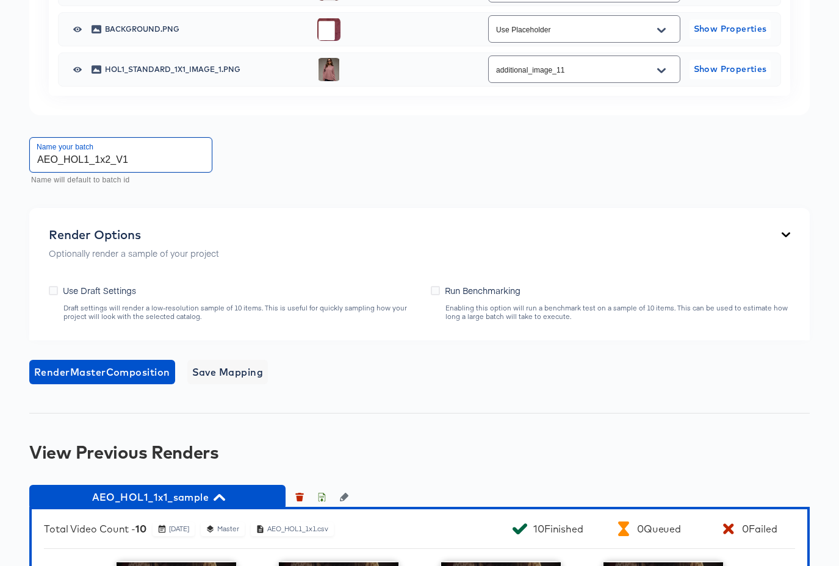
click at [110, 156] on input "AEO_HOL1_1x2_V1" at bounding box center [121, 155] width 182 height 34
type input "AEO_HOL1_1x1_V1"
click at [99, 371] on span "Render Master Composition" at bounding box center [102, 372] width 136 height 17
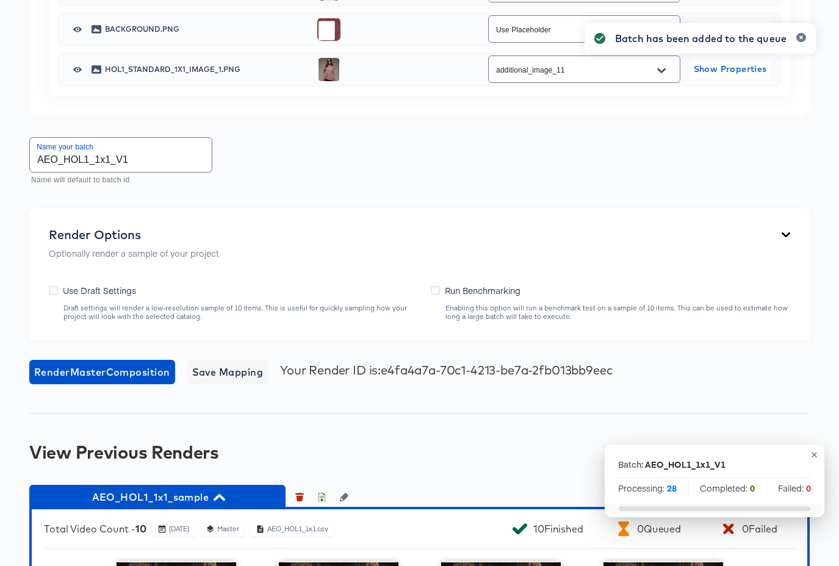
scroll to position [0, 0]
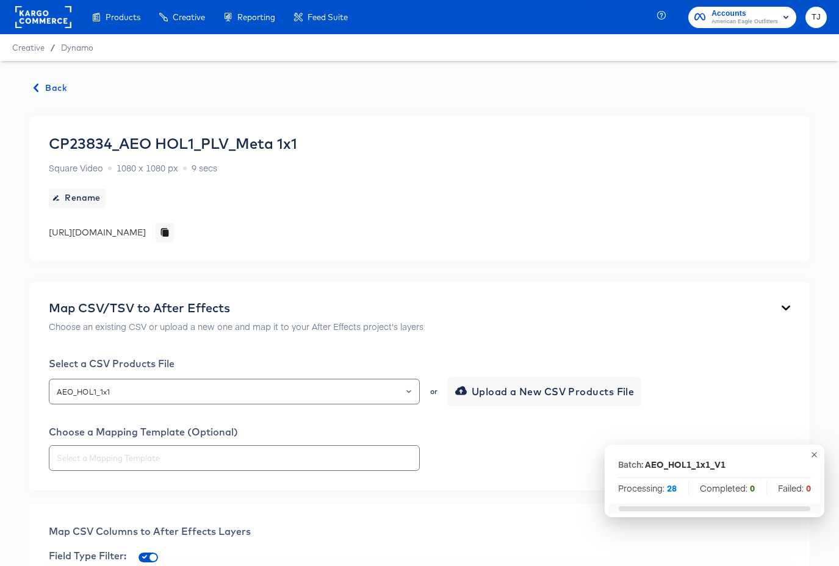
click at [50, 88] on span "Back" at bounding box center [50, 88] width 33 height 15
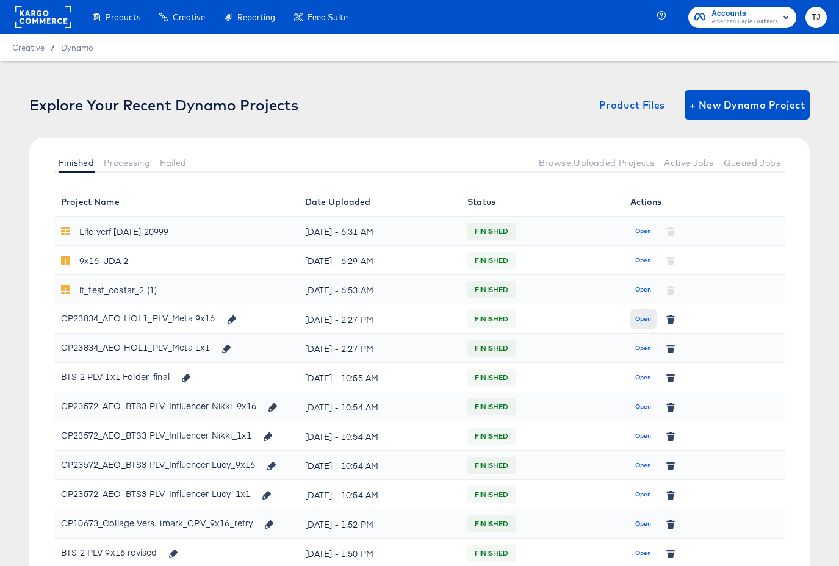
click at [635, 317] on span "Open" at bounding box center [643, 319] width 16 height 11
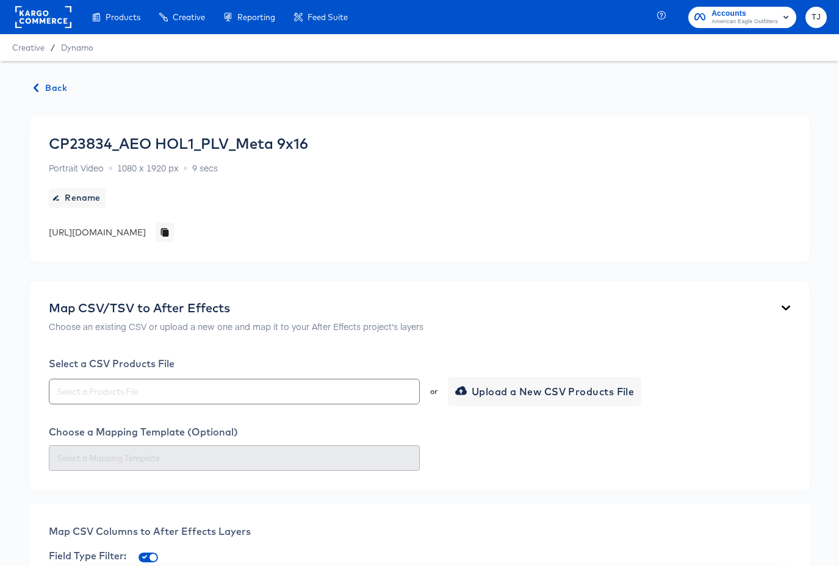
scroll to position [92, 0]
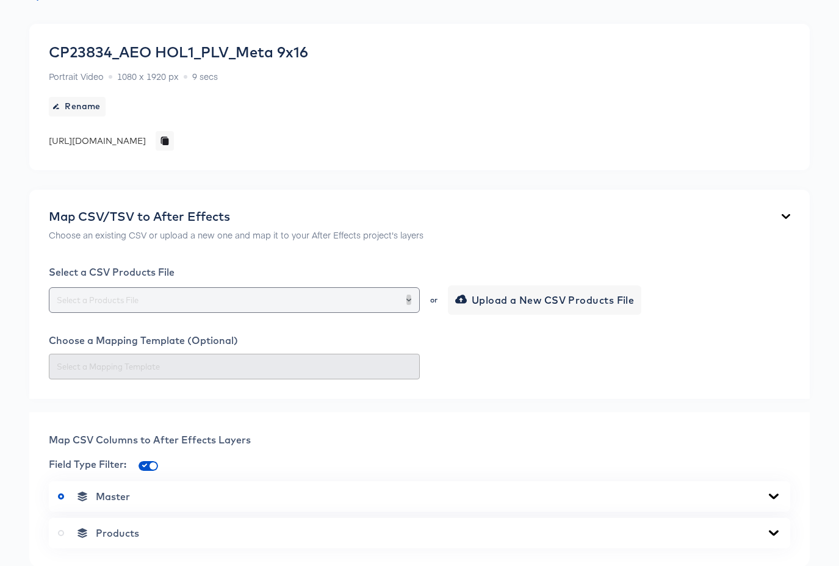
click at [409, 298] on icon "Open" at bounding box center [408, 300] width 5 height 5
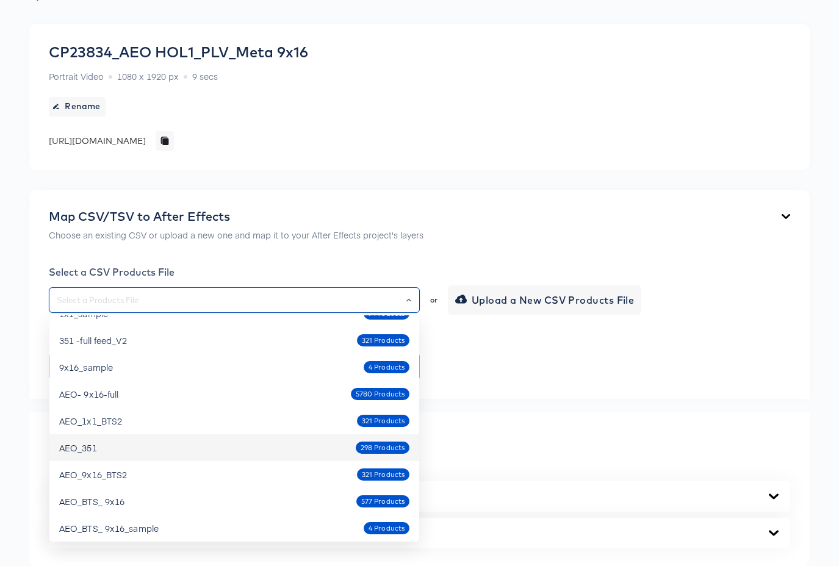
scroll to position [212, 0]
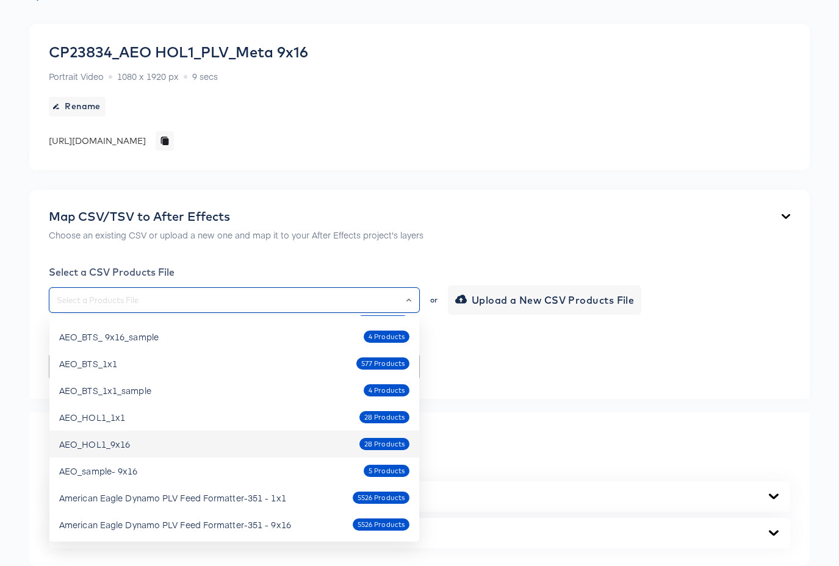
click at [220, 448] on div "AEO_HOL1_9x16 28 Products" at bounding box center [234, 444] width 350 height 20
type input "AEO_HOL1_9x16"
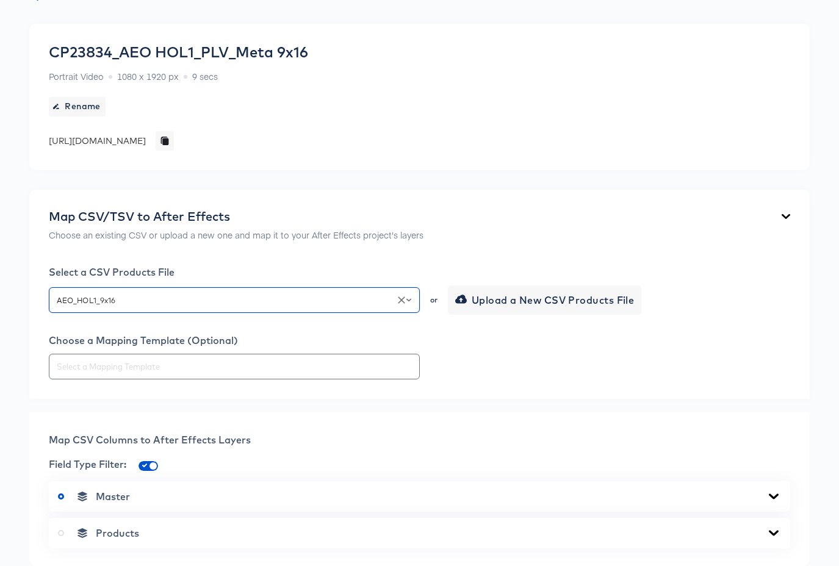
scroll to position [264, 0]
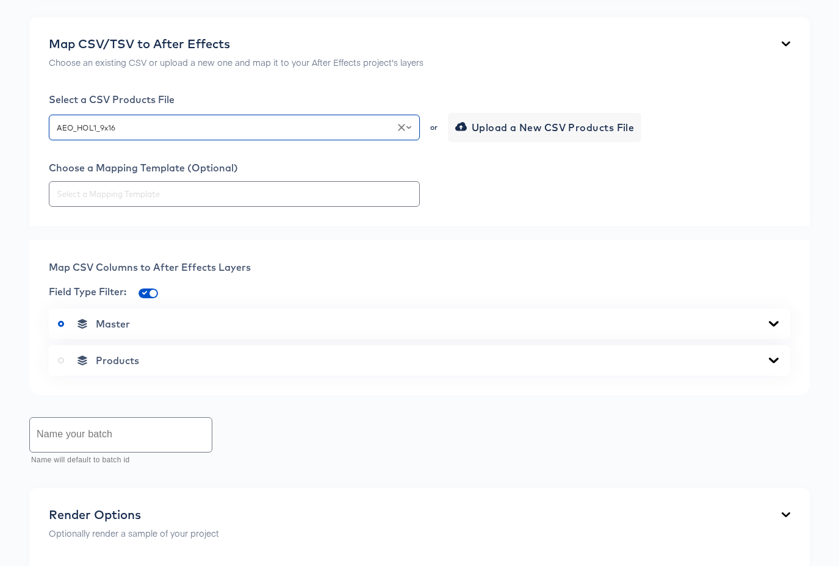
click at [763, 360] on div "Products" at bounding box center [419, 361] width 723 height 12
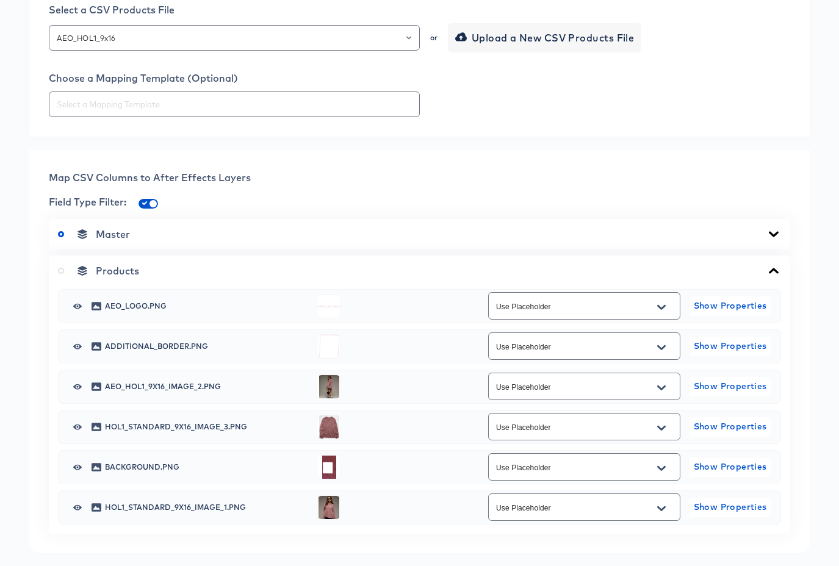
scroll to position [357, 0]
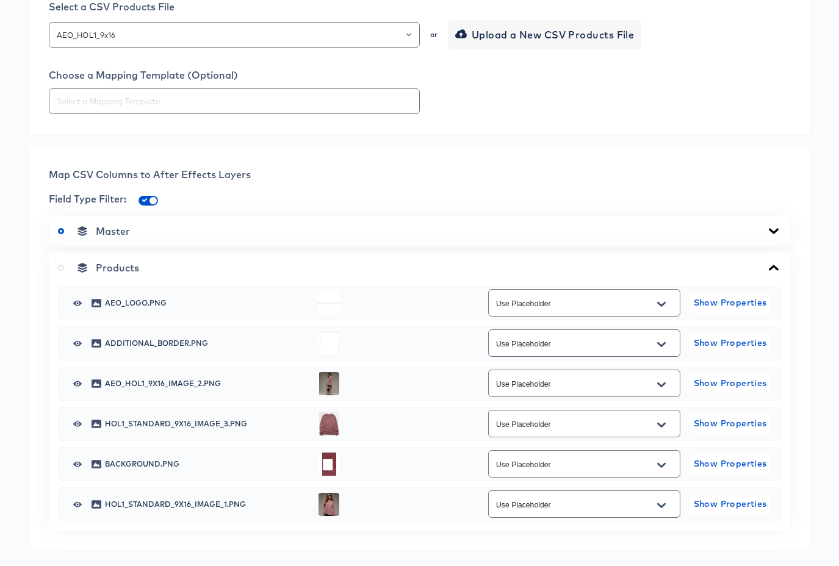
click at [661, 384] on icon "Open" at bounding box center [661, 385] width 9 height 10
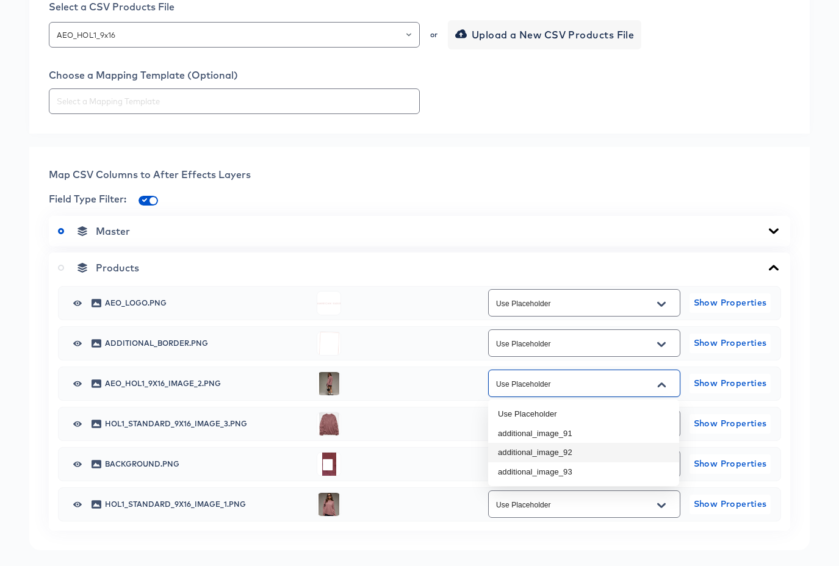
click at [625, 447] on li "additional_image_92" at bounding box center [583, 453] width 191 height 20
type input "additional_image_92"
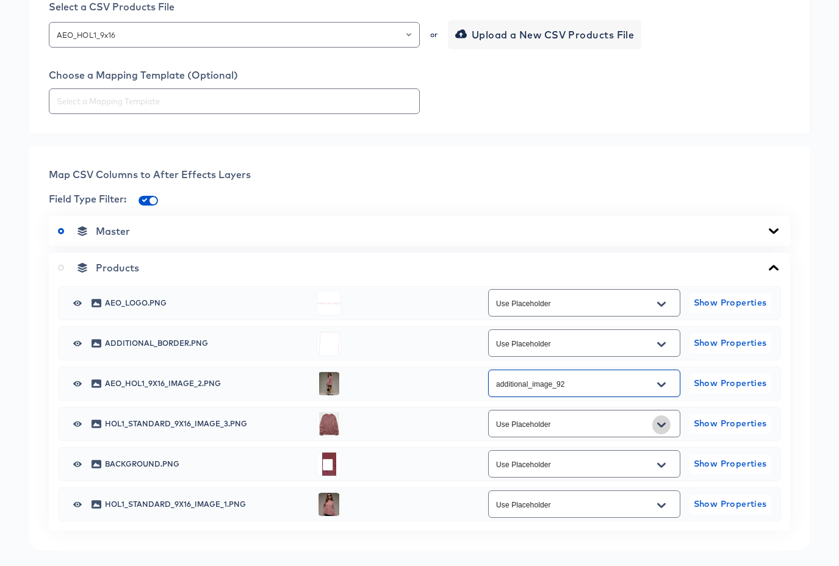
click at [657, 423] on icon "Open" at bounding box center [661, 425] width 9 height 10
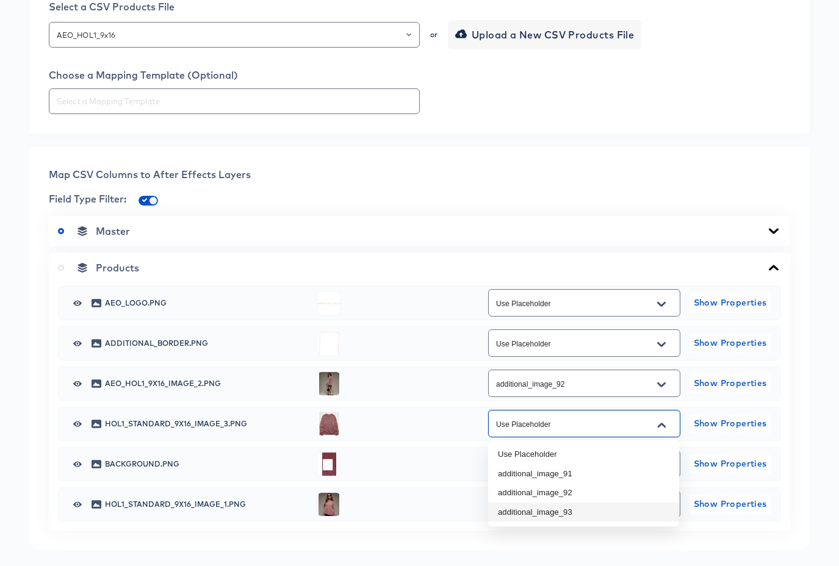
drag, startPoint x: 638, startPoint y: 508, endPoint x: 654, endPoint y: 498, distance: 18.6
click at [638, 508] on li "additional_image_93" at bounding box center [583, 513] width 191 height 20
type input "additional_image_93"
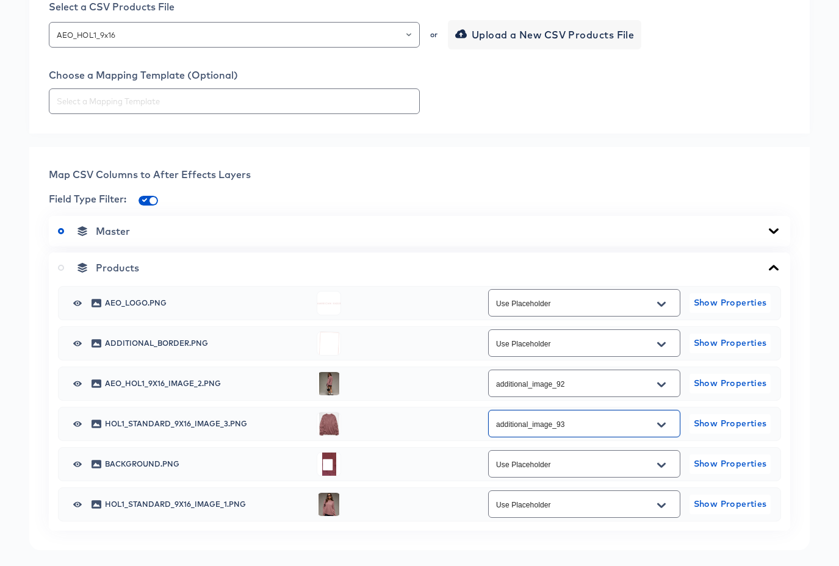
click at [666, 505] on button "Open" at bounding box center [661, 506] width 18 height 20
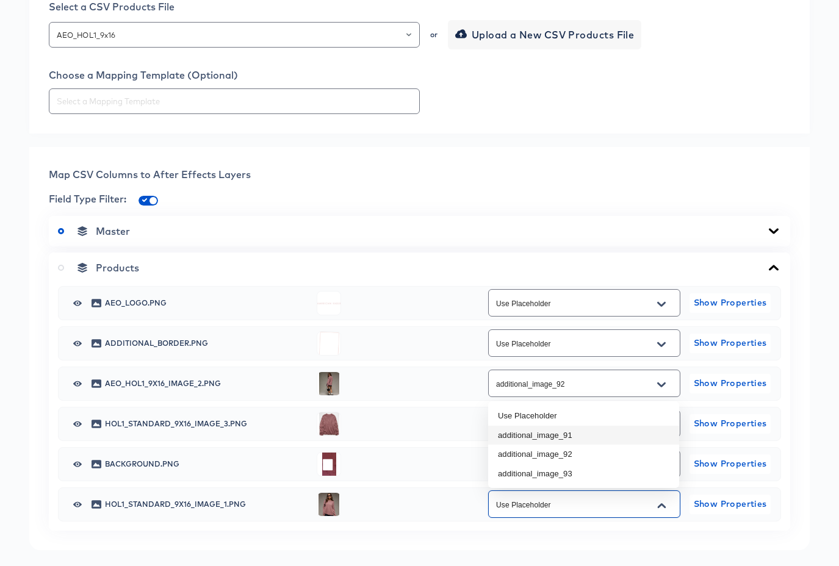
click at [641, 437] on li "additional_image_91" at bounding box center [583, 436] width 191 height 20
type input "additional_image_91"
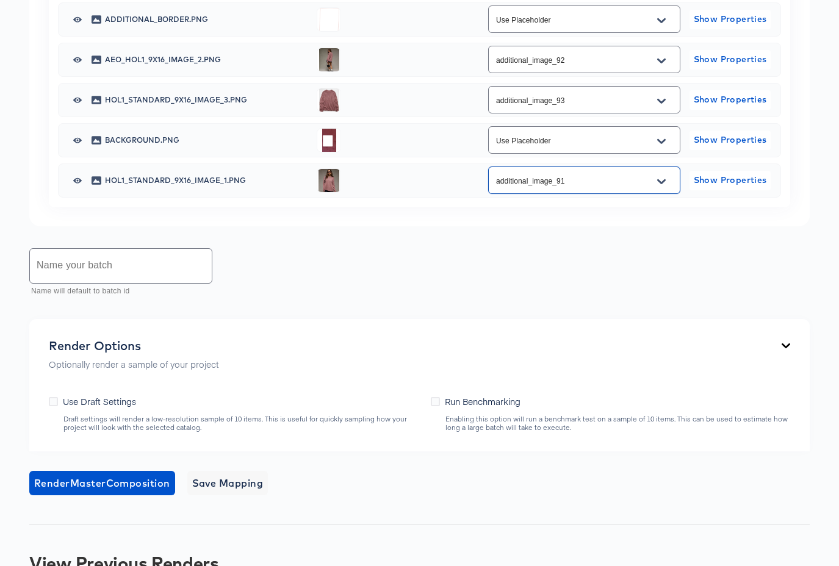
scroll to position [682, 0]
click at [117, 275] on input "text" at bounding box center [121, 265] width 182 height 34
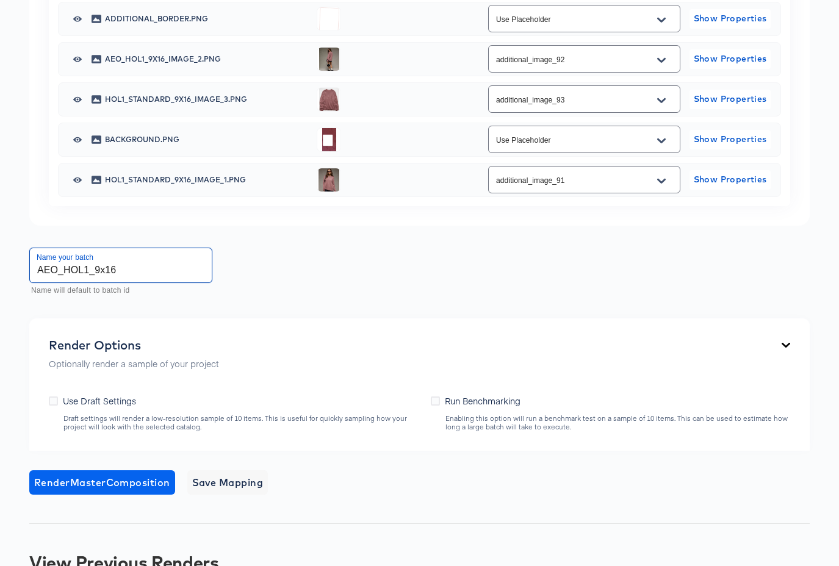
type input "AEO_HOL1_9x16"
click at [78, 483] on span "Render Master Composition" at bounding box center [102, 482] width 136 height 17
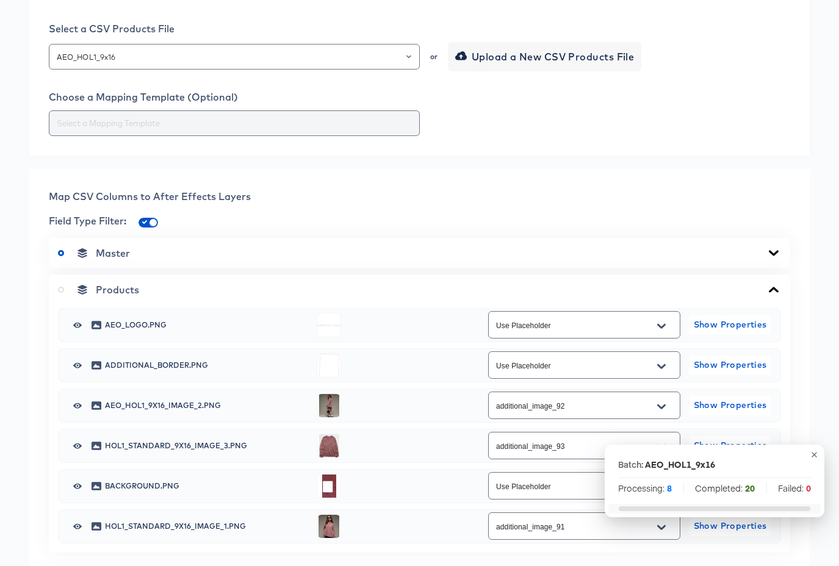
scroll to position [0, 0]
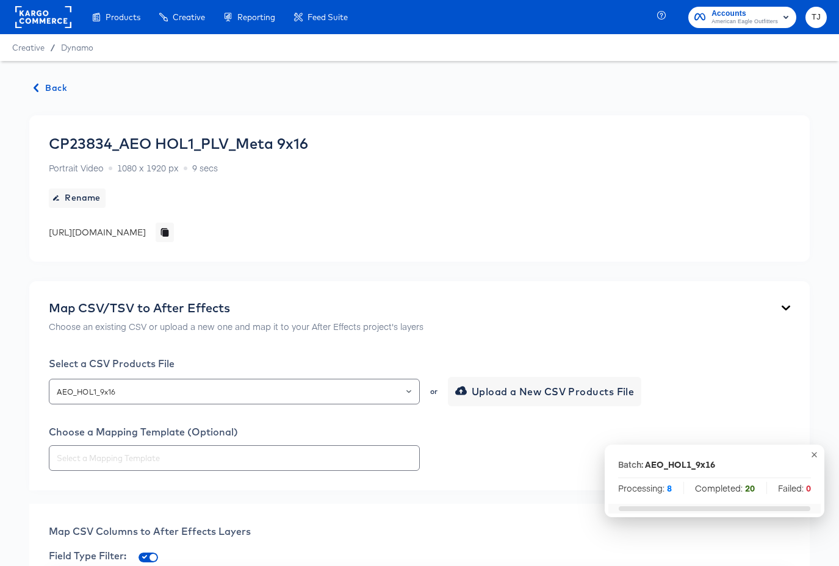
click at [49, 88] on span "Back" at bounding box center [50, 88] width 33 height 15
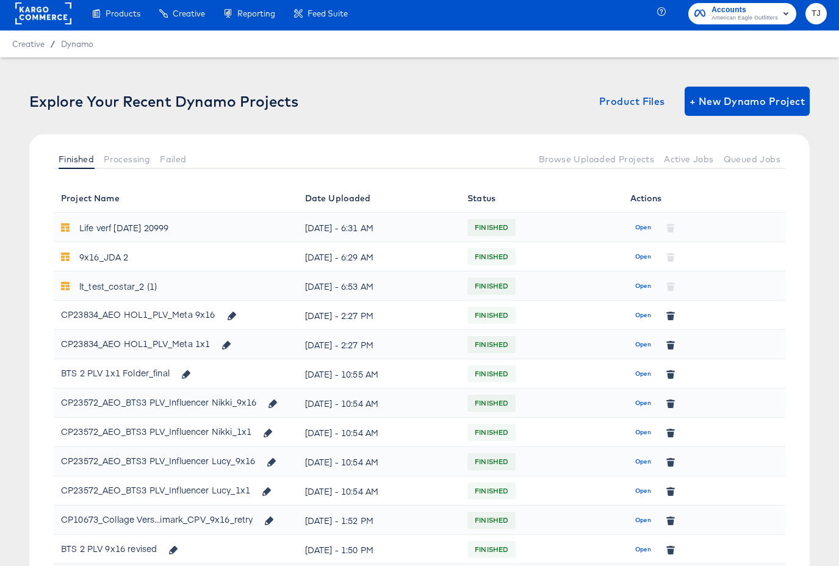
scroll to position [5, 0]
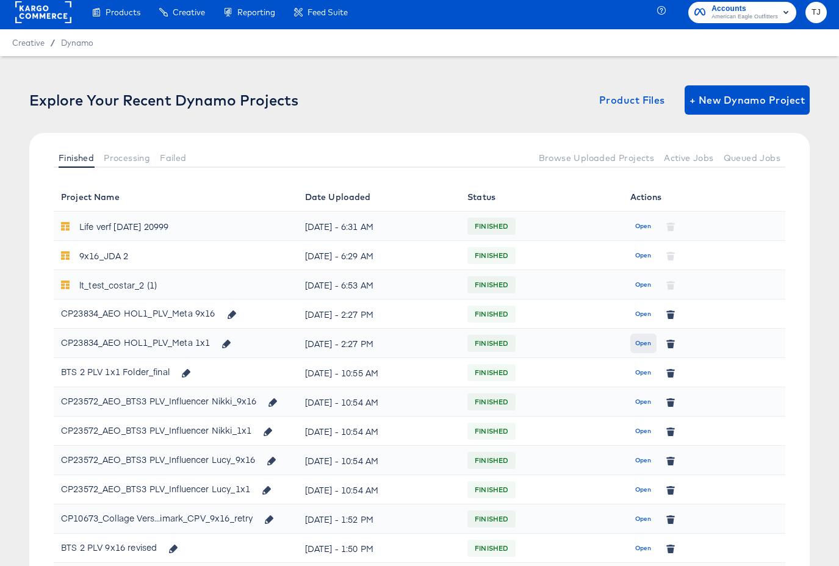
click at [646, 342] on span "Open" at bounding box center [643, 343] width 16 height 11
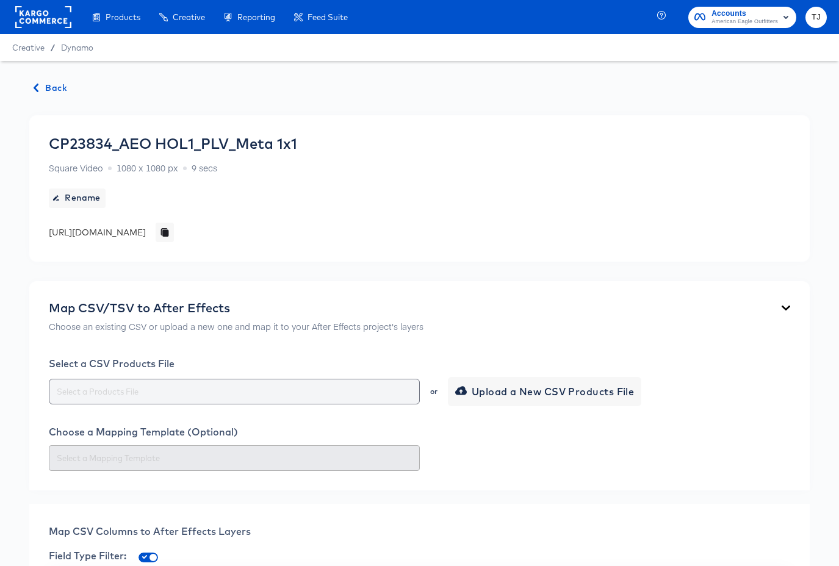
scroll to position [544, 0]
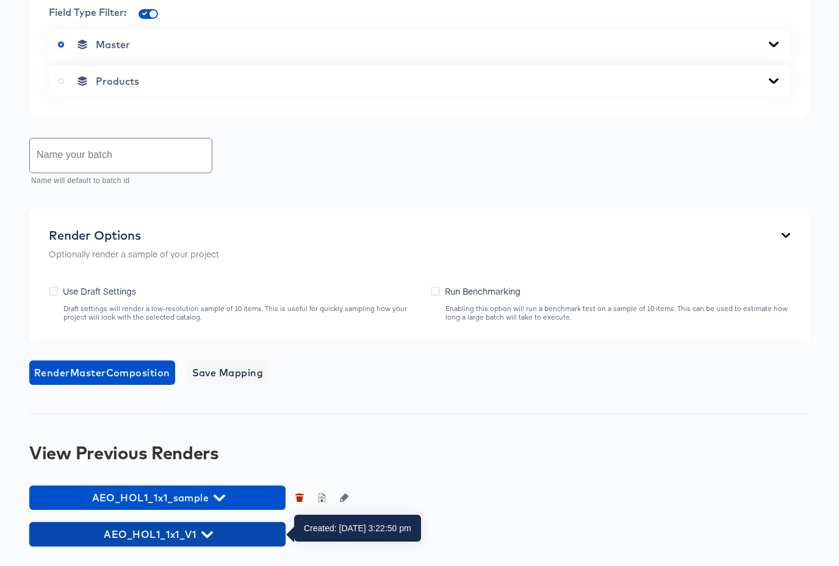
click at [204, 540] on icon "button" at bounding box center [207, 535] width 12 height 12
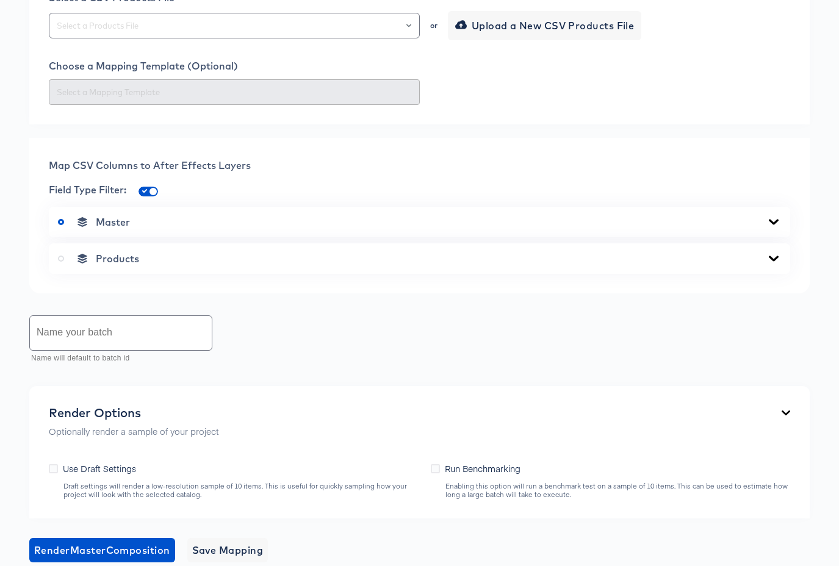
scroll to position [369, 0]
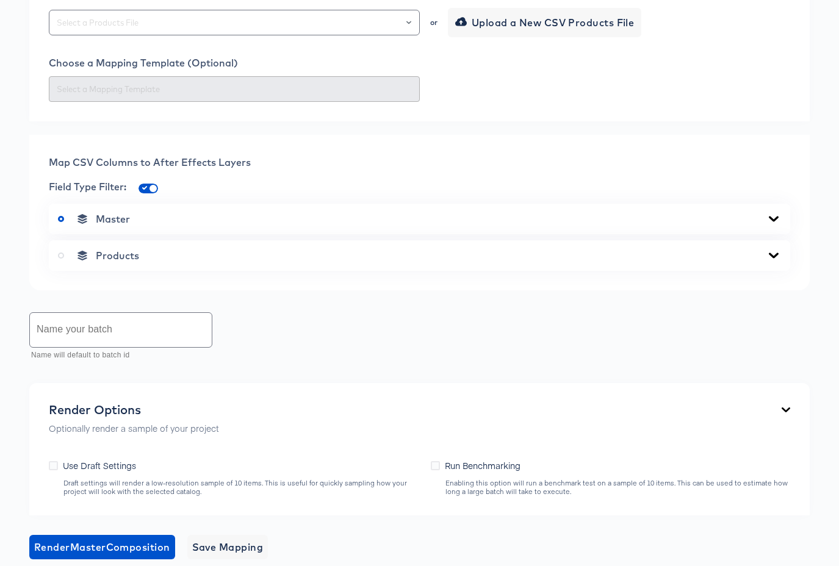
click at [755, 259] on div "Products" at bounding box center [419, 256] width 723 height 12
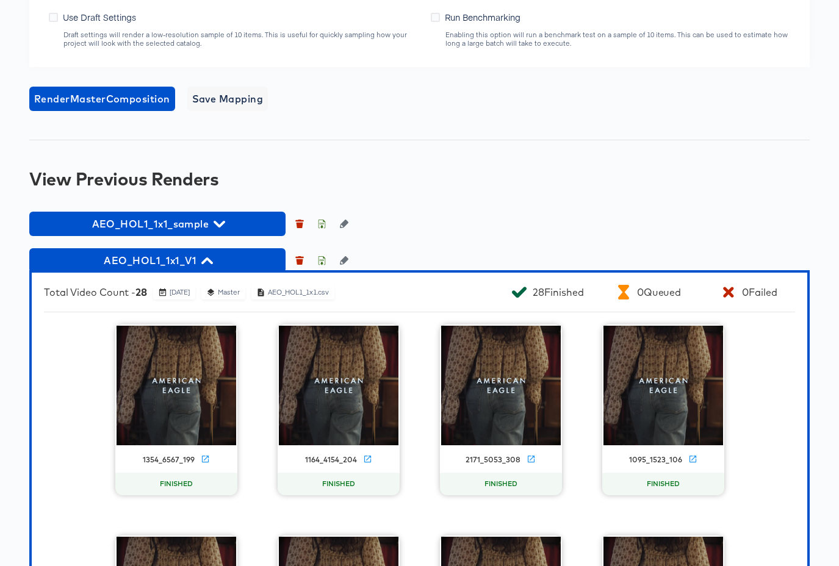
scroll to position [1084, 0]
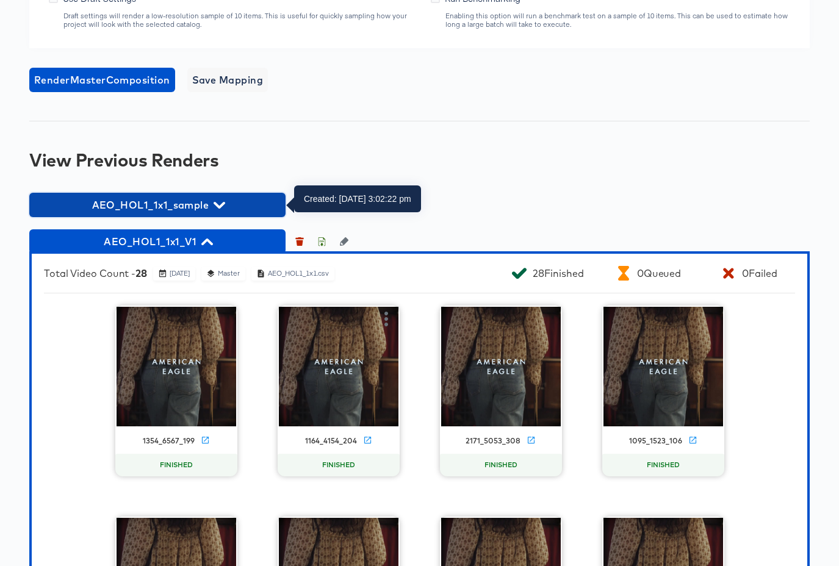
click at [200, 196] on button "AEO_HOL1_1x1_sample" at bounding box center [157, 205] width 256 height 24
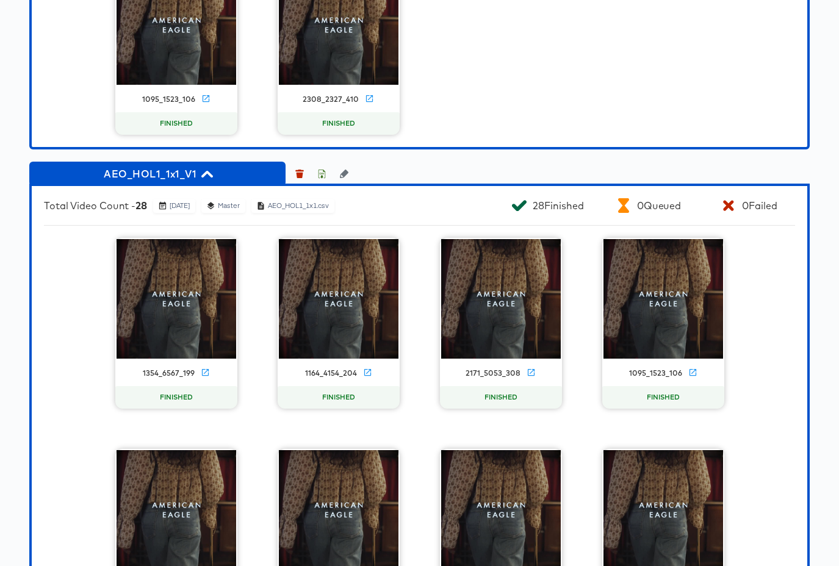
scroll to position [1810, 0]
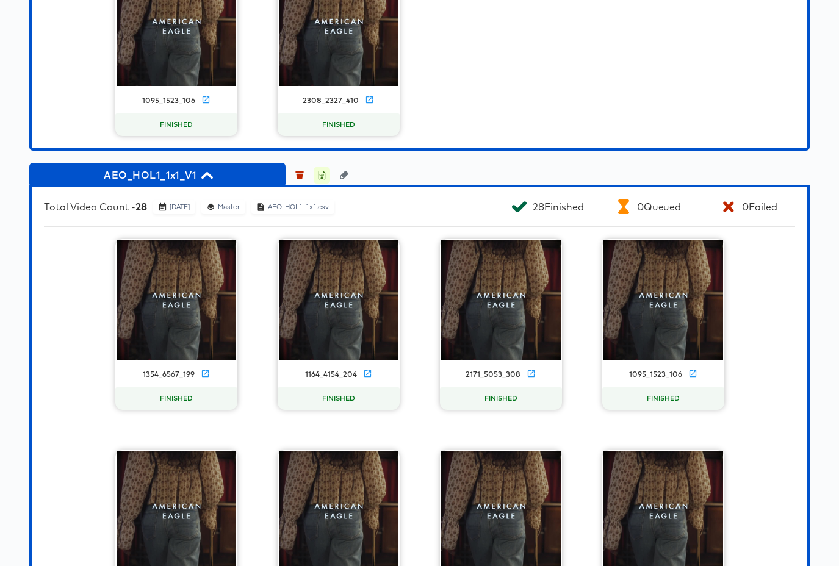
click at [325, 174] on icon "button" at bounding box center [322, 175] width 7 height 9
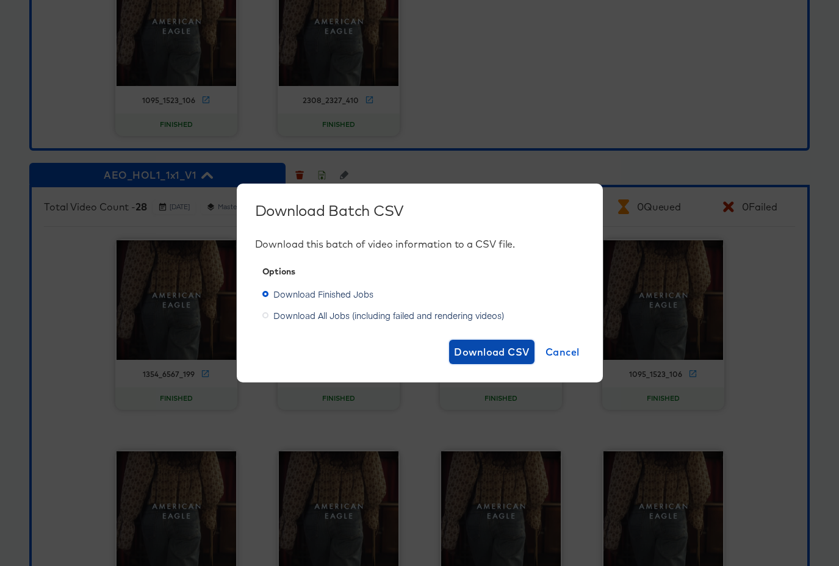
click at [474, 356] on span "Download CSV" at bounding box center [492, 352] width 76 height 17
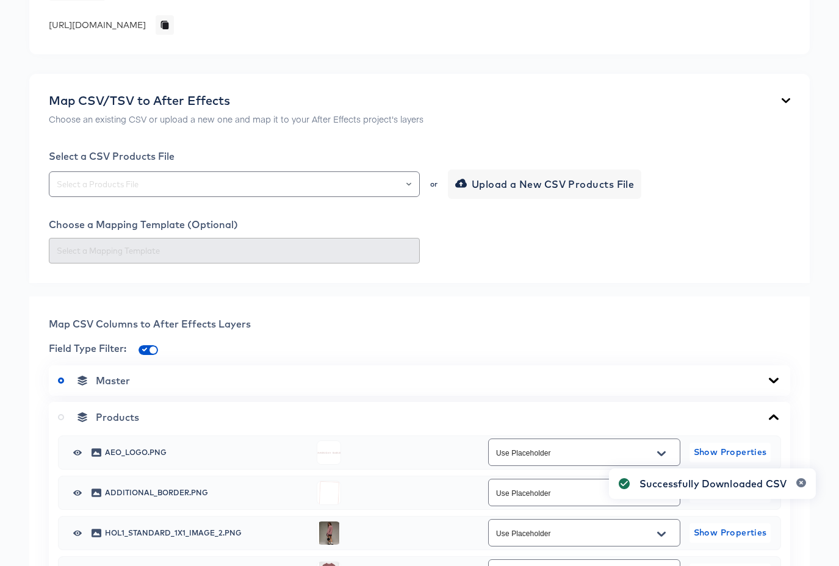
scroll to position [0, 0]
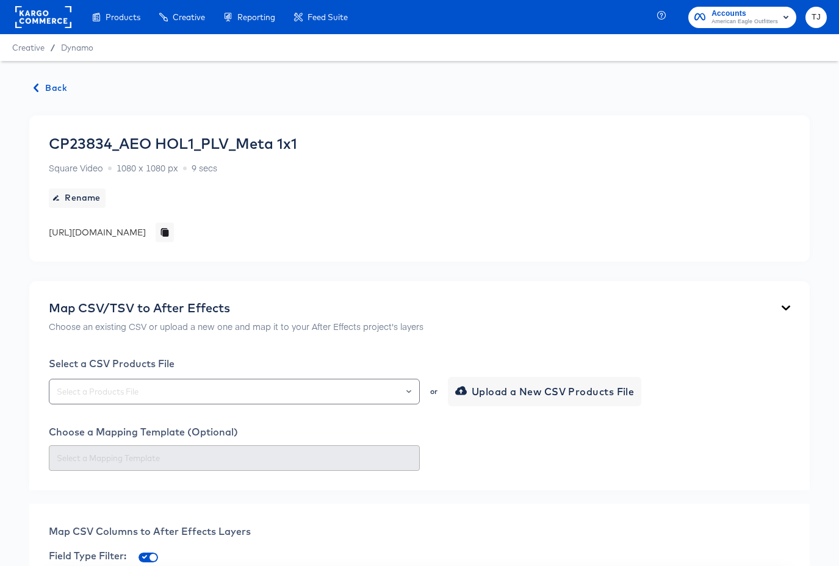
click at [46, 89] on span "Back" at bounding box center [50, 88] width 33 height 15
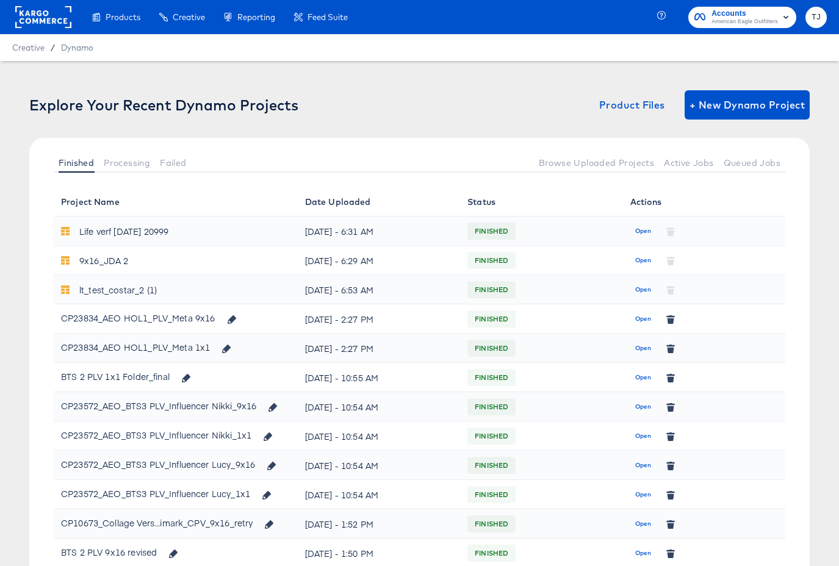
drag, startPoint x: 46, startPoint y: 89, endPoint x: 48, endPoint y: 83, distance: 6.6
click at [643, 317] on span "Open" at bounding box center [643, 319] width 16 height 11
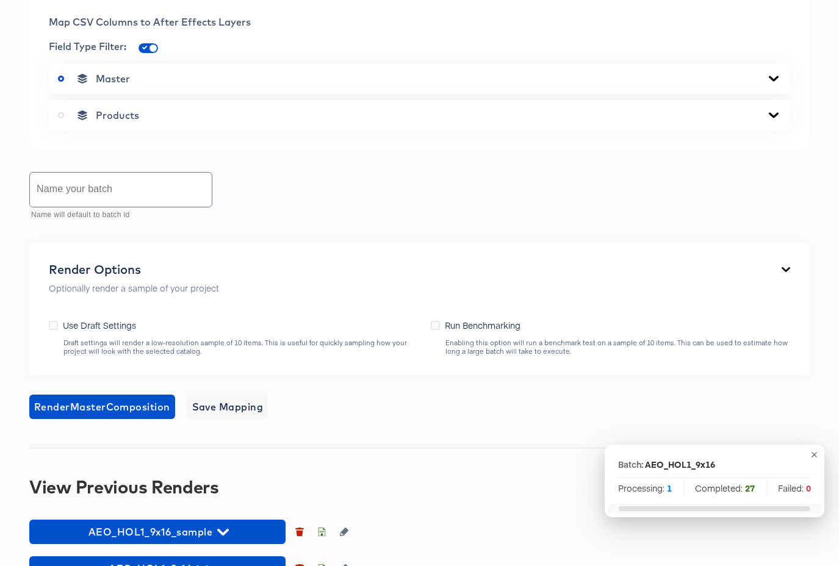
scroll to position [544, 0]
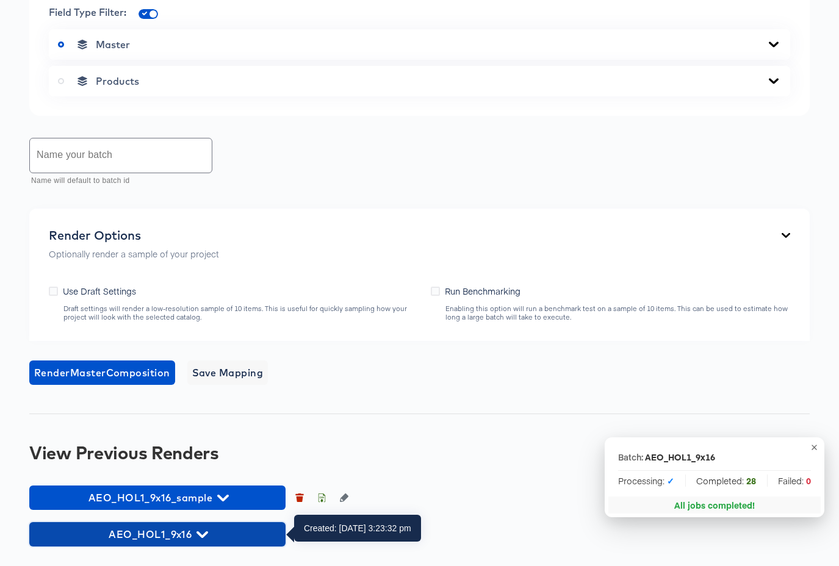
click at [207, 531] on icon "button" at bounding box center [202, 535] width 12 height 12
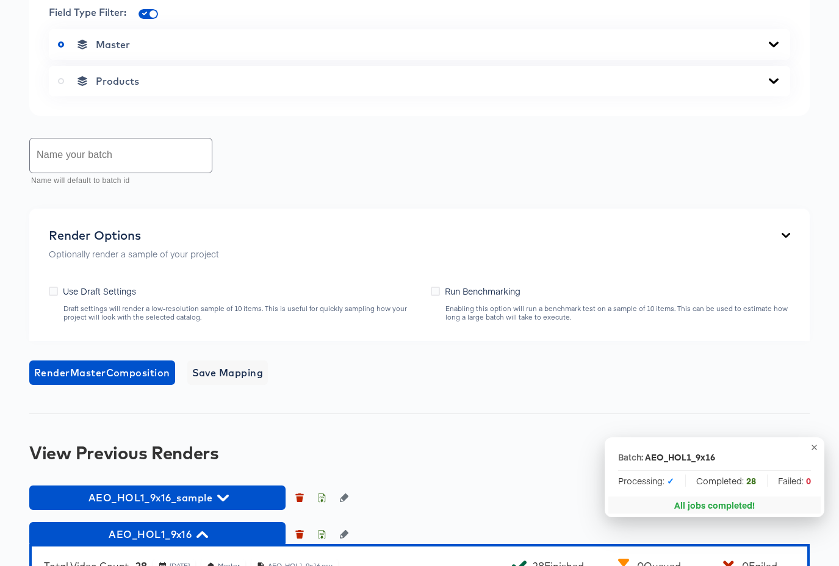
scroll to position [917, 0]
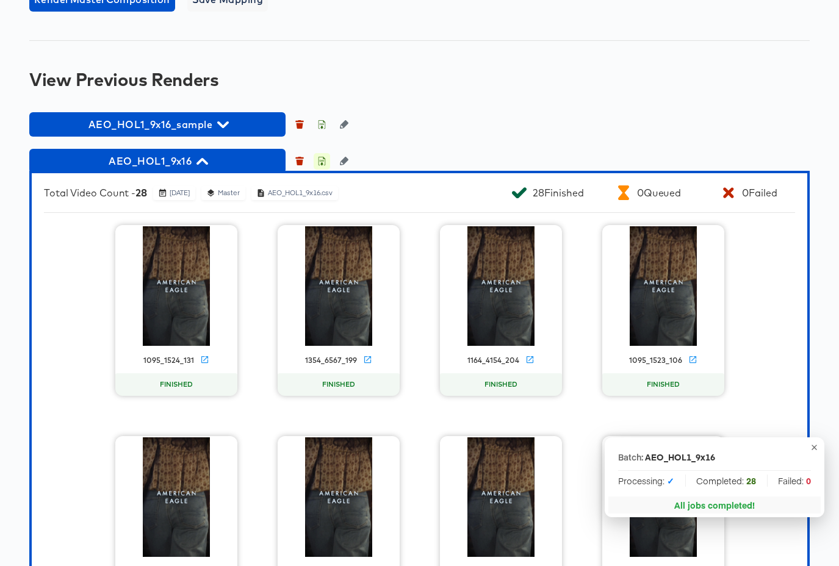
click at [320, 158] on icon "button" at bounding box center [321, 161] width 9 height 9
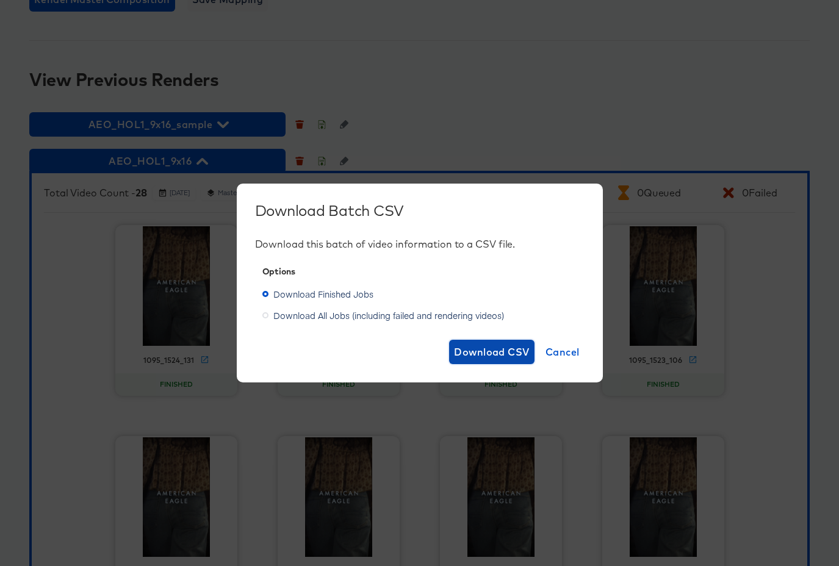
click at [477, 349] on span "Download CSV" at bounding box center [492, 352] width 76 height 17
